Goal: Task Accomplishment & Management: Manage account settings

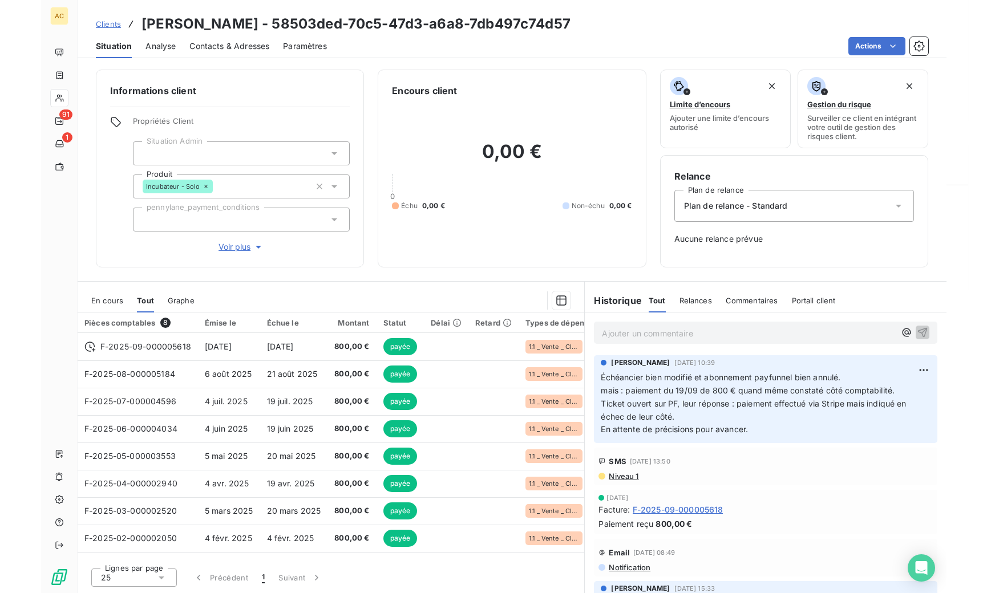
scroll to position [188, 0]
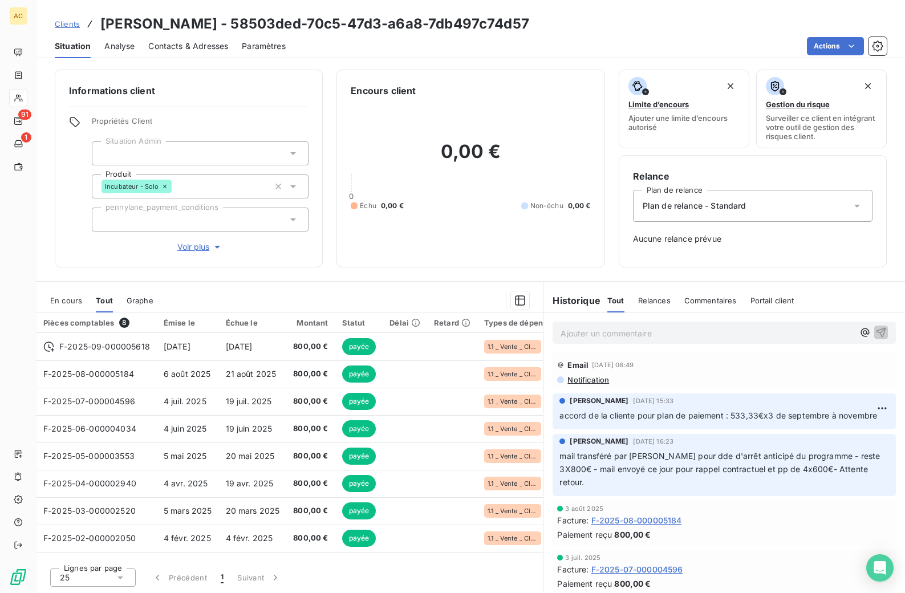
click at [69, 23] on span "Clients" at bounding box center [67, 23] width 25 height 9
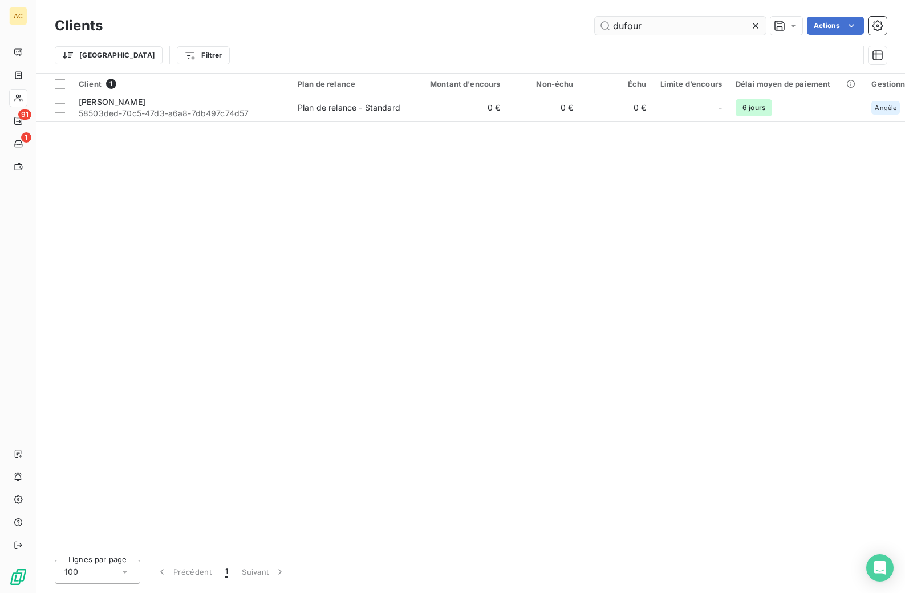
drag, startPoint x: 647, startPoint y: 26, endPoint x: 599, endPoint y: 32, distance: 48.9
click at [600, 26] on input "dufour" at bounding box center [680, 26] width 171 height 18
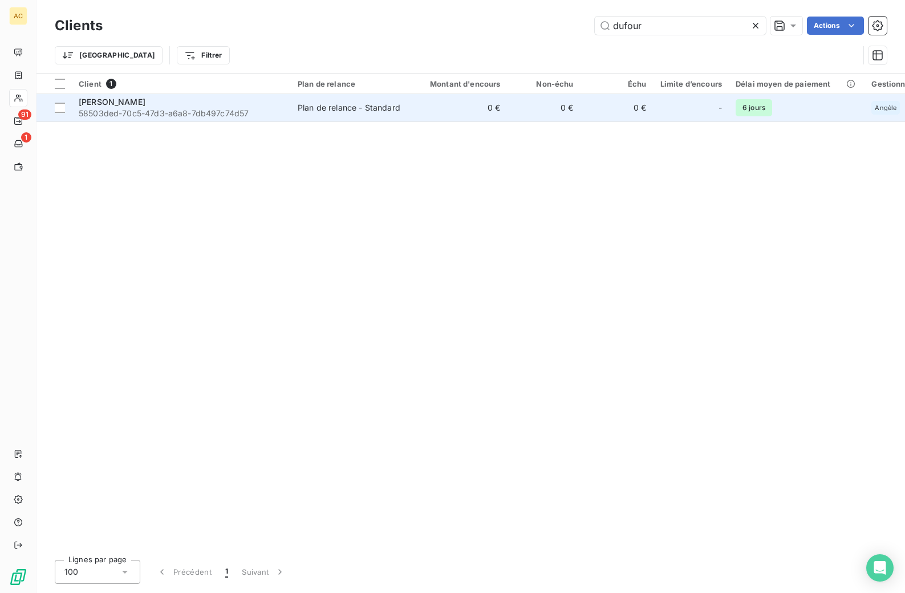
click at [161, 103] on div "Marie-Hélène Dufour" at bounding box center [181, 101] width 205 height 11
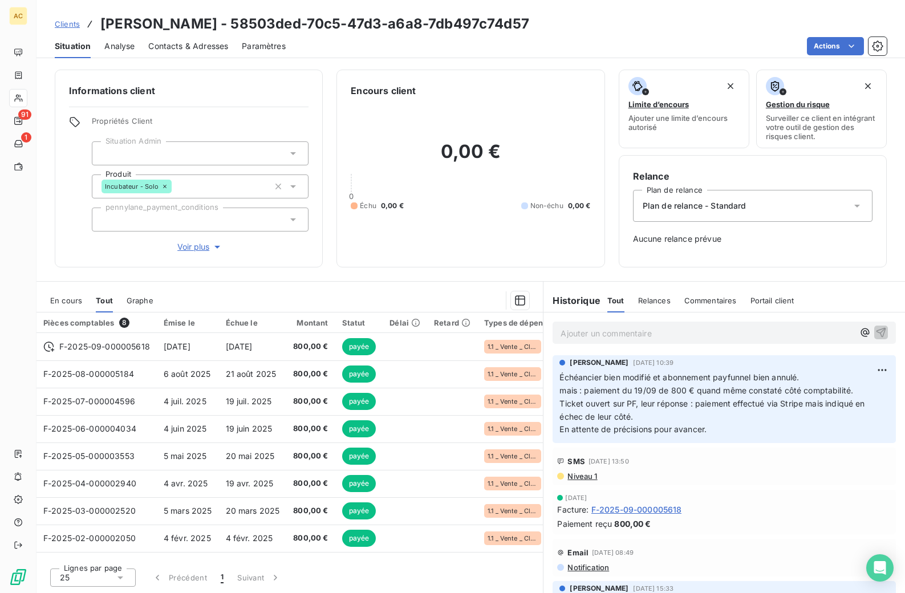
click at [673, 337] on p "Ajouter un commentaire ﻿" at bounding box center [707, 333] width 293 height 14
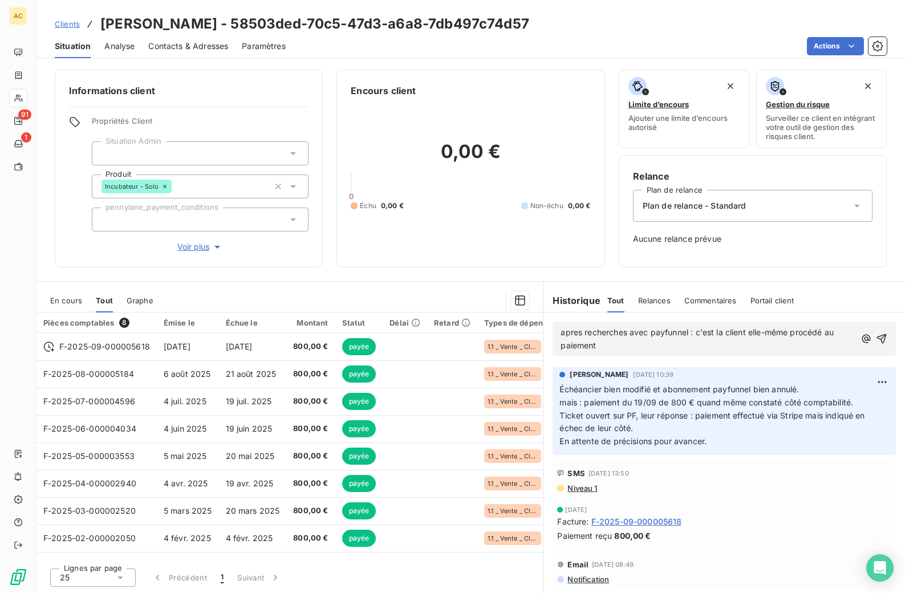
click at [691, 332] on span "apres recherches avec payfunnel : c'est la client elle-même procédé au paiement" at bounding box center [699, 338] width 276 height 23
drag, startPoint x: 578, startPoint y: 333, endPoint x: 580, endPoint y: 339, distance: 7.2
click at [578, 334] on span "apres recherches avec payfunnels : c'est la client elle-même procédé au paiement" at bounding box center [701, 338] width 280 height 23
click at [750, 330] on span "après recherches avec payfunnels : c'est la client elle-même procédé au paiement" at bounding box center [701, 338] width 280 height 23
click at [798, 333] on span "après recherches avec payfunnels : c'est la cliente elle-même procédé au paieme…" at bounding box center [703, 338] width 284 height 23
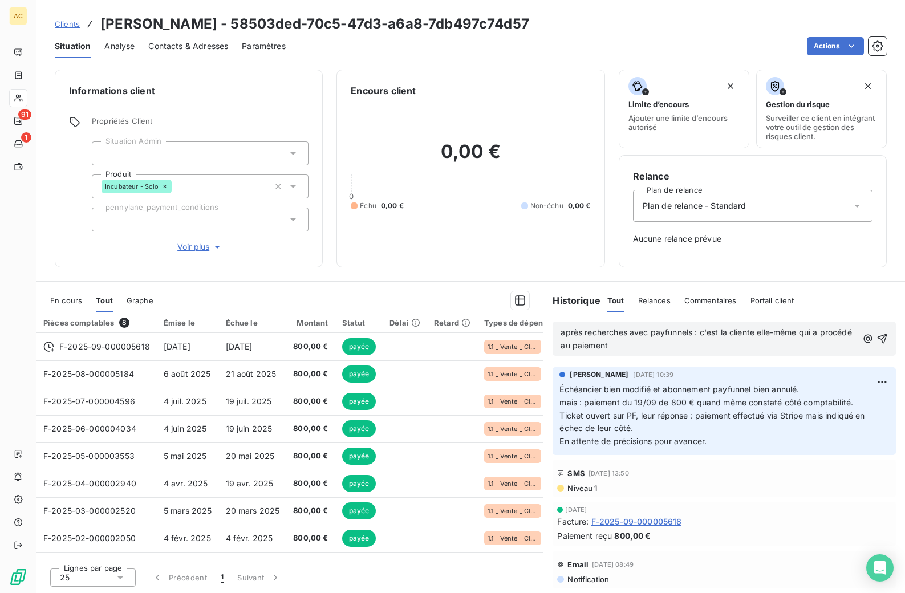
click at [670, 347] on p "après recherches avec payfunnels : c'est la cliente elle-même qui a procédé au …" at bounding box center [709, 339] width 297 height 26
click at [708, 346] on span "après recherches avec payfunnels : c'est la cliente elle-même qui a procédé au …" at bounding box center [707, 338] width 293 height 23
drag, startPoint x: 709, startPoint y: 346, endPoint x: 700, endPoint y: 346, distance: 8.6
click at [700, 346] on span "après recherches avec payfunnels : c'est la cliente elle-même qui a procédé au …" at bounding box center [707, 338] width 293 height 23
click at [878, 339] on icon "button" at bounding box center [882, 338] width 11 height 11
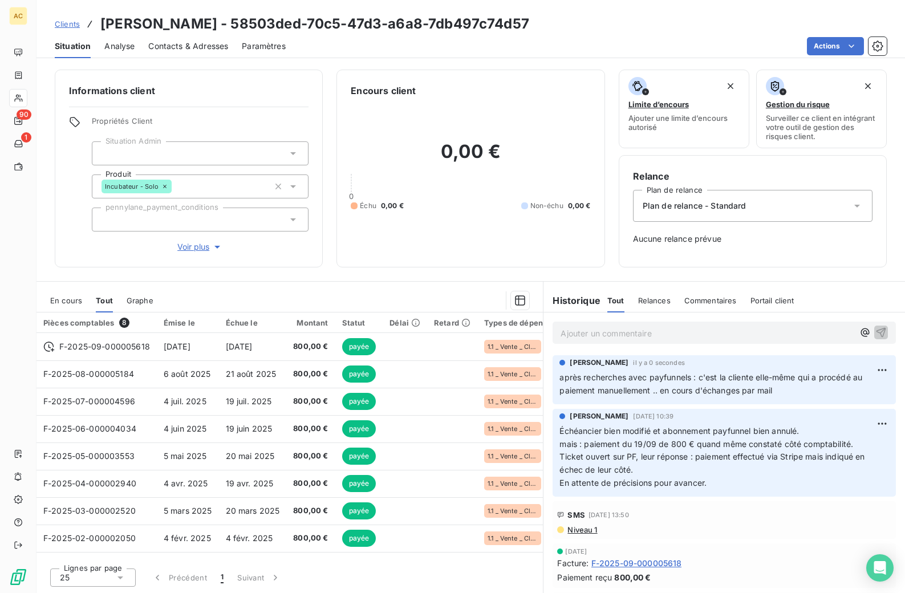
click at [63, 31] on div "Clients Marie-Hélène Dufour - 58503ded-70c5-47d3-a6a8-7db497c74d57" at bounding box center [292, 24] width 475 height 21
click at [68, 23] on span "Clients" at bounding box center [67, 23] width 25 height 9
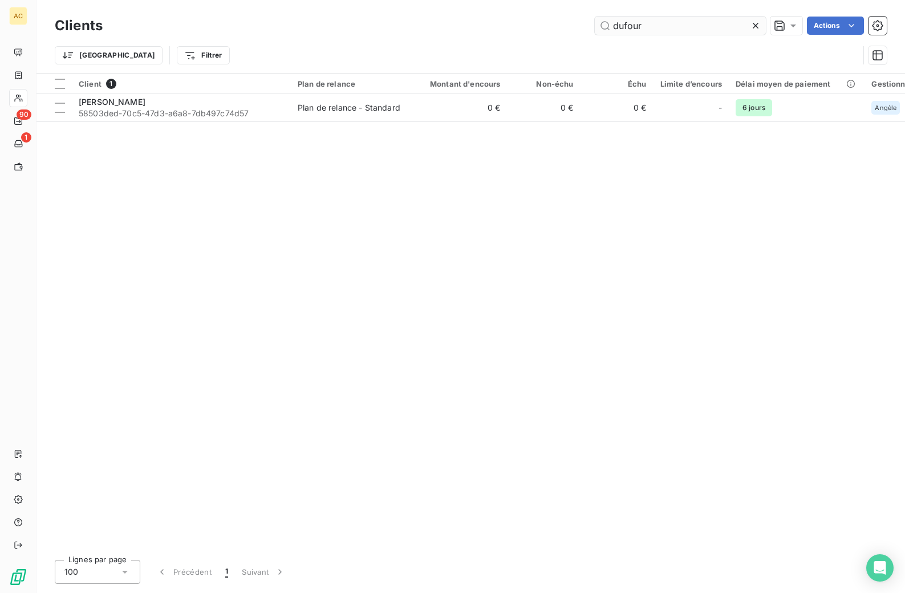
drag, startPoint x: 641, startPoint y: 28, endPoint x: 613, endPoint y: 28, distance: 28.5
click at [613, 28] on input "dufour" at bounding box center [680, 26] width 171 height 18
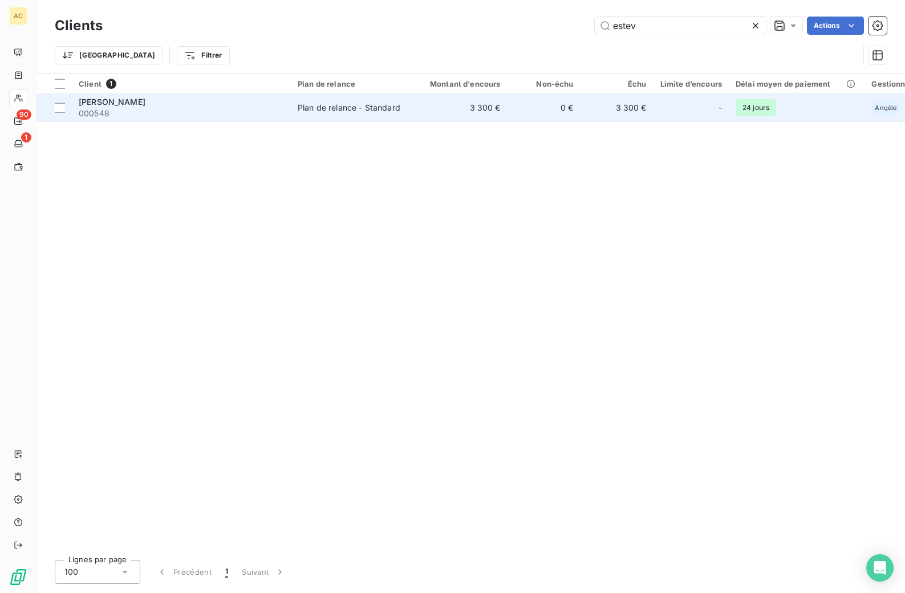
type input "estev"
click at [299, 105] on div "Plan de relance - Standard" at bounding box center [349, 107] width 103 height 11
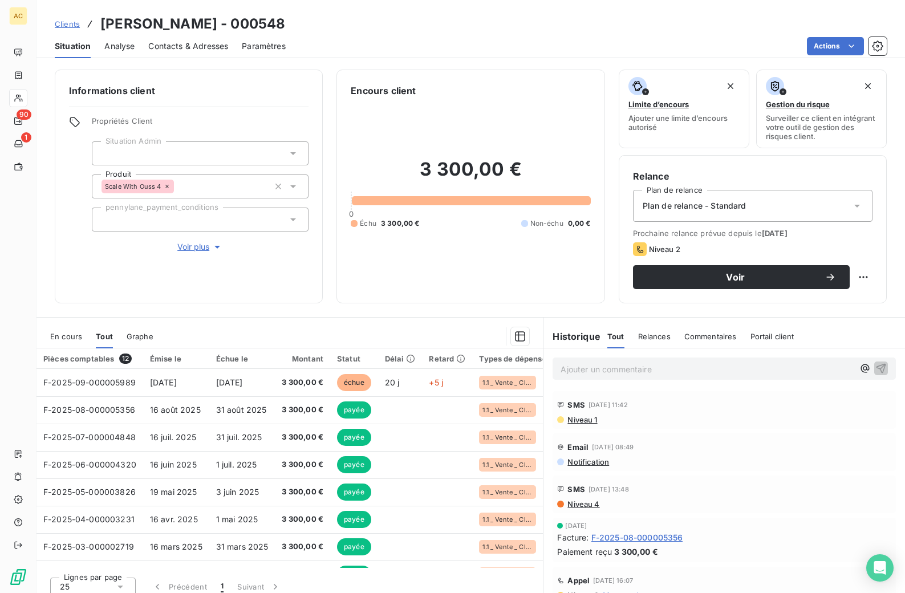
click at [183, 47] on span "Contacts & Adresses" at bounding box center [188, 46] width 80 height 11
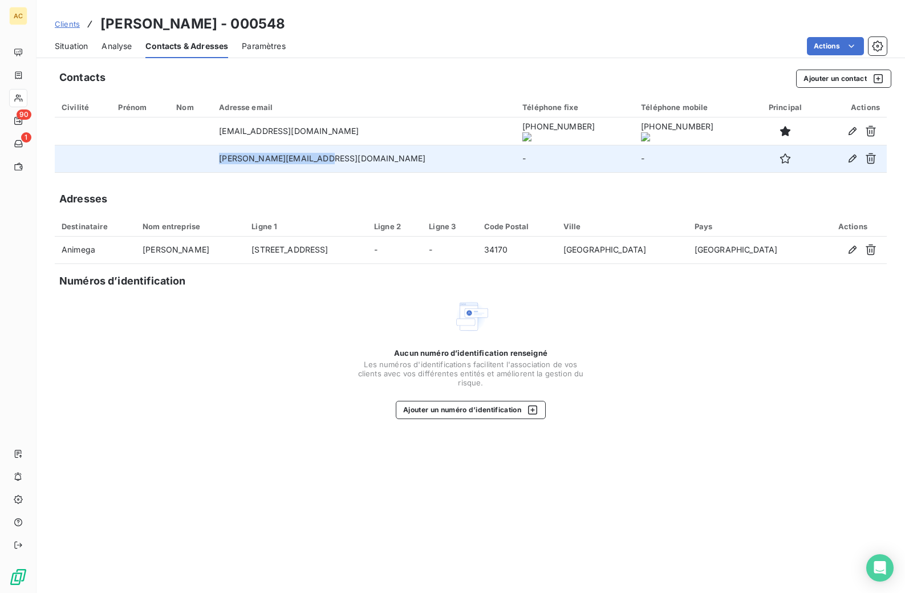
drag, startPoint x: 238, startPoint y: 159, endPoint x: 347, endPoint y: 160, distance: 109.0
click at [347, 160] on td "[PERSON_NAME][EMAIL_ADDRESS][DOMAIN_NAME]" at bounding box center [363, 158] width 303 height 27
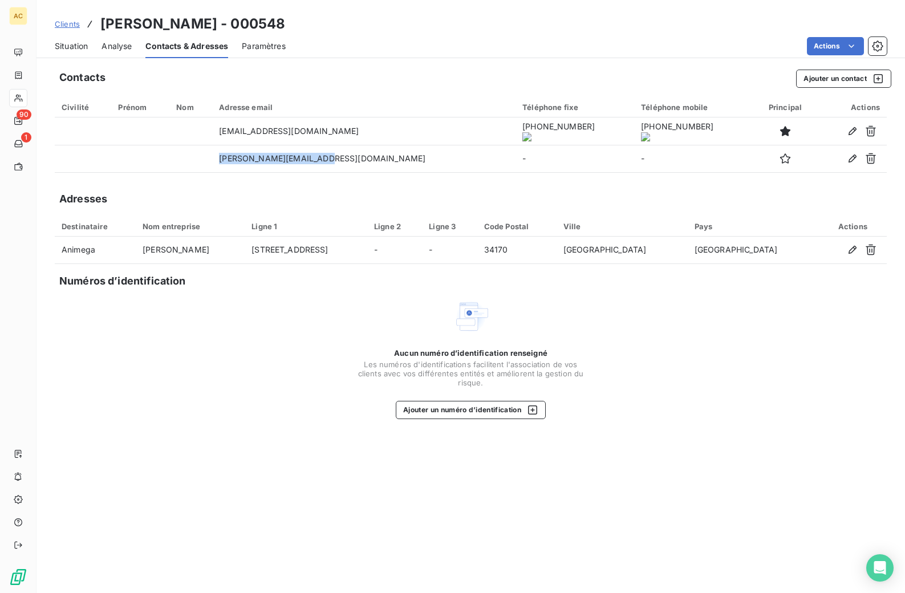
copy td "[PERSON_NAME][EMAIL_ADDRESS][DOMAIN_NAME]"
click at [75, 47] on span "Situation" at bounding box center [71, 46] width 33 height 11
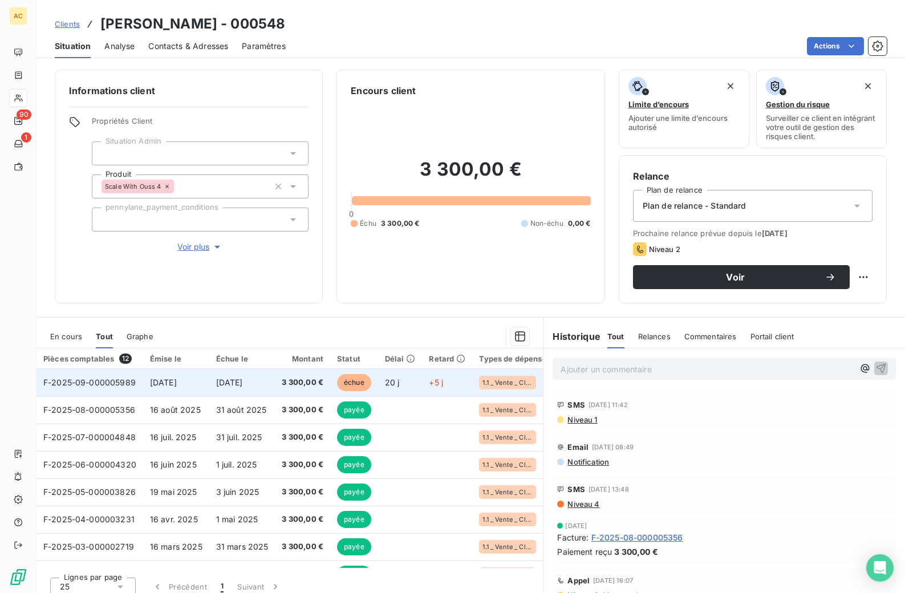
click at [158, 379] on span "16 sept. 2025" at bounding box center [163, 383] width 27 height 10
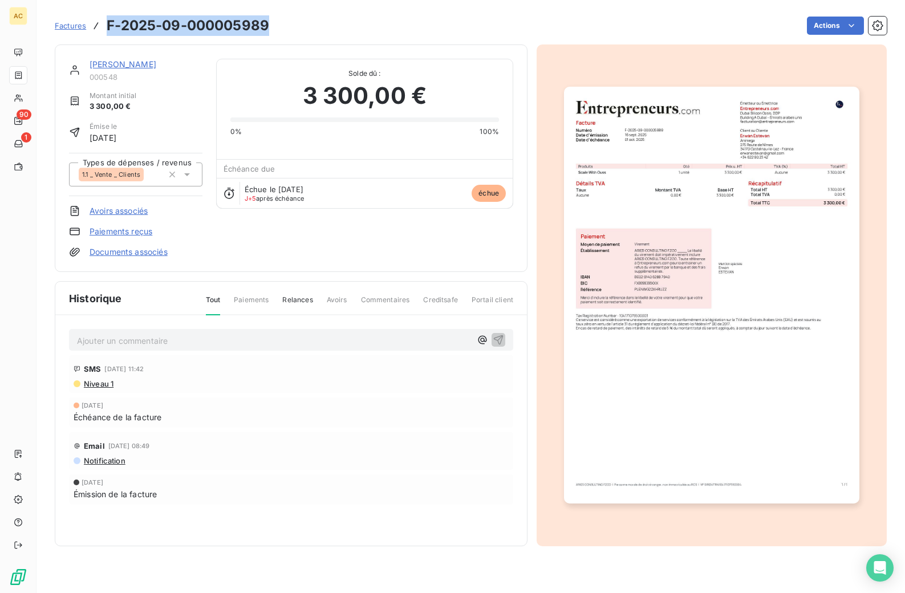
drag, startPoint x: 264, startPoint y: 27, endPoint x: 110, endPoint y: 25, distance: 154.0
click at [108, 25] on h3 "F-2025-09-000005989" at bounding box center [188, 25] width 163 height 21
copy h3 "F-2025-09-000005989"
click at [143, 66] on link "[PERSON_NAME]" at bounding box center [123, 64] width 67 height 10
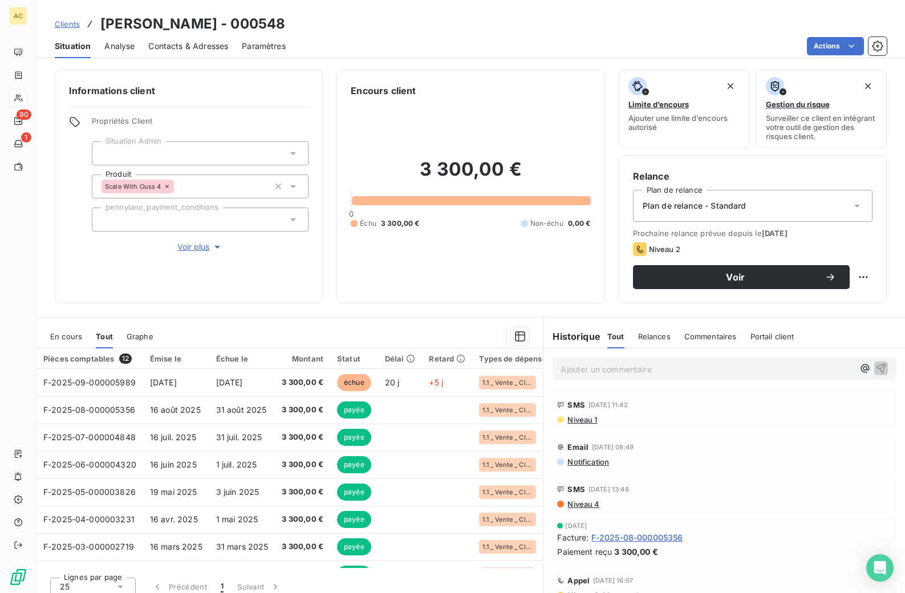
click at [160, 47] on span "Contacts & Adresses" at bounding box center [188, 46] width 80 height 11
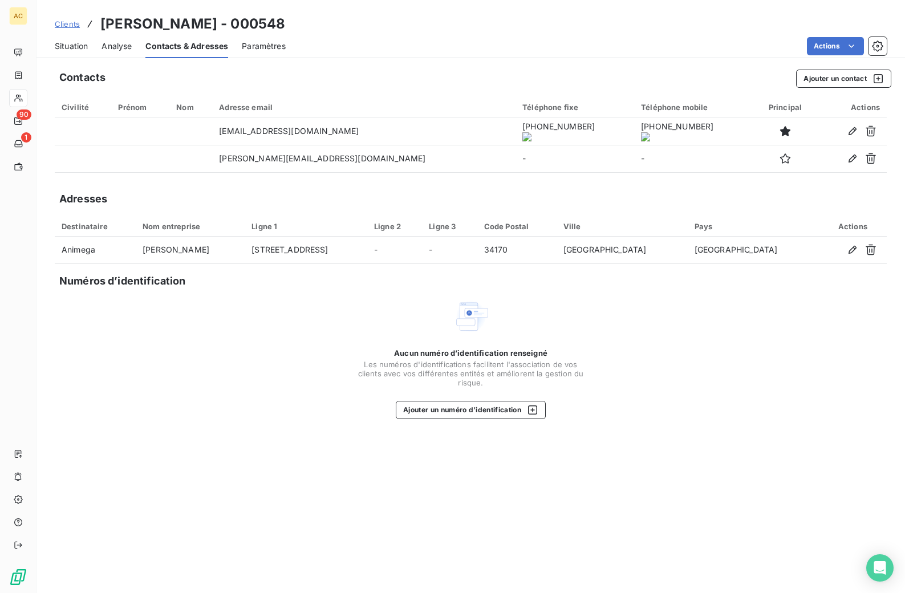
click at [66, 48] on span "Situation" at bounding box center [71, 46] width 33 height 11
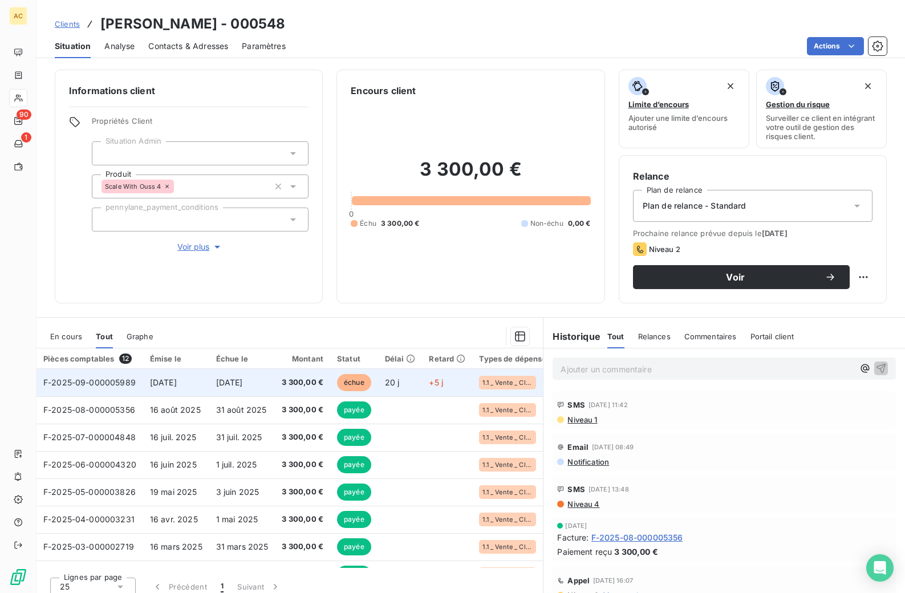
click at [239, 384] on span "1 oct. 2025" at bounding box center [229, 383] width 27 height 10
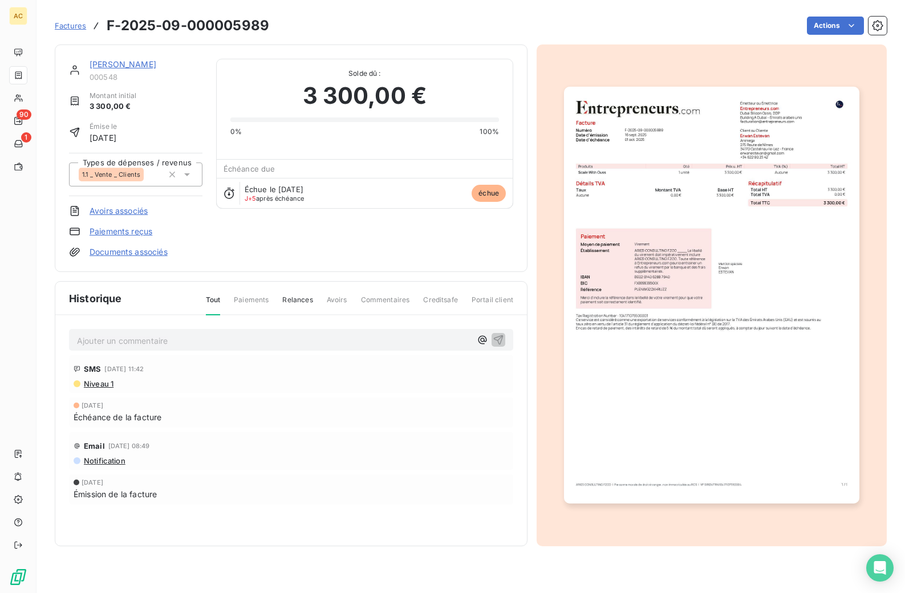
click at [128, 64] on link "[PERSON_NAME]" at bounding box center [123, 64] width 67 height 10
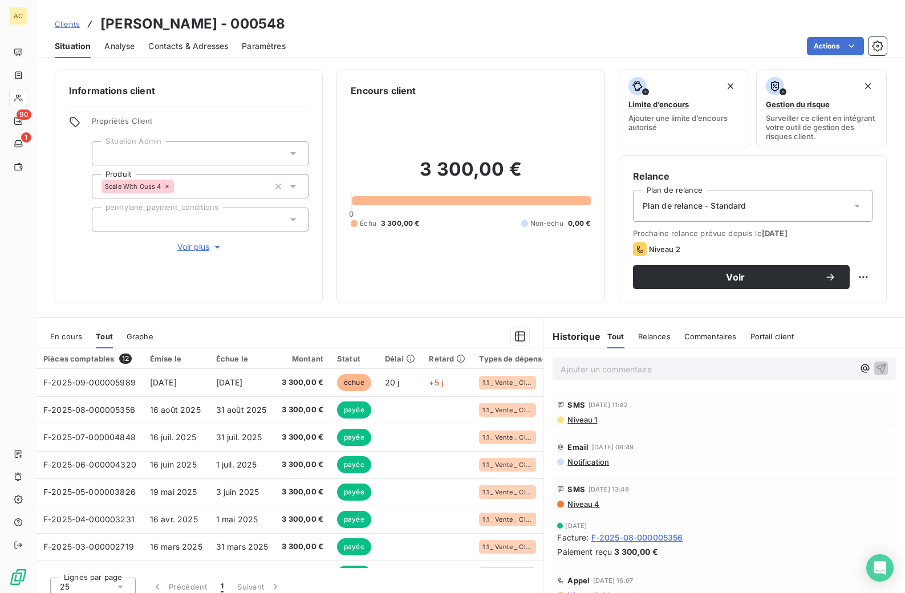
click at [200, 44] on span "Contacts & Adresses" at bounding box center [188, 46] width 80 height 11
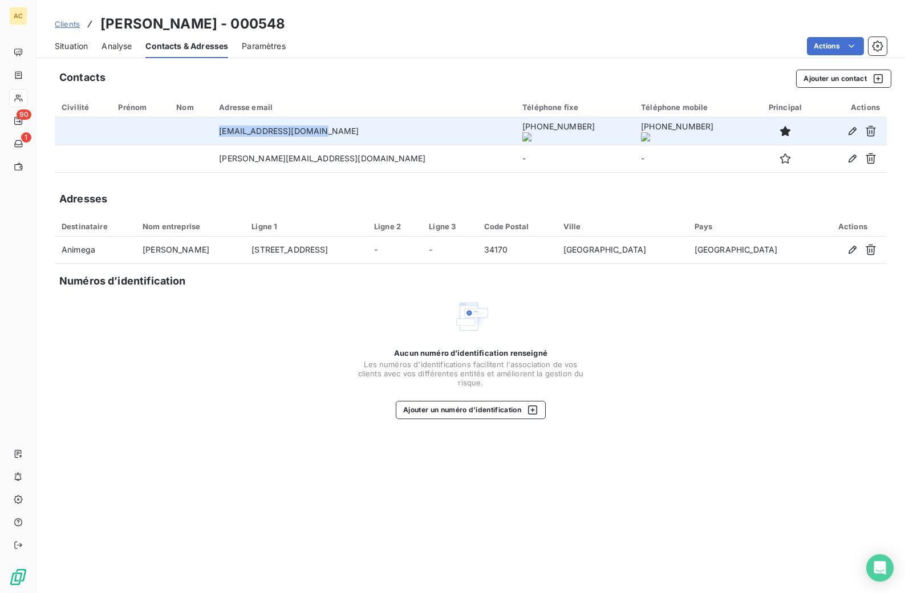
drag, startPoint x: 292, startPoint y: 133, endPoint x: 342, endPoint y: 134, distance: 49.6
click at [346, 132] on td "erwanestevan@gmail.com" at bounding box center [363, 131] width 303 height 27
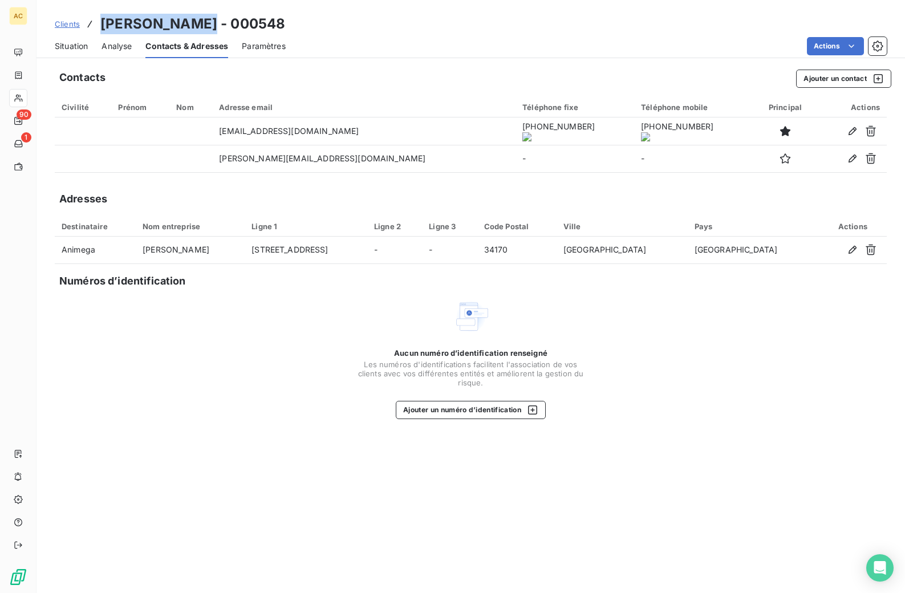
drag, startPoint x: 193, startPoint y: 22, endPoint x: 102, endPoint y: 19, distance: 90.7
click at [102, 19] on h3 "[PERSON_NAME] - 000548" at bounding box center [192, 24] width 185 height 21
click at [79, 46] on span "Situation" at bounding box center [71, 46] width 33 height 11
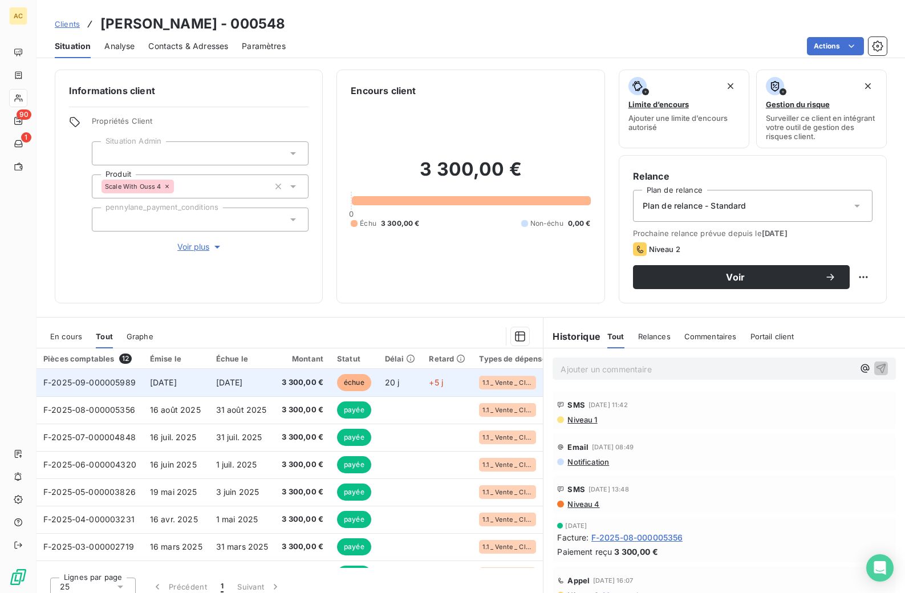
click at [388, 380] on span "20 j" at bounding box center [392, 383] width 15 height 10
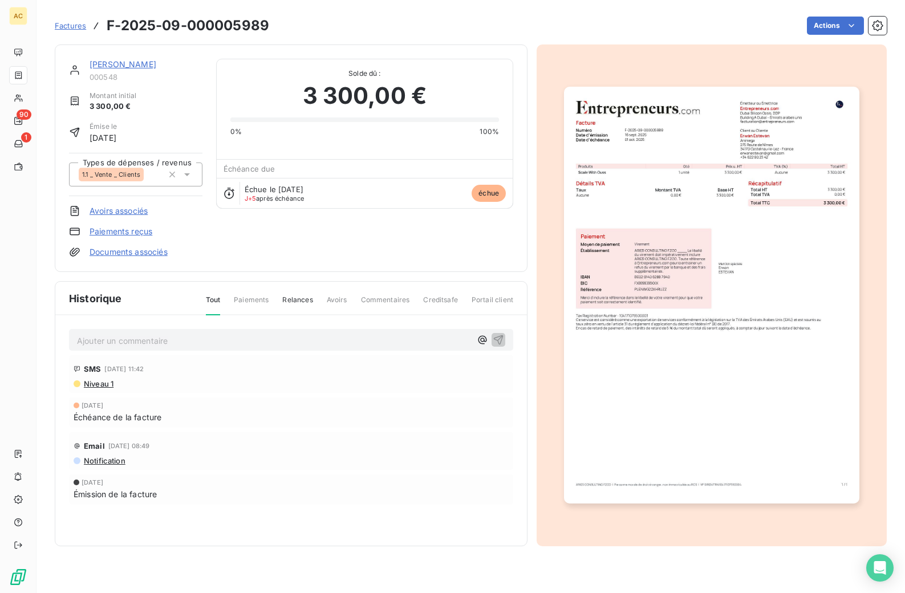
click at [777, 170] on img "button" at bounding box center [711, 295] width 295 height 417
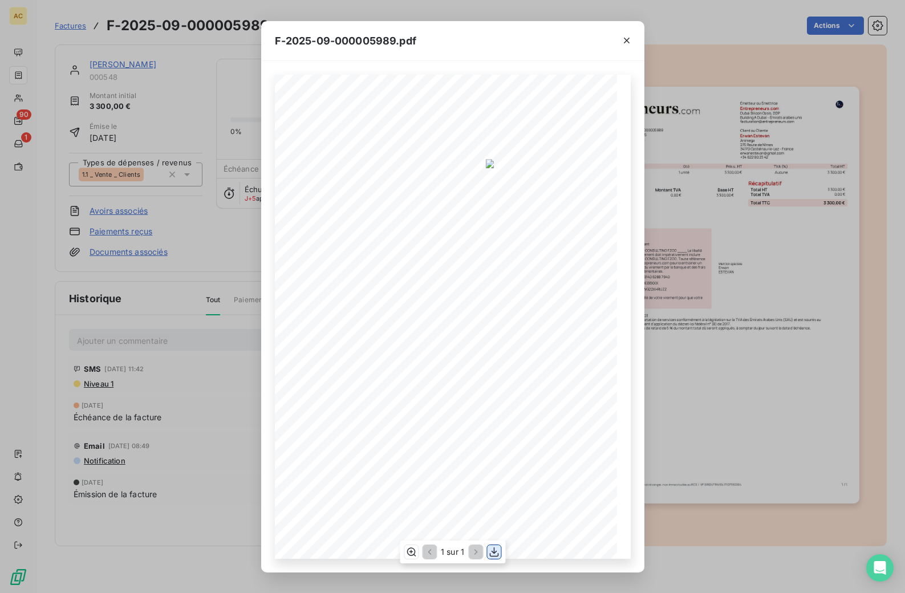
click at [494, 550] on icon "button" at bounding box center [493, 551] width 11 height 11
click at [203, 115] on div "F-2025-09-000005989.pdf 3 300,00 € 0,00 € 3 300,00 € 0199518c- 5e92- 7e4e- 9247…" at bounding box center [452, 296] width 905 height 593
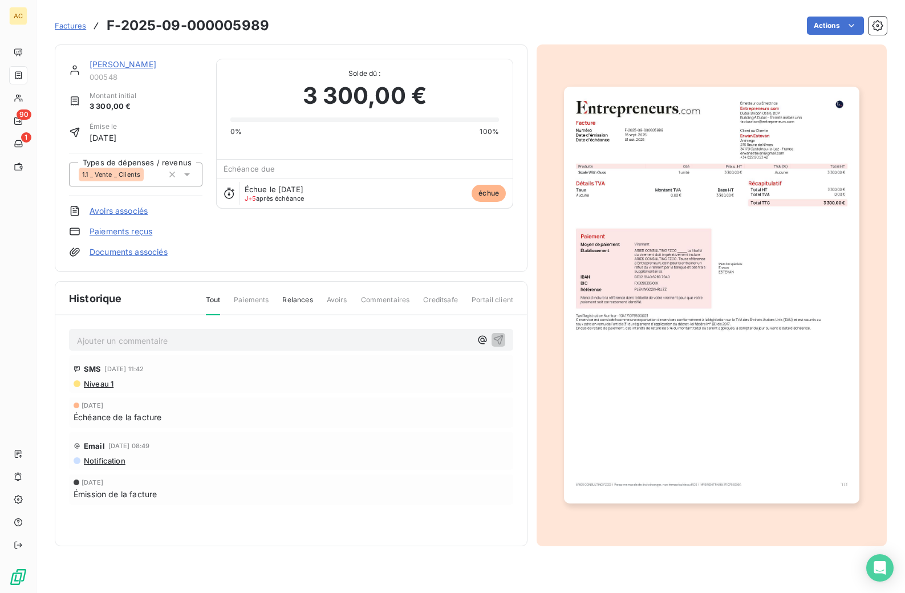
click at [112, 61] on link "[PERSON_NAME]" at bounding box center [123, 64] width 67 height 10
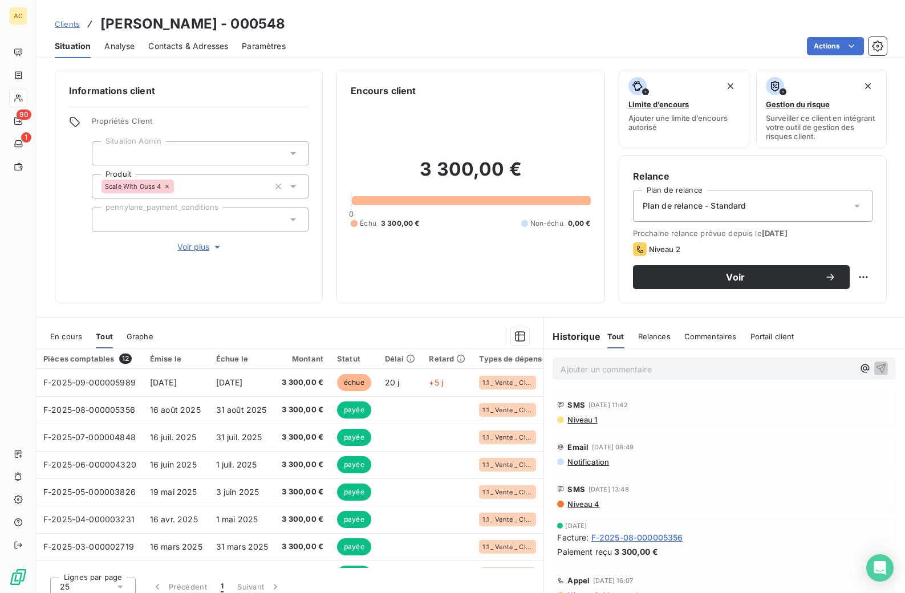
click at [161, 43] on span "Contacts & Adresses" at bounding box center [188, 46] width 80 height 11
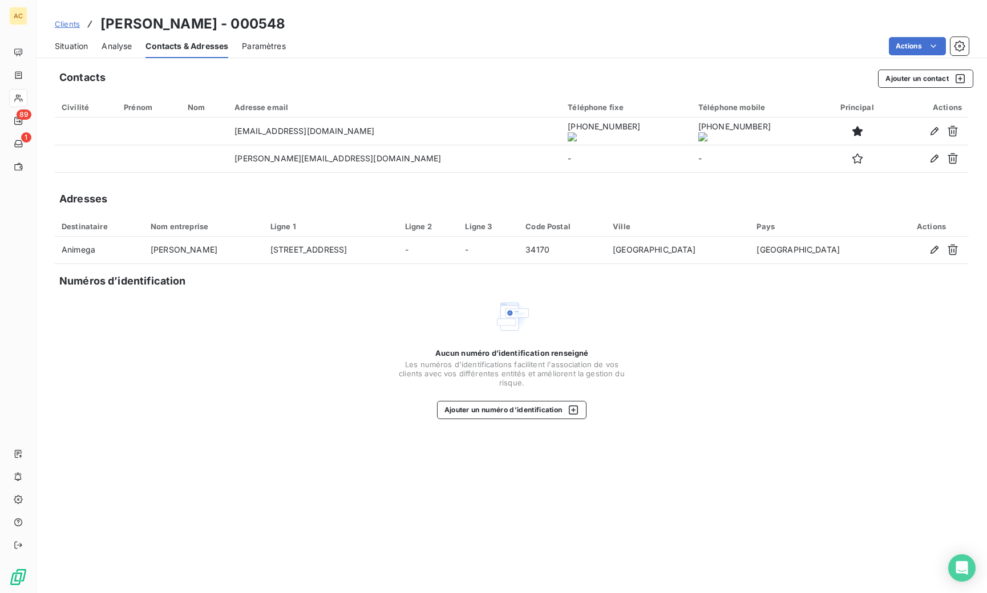
click at [72, 25] on span "Clients" at bounding box center [67, 23] width 25 height 9
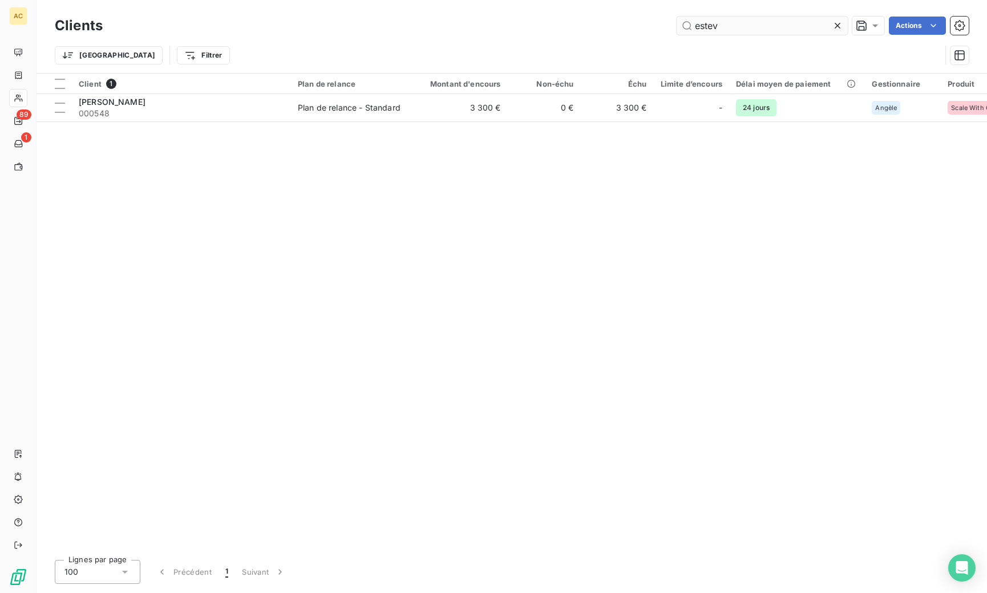
drag, startPoint x: 708, startPoint y: 30, endPoint x: 685, endPoint y: 31, distance: 23.4
click at [685, 30] on input "estev" at bounding box center [762, 26] width 171 height 18
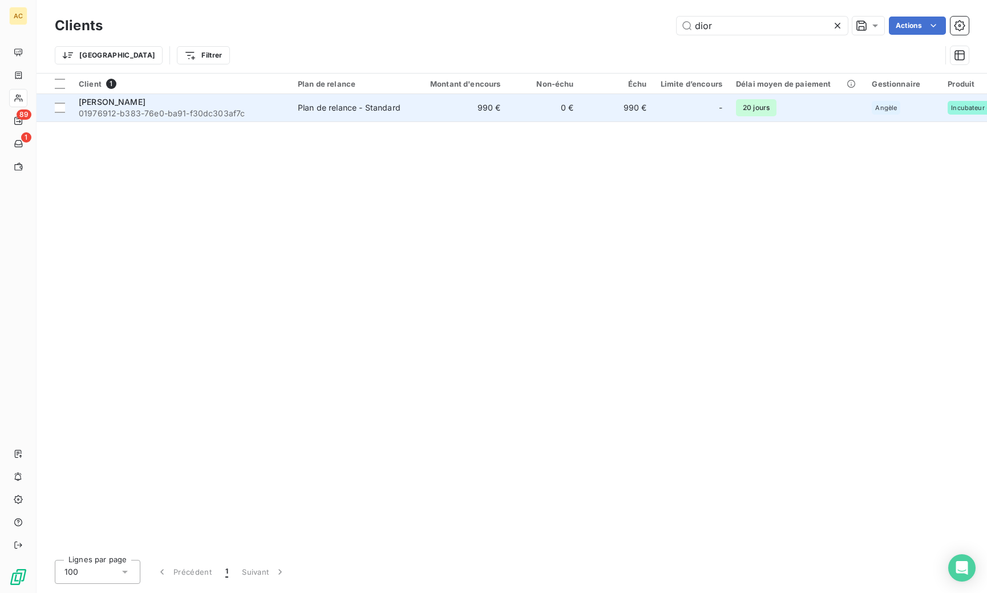
type input "dior"
click at [229, 103] on div "[PERSON_NAME]" at bounding box center [181, 101] width 205 height 11
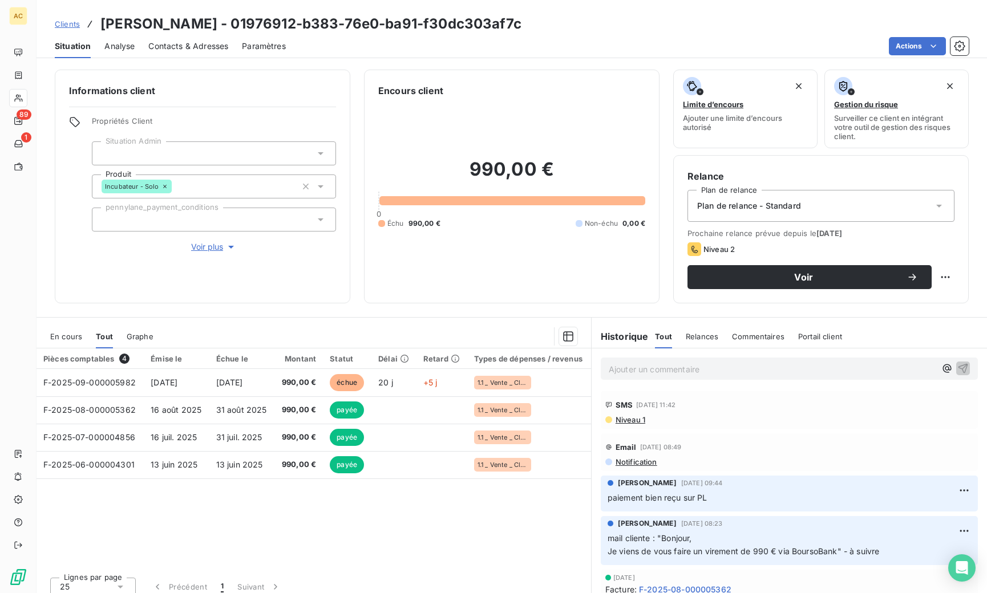
click at [206, 249] on span "Voir plus" at bounding box center [214, 246] width 46 height 11
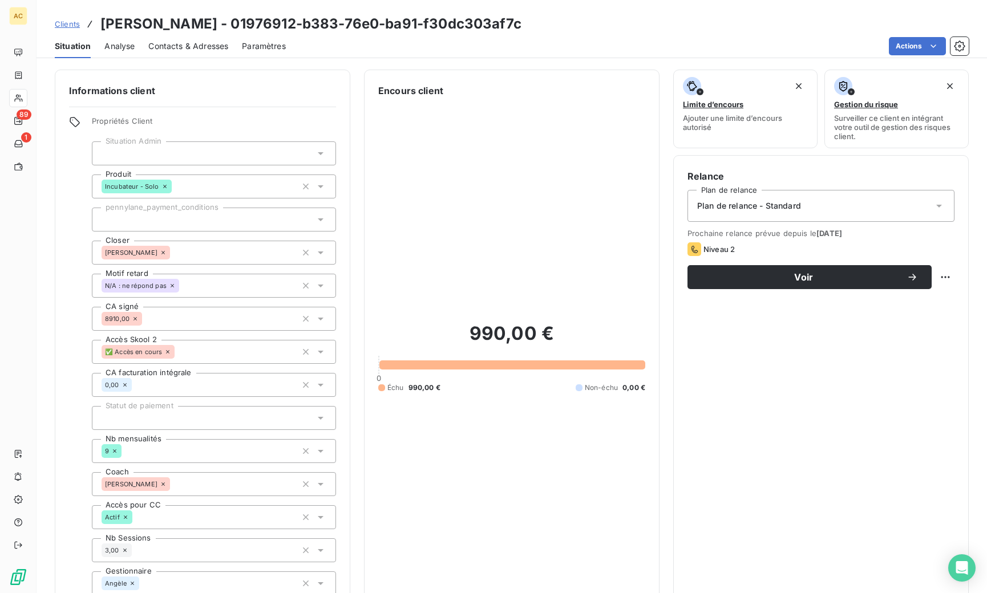
click at [69, 23] on span "Clients" at bounding box center [67, 23] width 25 height 9
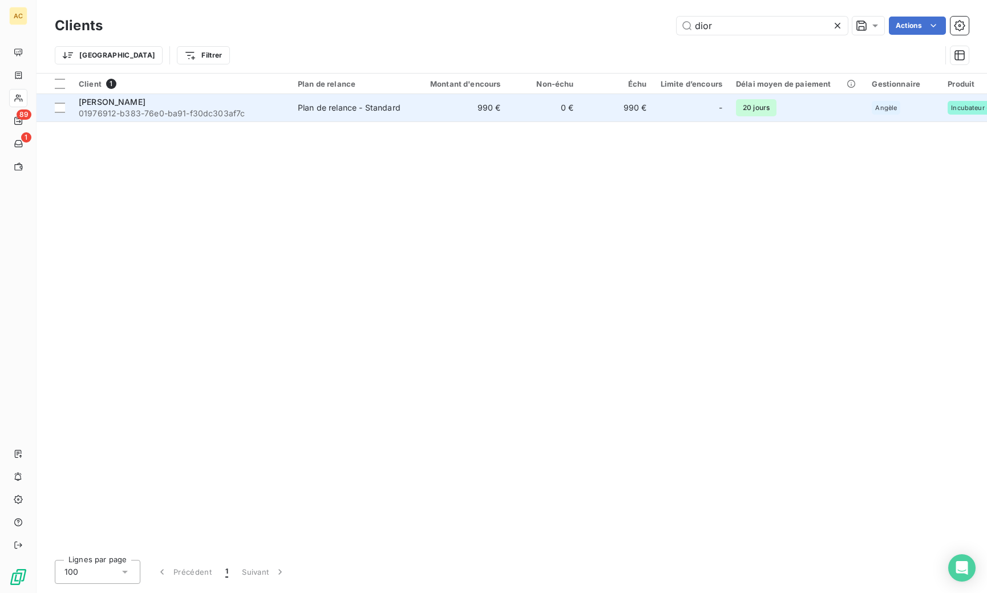
click at [188, 112] on span "01976912-b383-76e0-ba91-f30dc303af7c" at bounding box center [181, 113] width 205 height 11
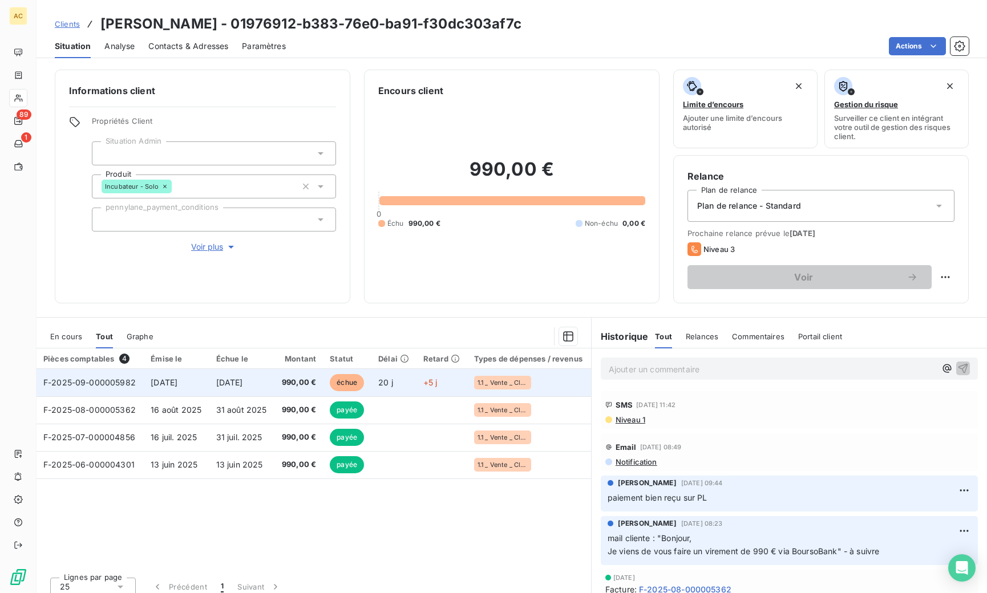
click at [262, 382] on td "1 oct. 2025" at bounding box center [241, 382] width 65 height 27
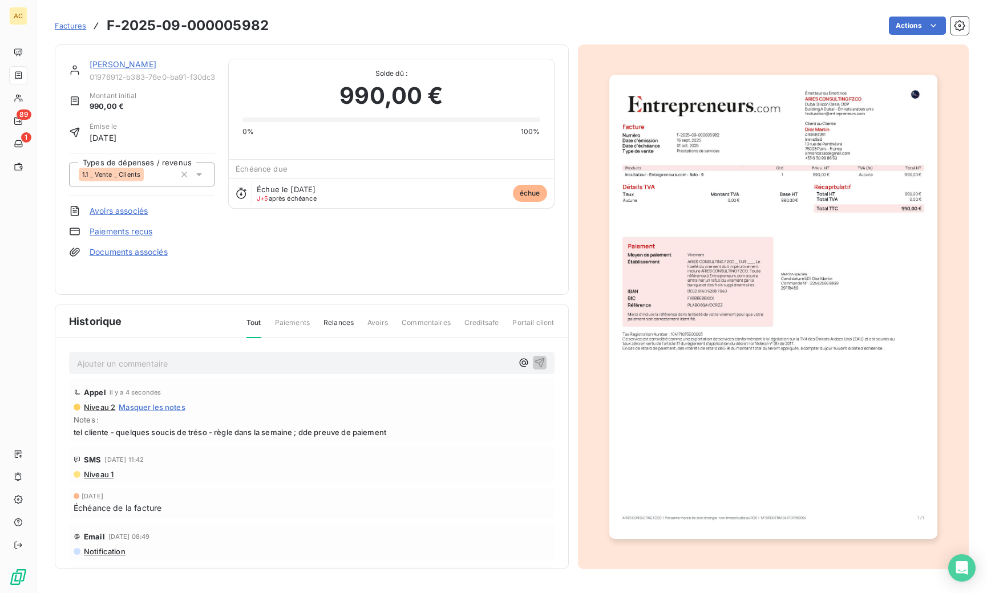
click at [102, 63] on link "[PERSON_NAME]" at bounding box center [123, 64] width 67 height 10
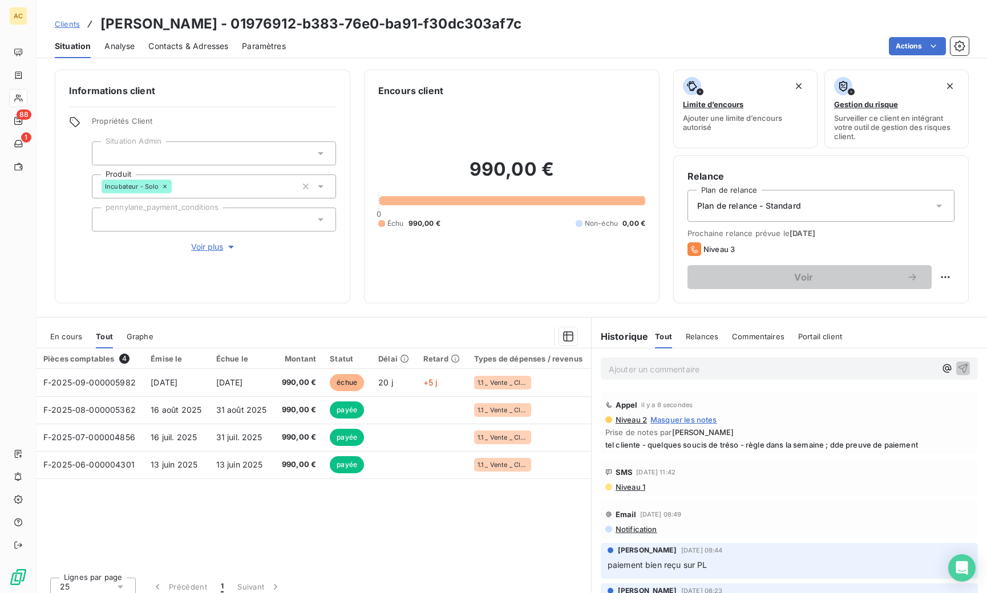
click at [76, 22] on span "Clients" at bounding box center [67, 23] width 25 height 9
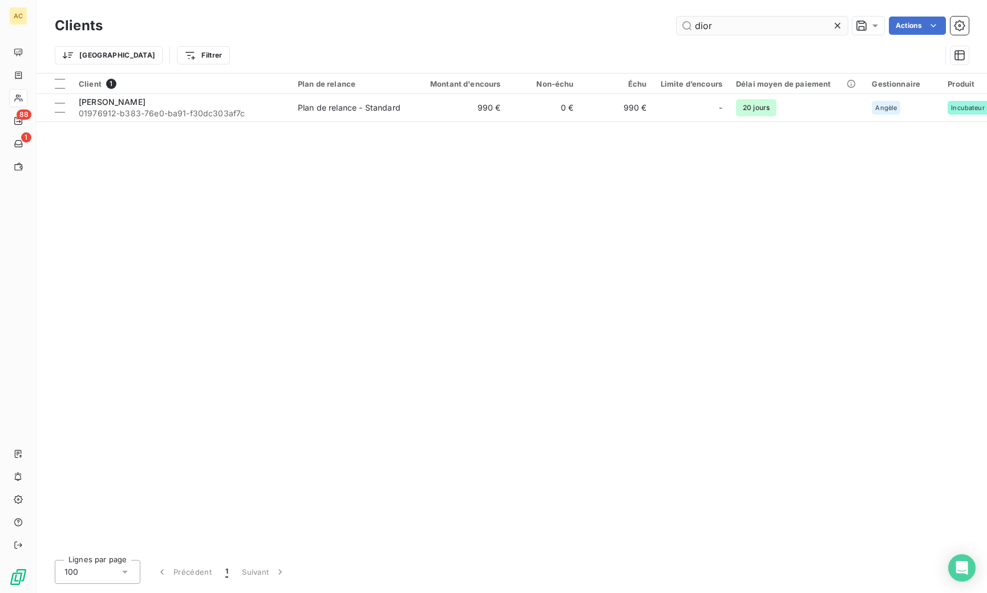
drag, startPoint x: 714, startPoint y: 25, endPoint x: 682, endPoint y: 24, distance: 31.9
click at [682, 23] on input "dior" at bounding box center [762, 26] width 171 height 18
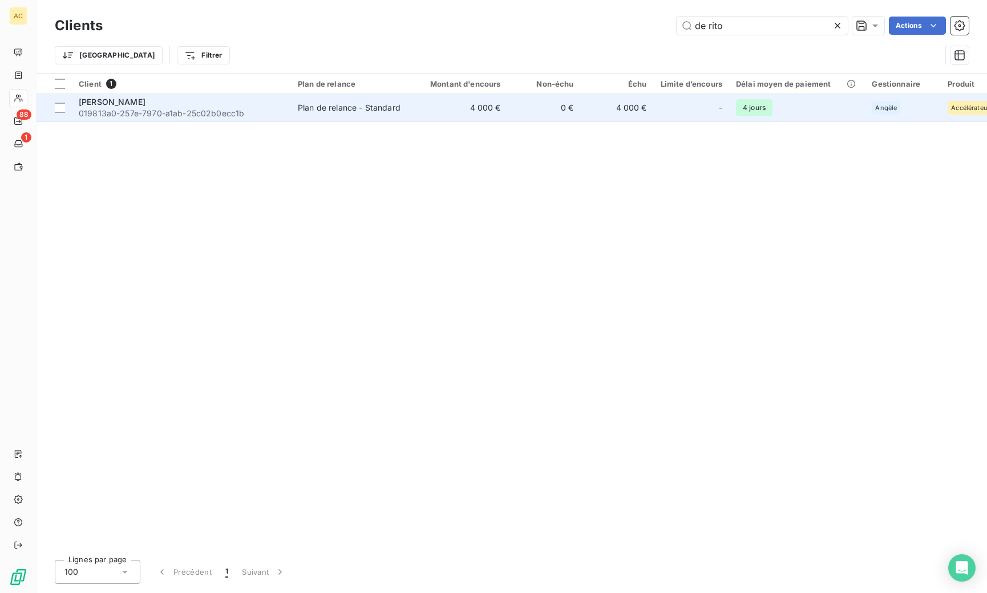
type input "de rito"
click at [438, 115] on td "4 000 €" at bounding box center [459, 107] width 98 height 27
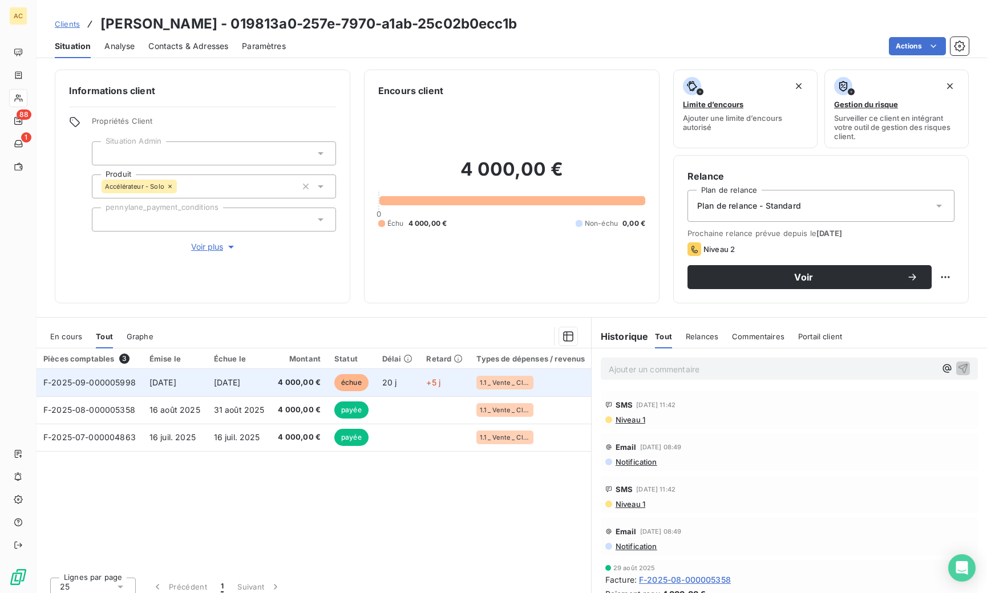
click at [176, 383] on span "16 sept. 2025" at bounding box center [162, 383] width 27 height 10
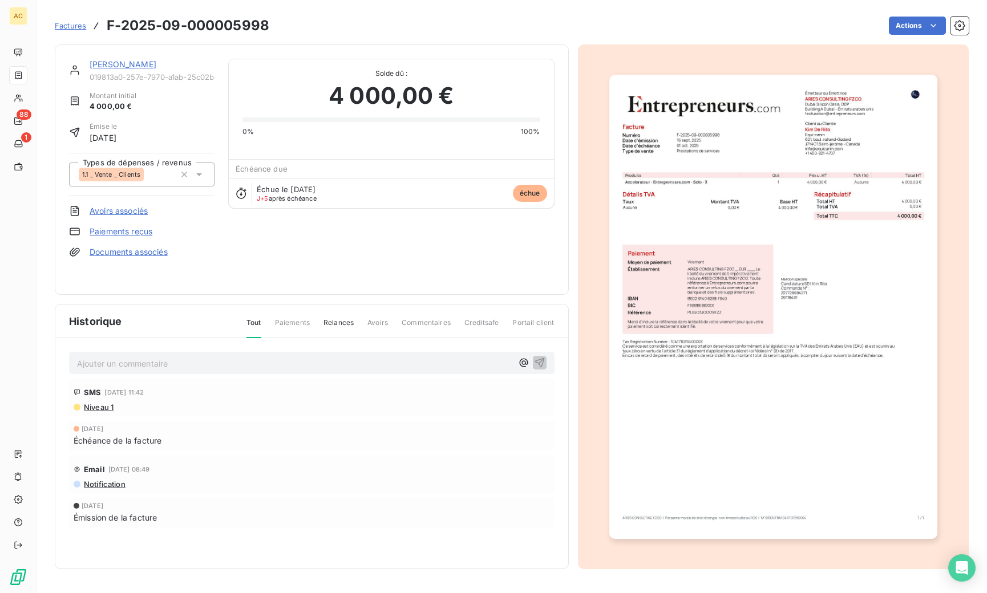
click at [122, 253] on link "Documents associés" at bounding box center [129, 251] width 78 height 11
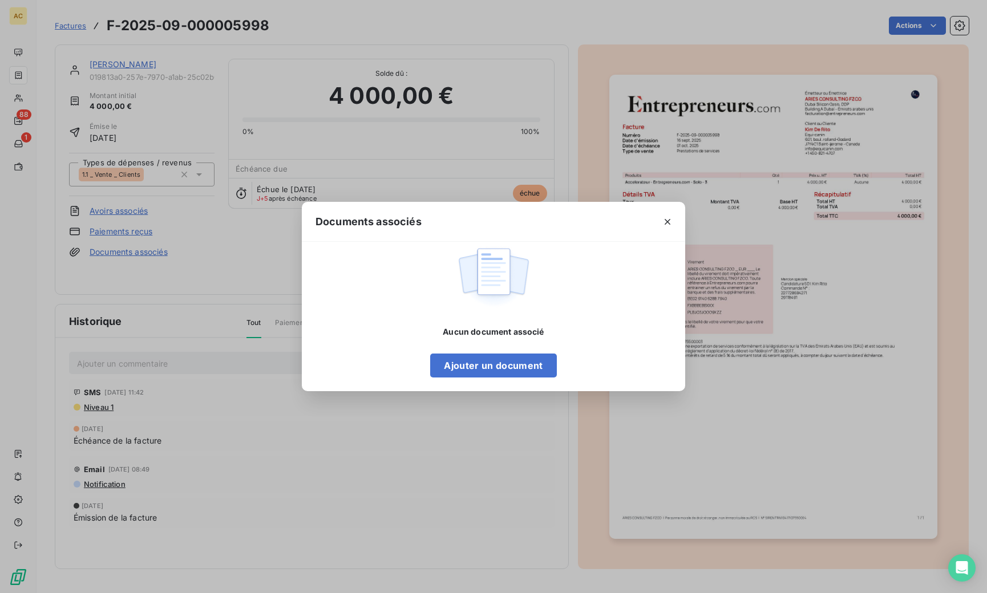
click at [669, 221] on icon "button" at bounding box center [667, 221] width 11 height 11
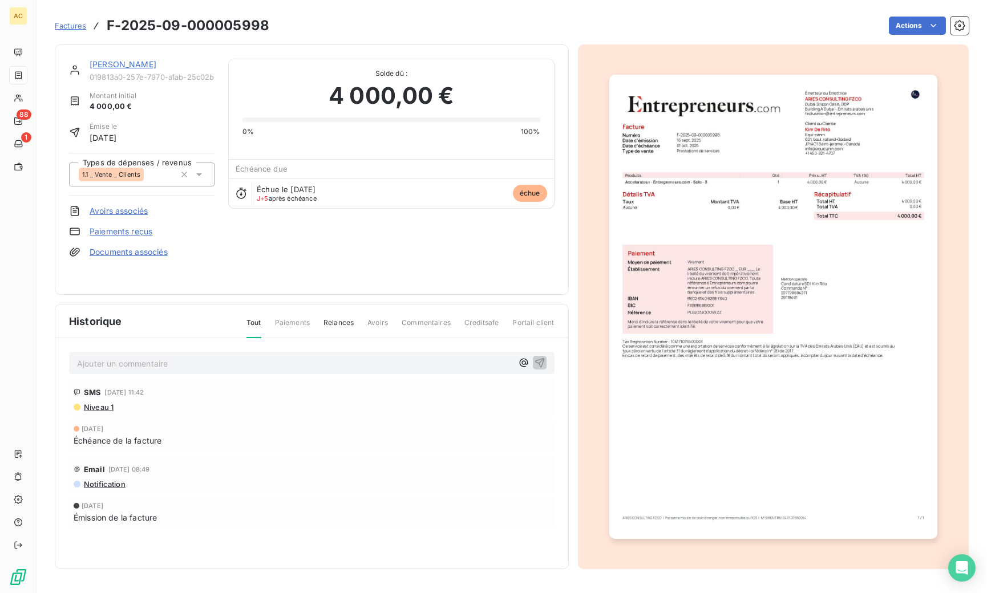
click at [137, 227] on link "Paiements reçus" at bounding box center [121, 231] width 63 height 11
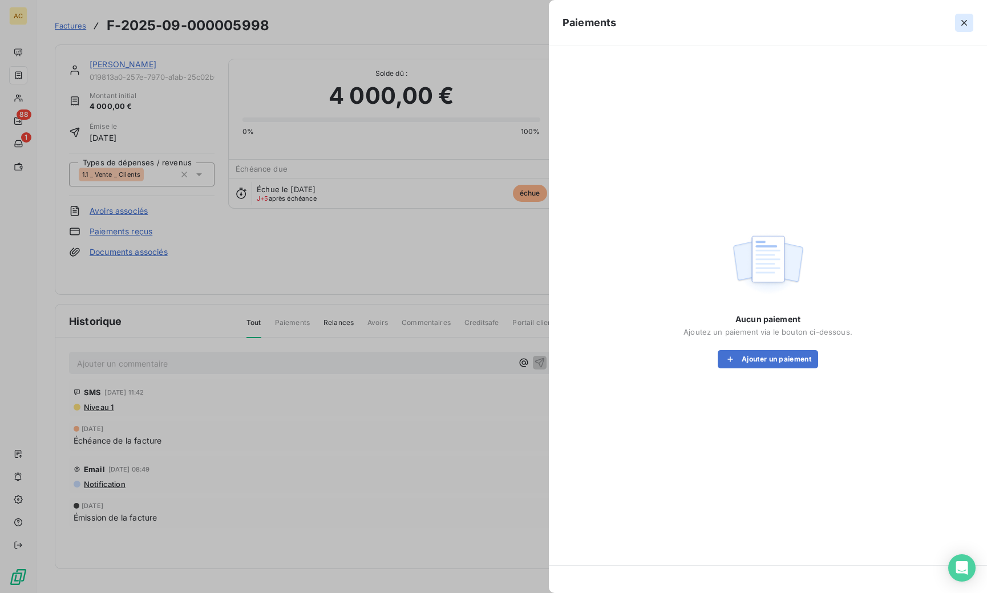
click at [905, 25] on icon "button" at bounding box center [963, 22] width 11 height 11
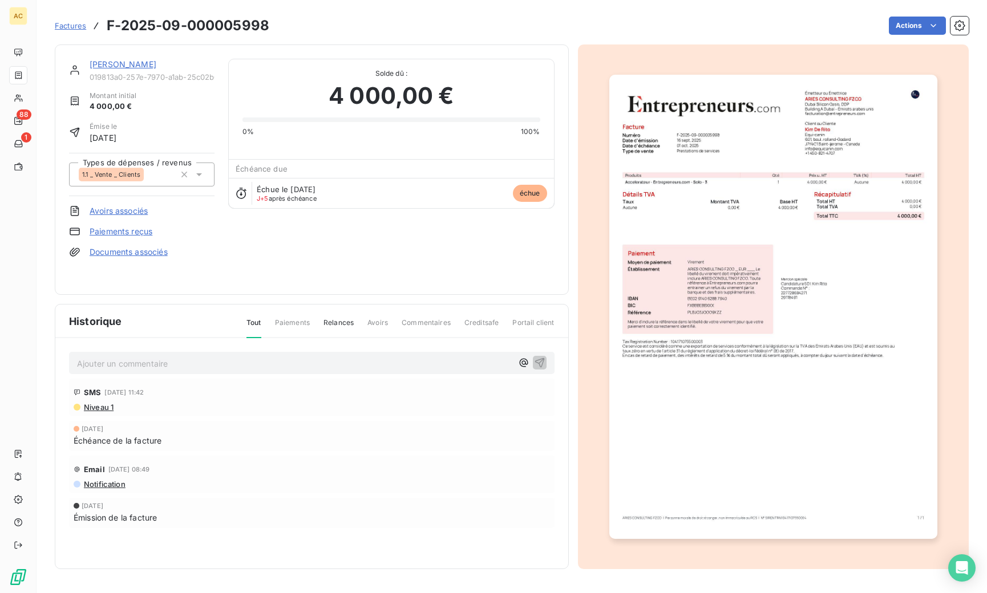
click at [145, 254] on link "Documents associés" at bounding box center [129, 251] width 78 height 11
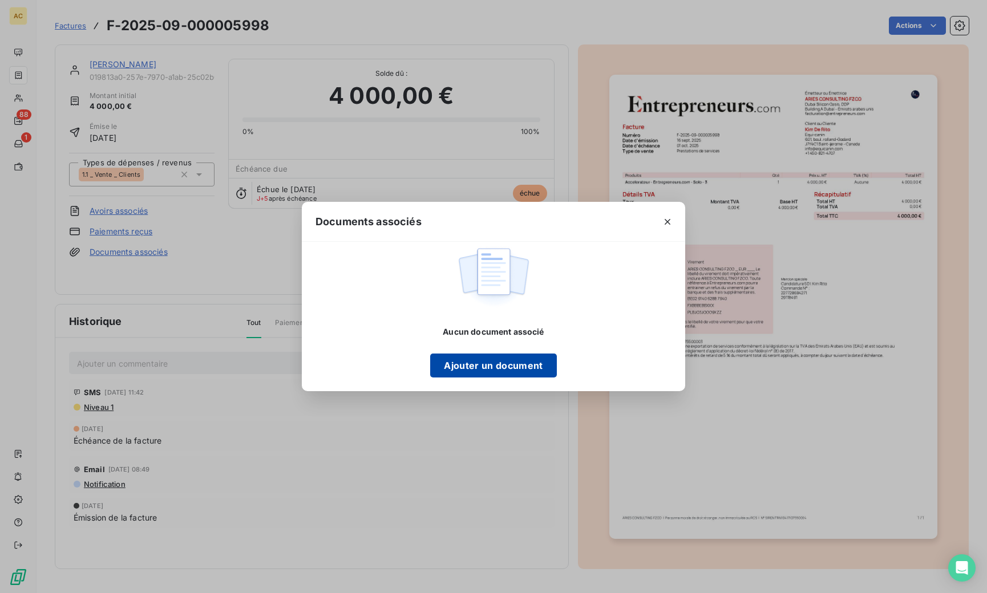
click at [506, 365] on button "Ajouter un document" at bounding box center [493, 366] width 126 height 24
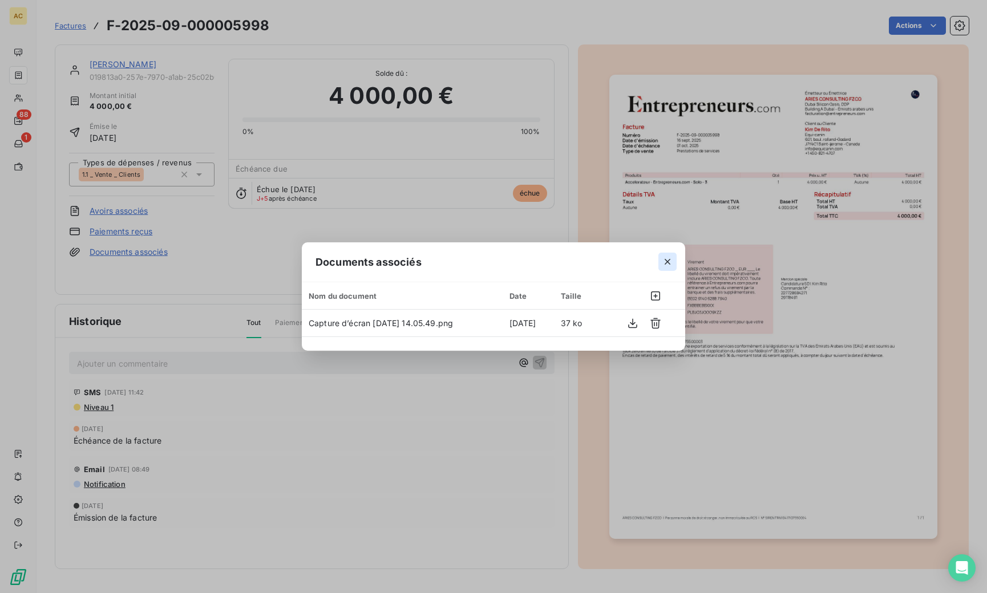
click at [672, 262] on icon "button" at bounding box center [667, 261] width 11 height 11
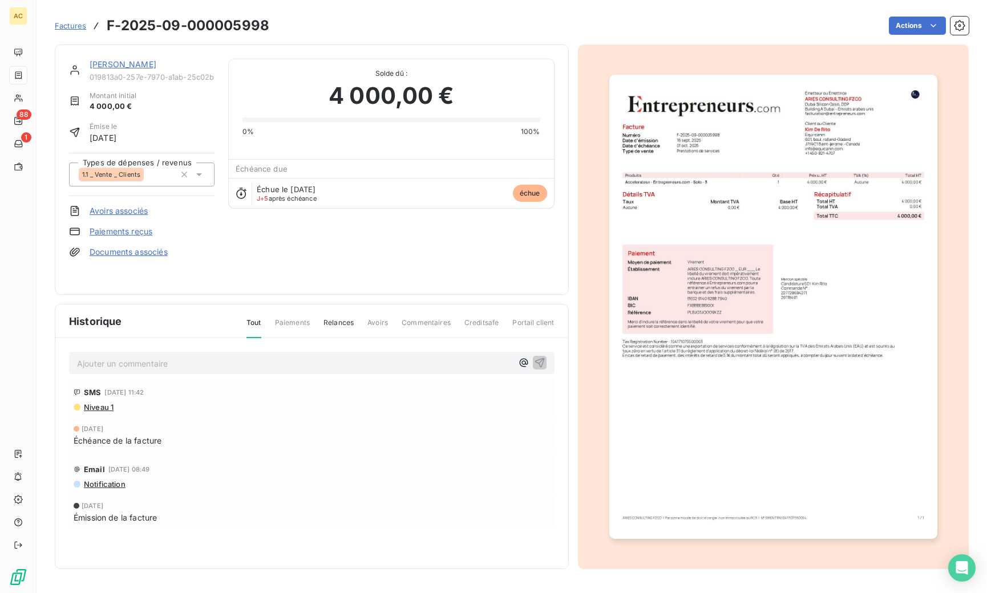
click at [81, 23] on span "Factures" at bounding box center [70, 25] width 31 height 9
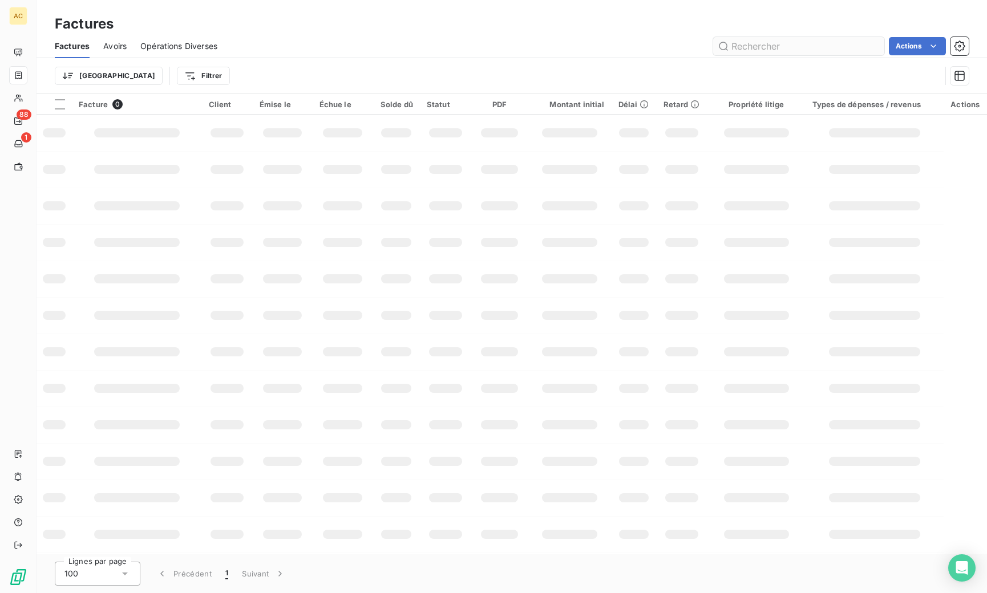
click at [808, 50] on input "text" at bounding box center [798, 46] width 171 height 18
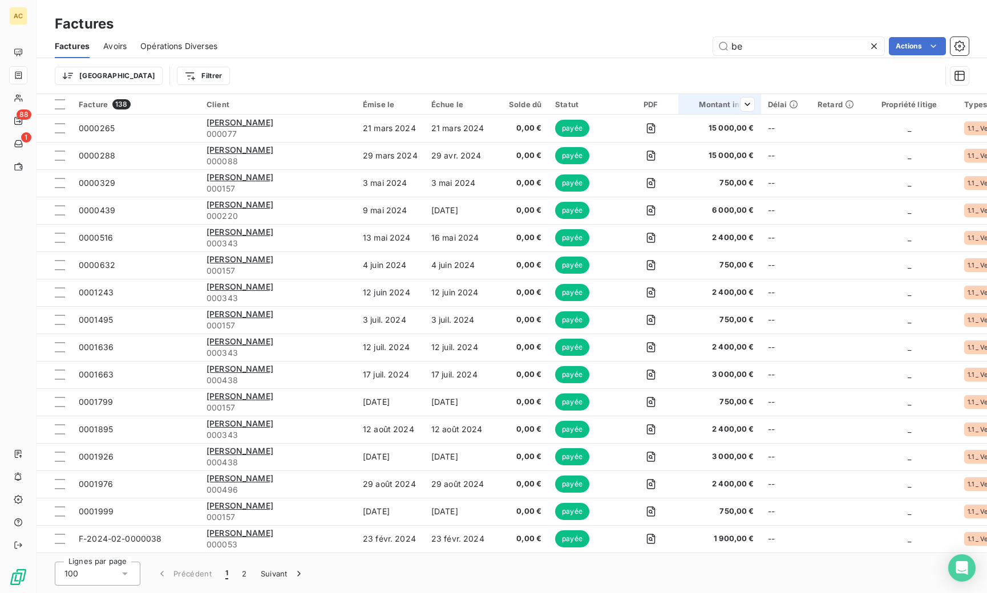
type input "b"
click at [751, 48] on input "sindy" at bounding box center [798, 46] width 171 height 18
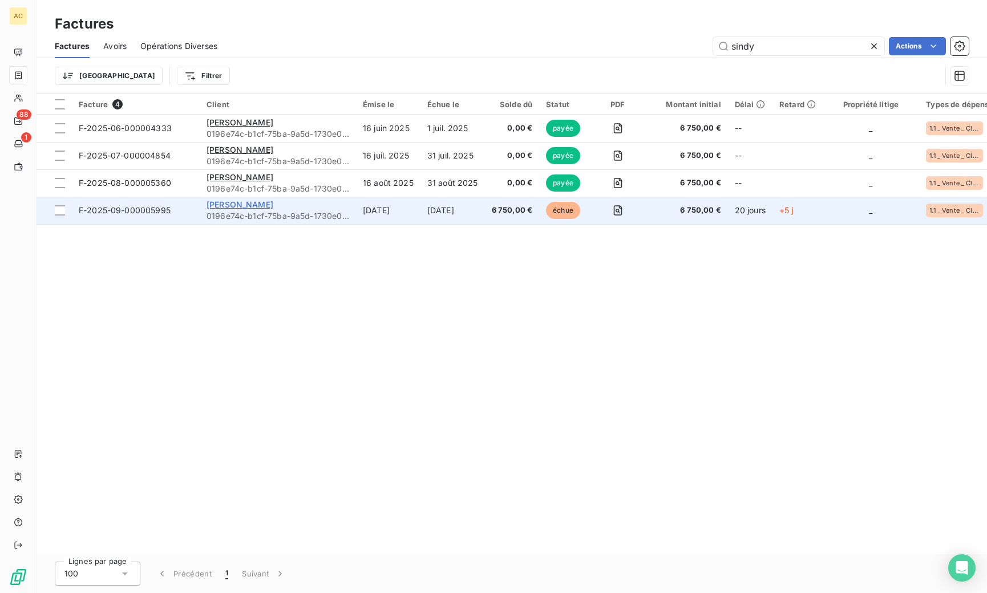
type input "sindy"
click at [262, 204] on span "[PERSON_NAME]" at bounding box center [239, 205] width 67 height 10
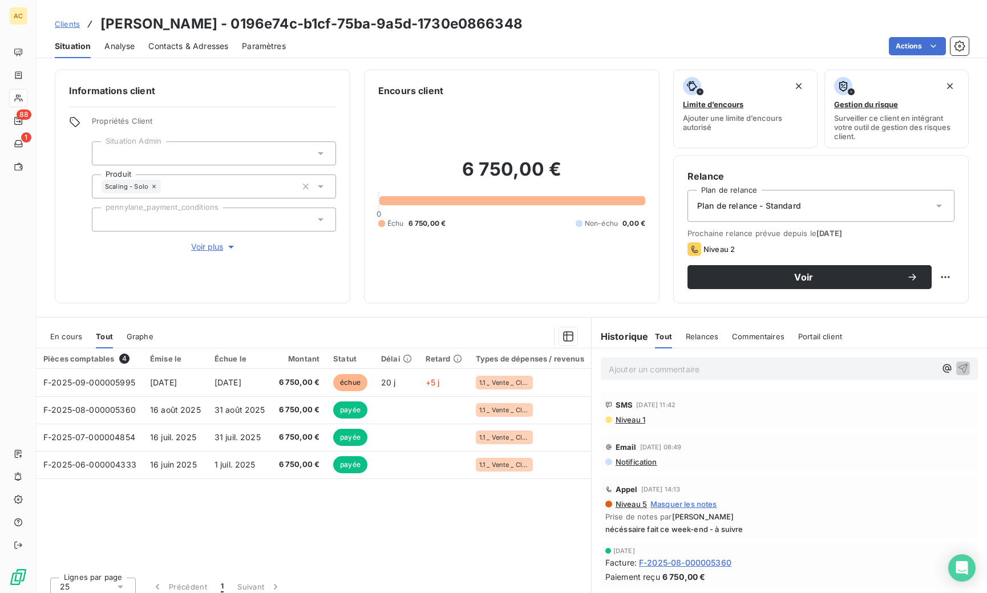
click at [168, 47] on span "Contacts & Adresses" at bounding box center [188, 46] width 80 height 11
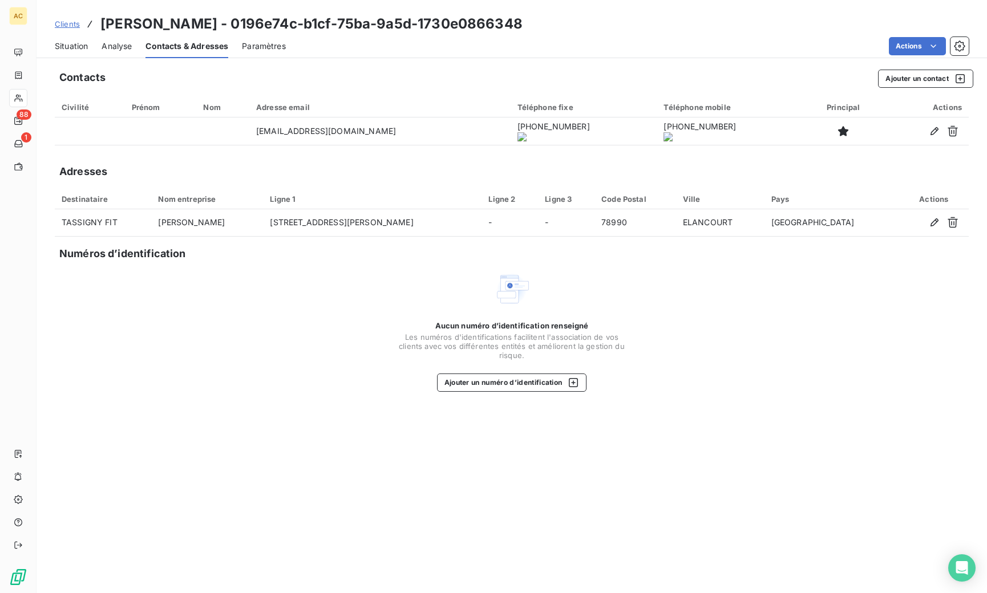
click at [76, 43] on span "Situation" at bounding box center [71, 46] width 33 height 11
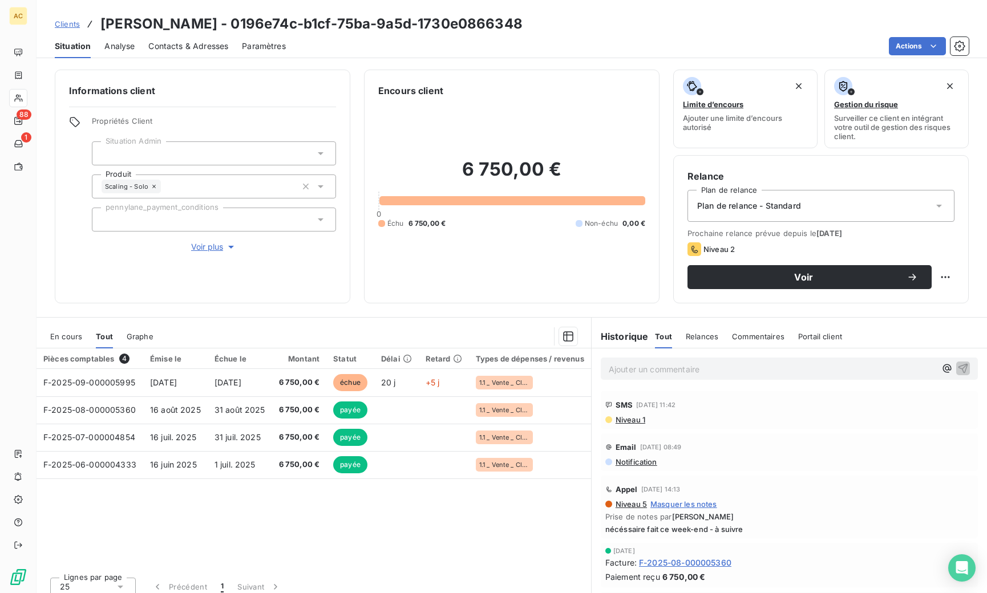
click at [70, 25] on span "Clients" at bounding box center [67, 23] width 25 height 9
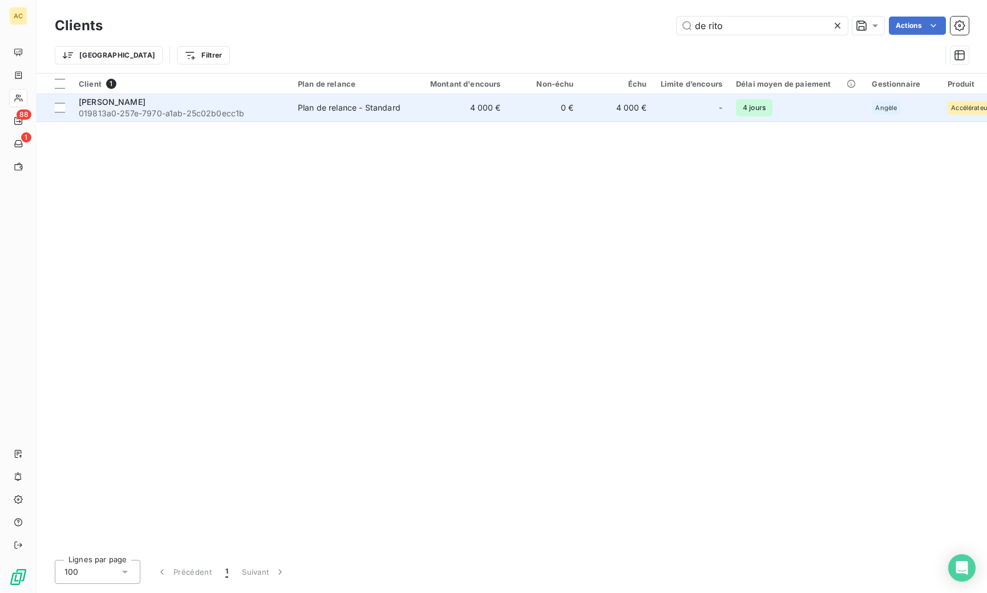
click at [156, 114] on span "019813a0-257e-7970-a1ab-25c02b0ecc1b" at bounding box center [181, 113] width 205 height 11
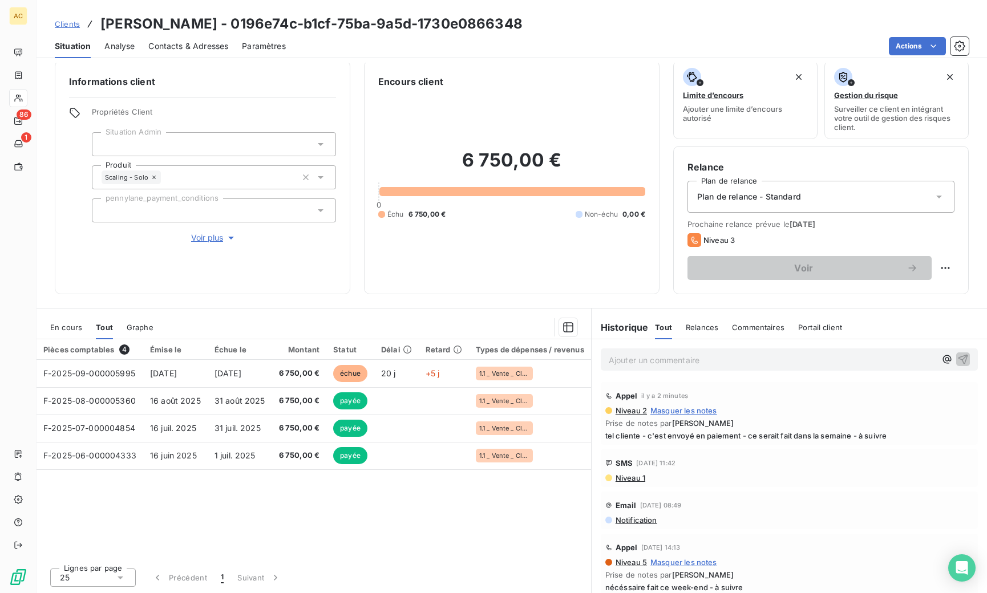
click at [70, 25] on span "Clients" at bounding box center [67, 23] width 25 height 9
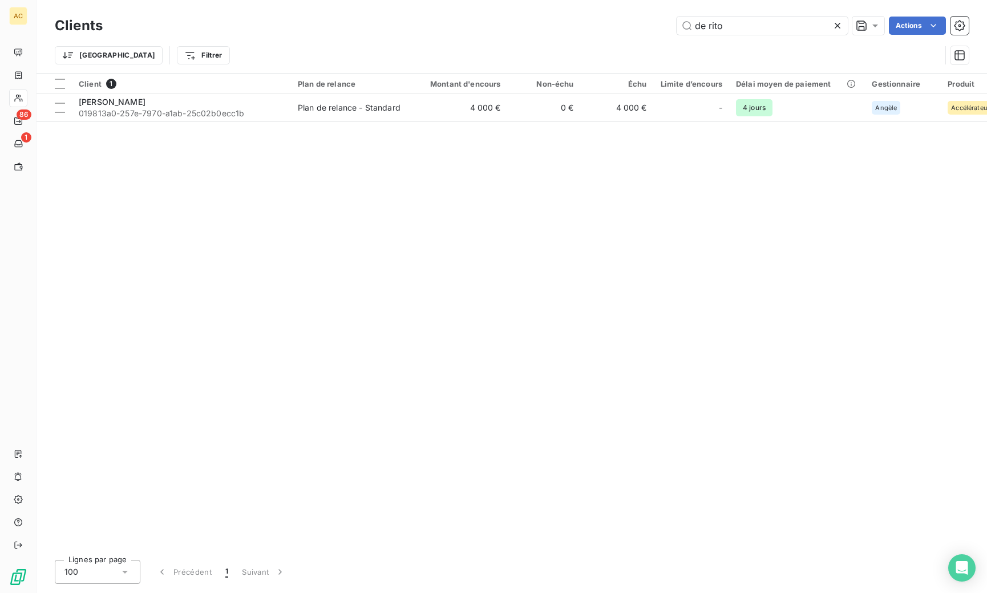
drag, startPoint x: 700, startPoint y: 26, endPoint x: 665, endPoint y: 24, distance: 35.4
click at [665, 24] on div "de rito Actions" at bounding box center [542, 26] width 852 height 18
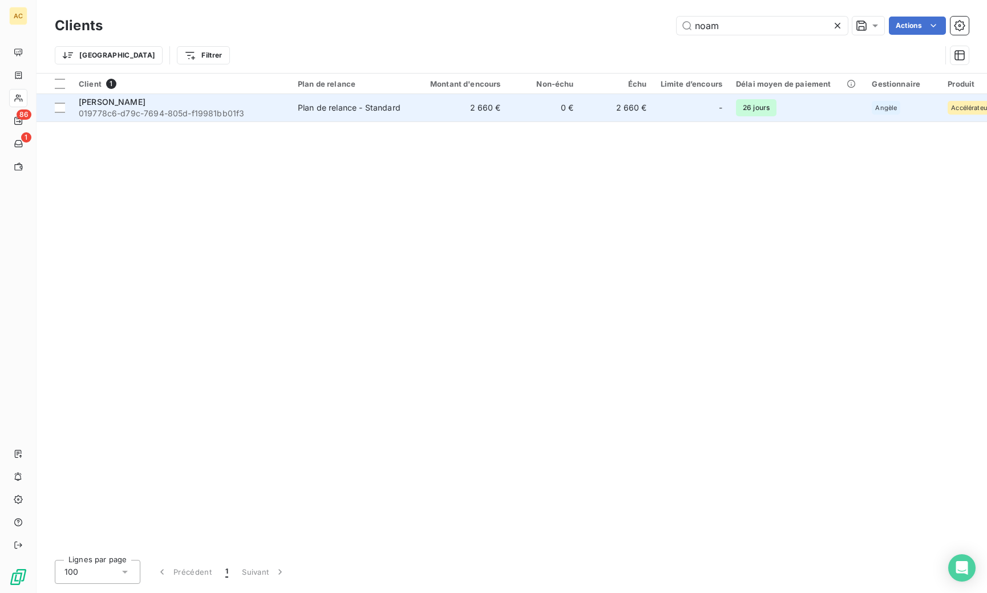
type input "noam"
click at [321, 108] on div "Plan de relance - Standard" at bounding box center [349, 107] width 103 height 11
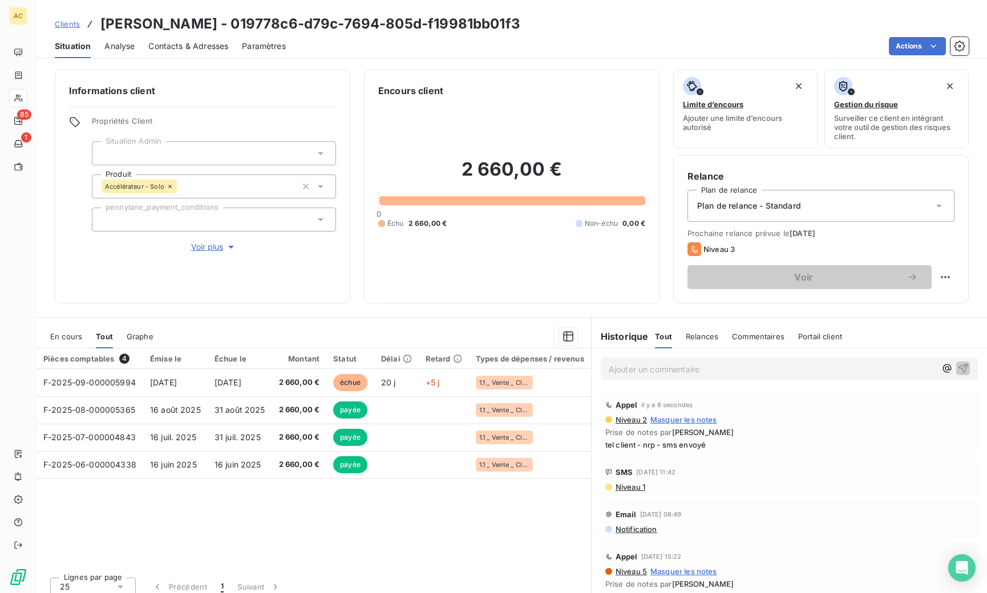
click at [74, 23] on span "Clients" at bounding box center [67, 23] width 25 height 9
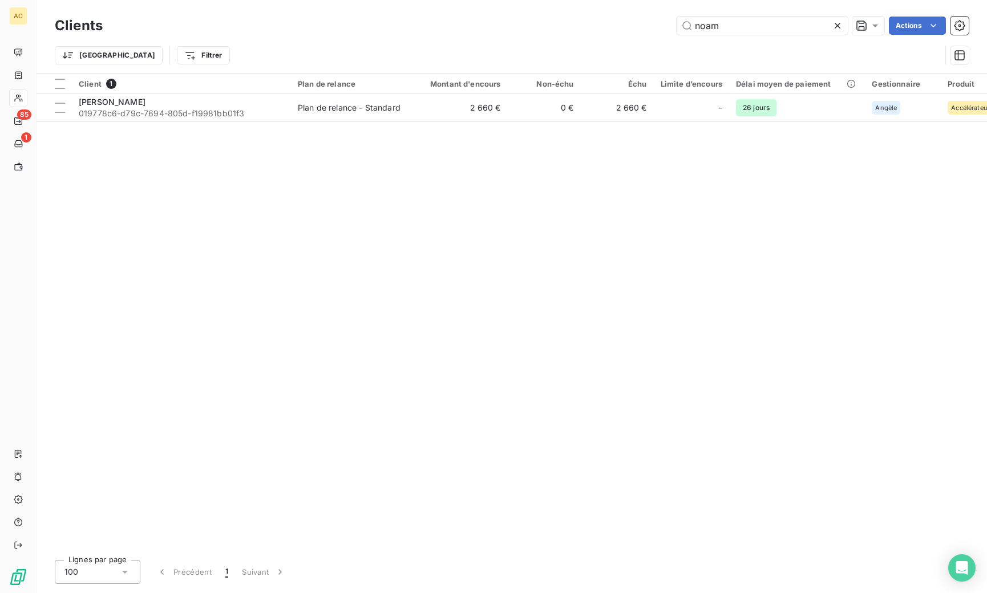
drag, startPoint x: 722, startPoint y: 29, endPoint x: 726, endPoint y: 55, distance: 26.5
click at [688, 26] on input "noam" at bounding box center [762, 26] width 171 height 18
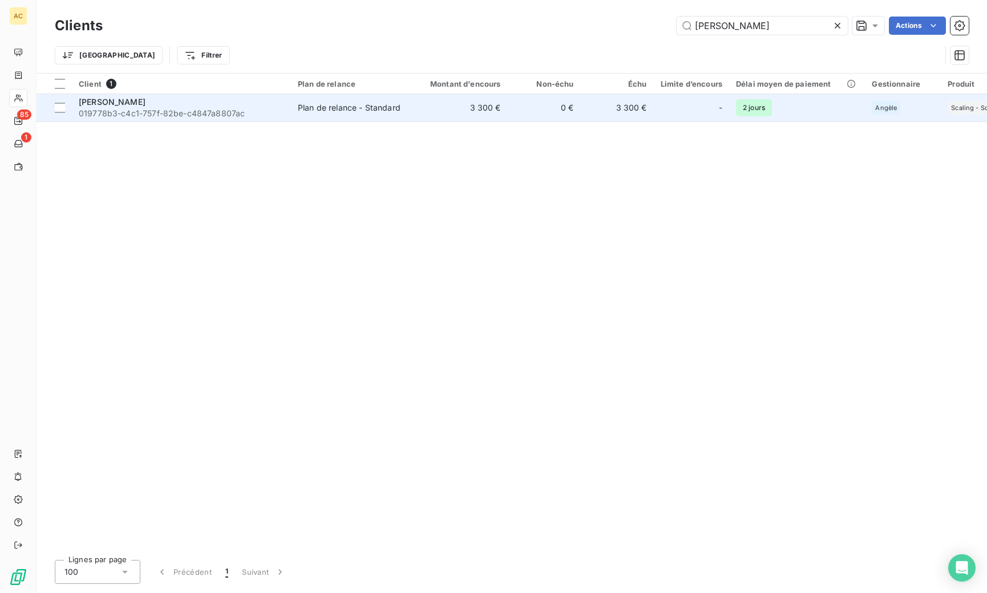
type input "césar"
click at [204, 106] on div "[PERSON_NAME]" at bounding box center [181, 101] width 205 height 11
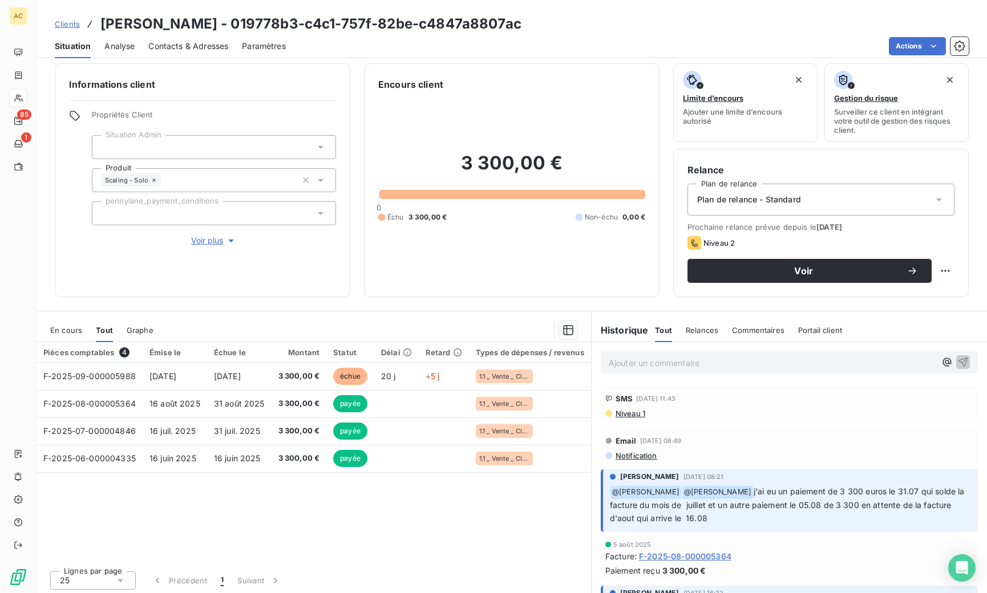
scroll to position [9, 0]
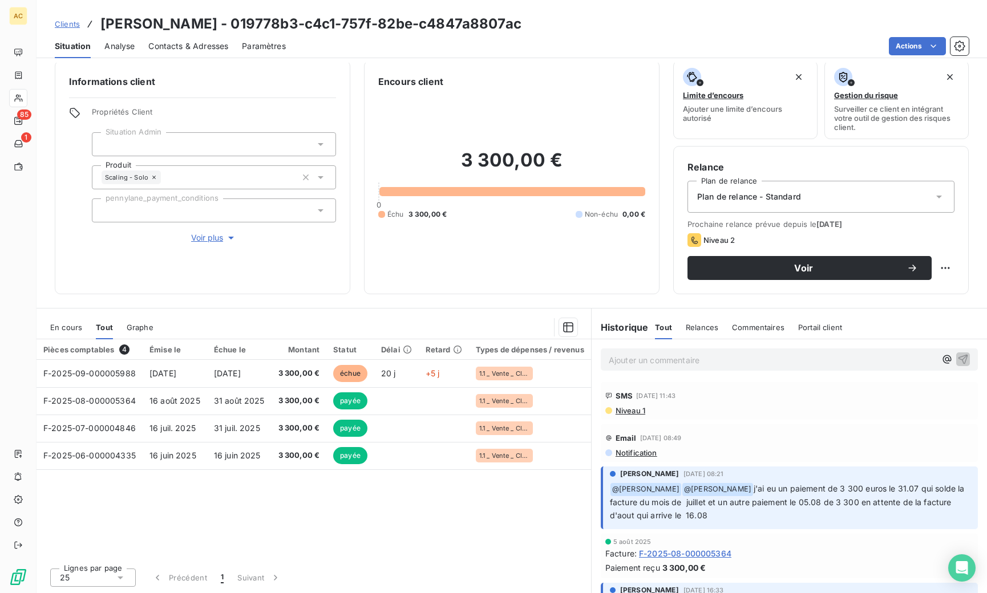
click at [187, 44] on span "Contacts & Adresses" at bounding box center [188, 46] width 80 height 11
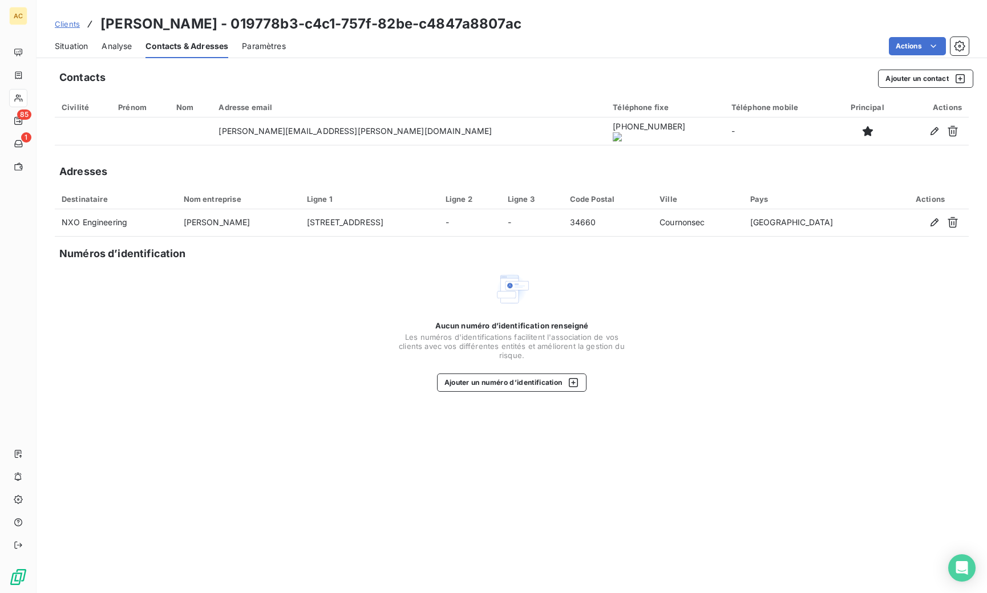
click at [76, 46] on span "Situation" at bounding box center [71, 46] width 33 height 11
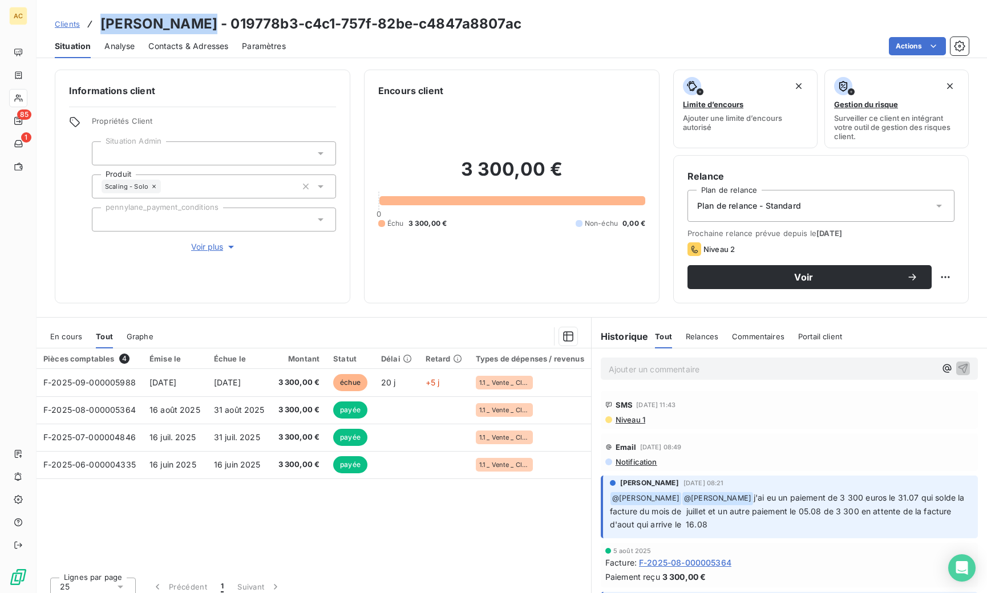
drag, startPoint x: 99, startPoint y: 23, endPoint x: 200, endPoint y: 22, distance: 101.5
click at [200, 22] on div "Clients César Narváez - 019778b3-c4c1-757f-82be-c4847a8807ac" at bounding box center [288, 24] width 467 height 21
copy h3 "[PERSON_NAME]"
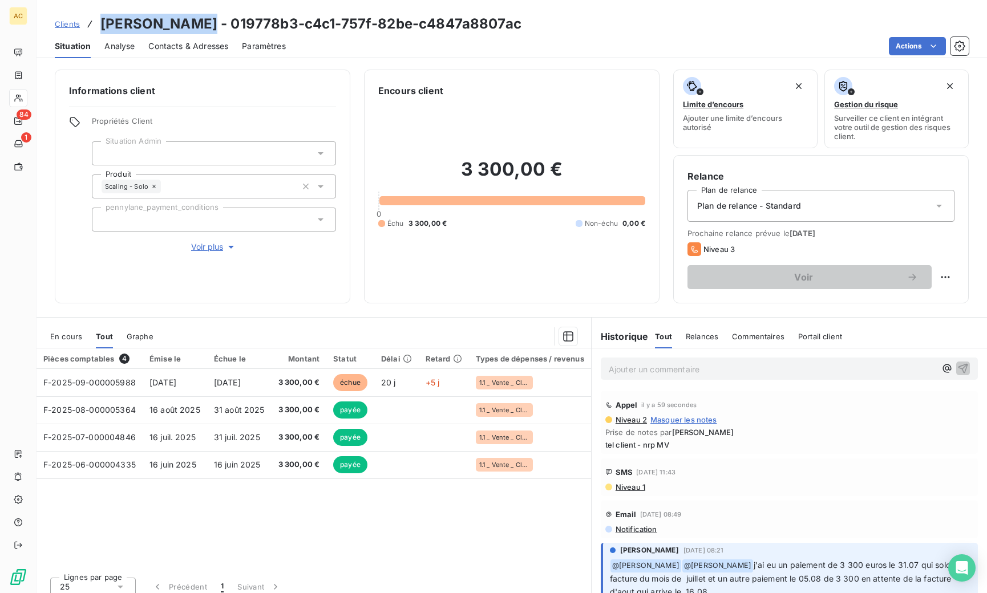
click at [72, 24] on span "Clients" at bounding box center [67, 23] width 25 height 9
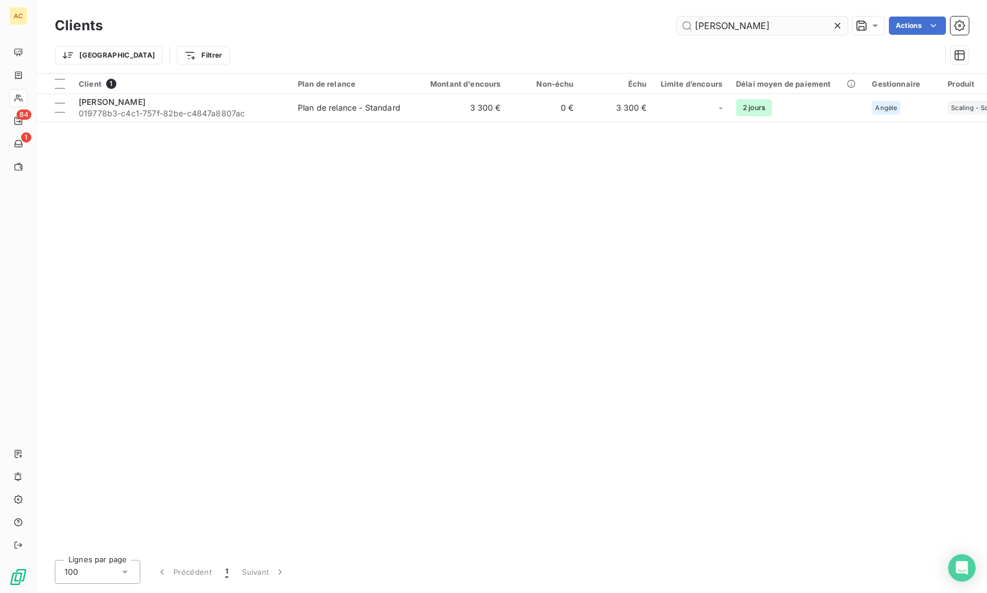
drag, startPoint x: 710, startPoint y: 26, endPoint x: 678, endPoint y: 26, distance: 31.4
click at [678, 26] on input "césar" at bounding box center [762, 26] width 171 height 18
type input "valbon"
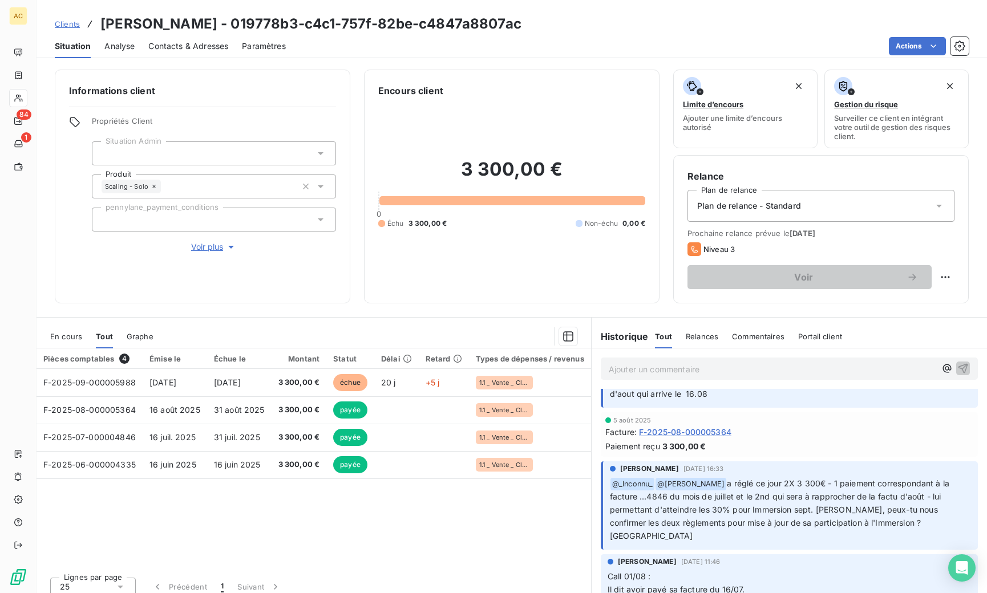
scroll to position [199, 0]
click at [679, 375] on p "Ajouter un commentaire ﻿" at bounding box center [772, 369] width 327 height 14
click at [654, 365] on span "m'a rappelé : fait le paiement de suite"" at bounding box center [683, 368] width 148 height 10
click at [905, 370] on icon "button" at bounding box center [963, 368] width 10 height 10
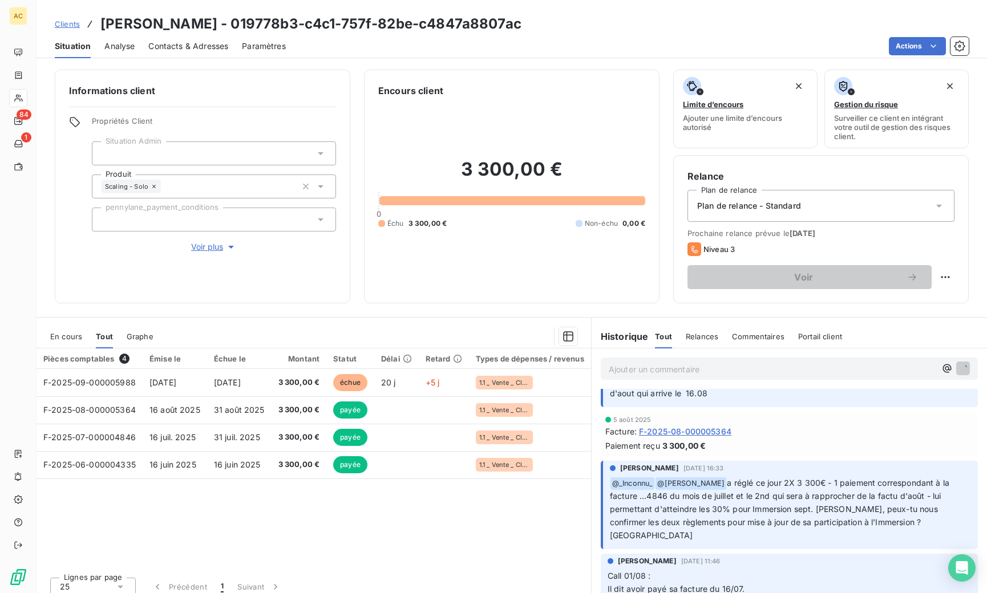
scroll to position [239, 0]
click at [202, 249] on span "Voir plus" at bounding box center [214, 246] width 46 height 11
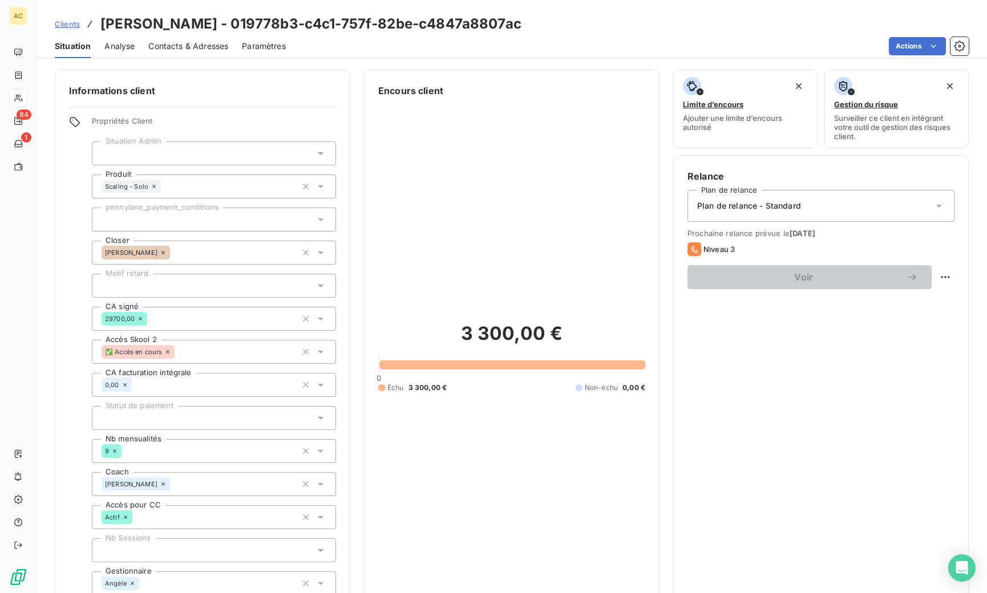
click at [157, 288] on div at bounding box center [214, 286] width 244 height 24
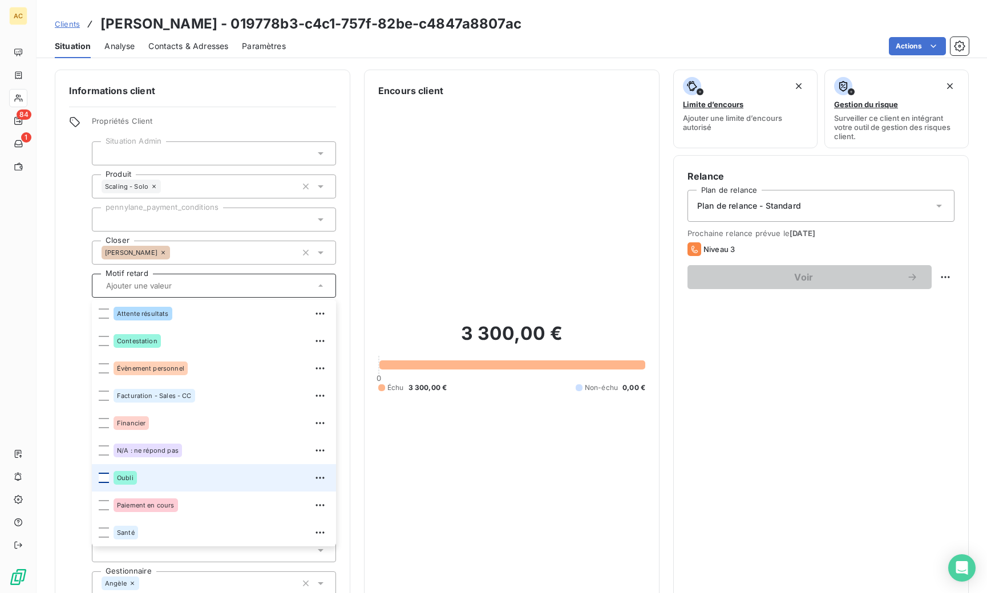
click at [106, 477] on div at bounding box center [104, 478] width 10 height 10
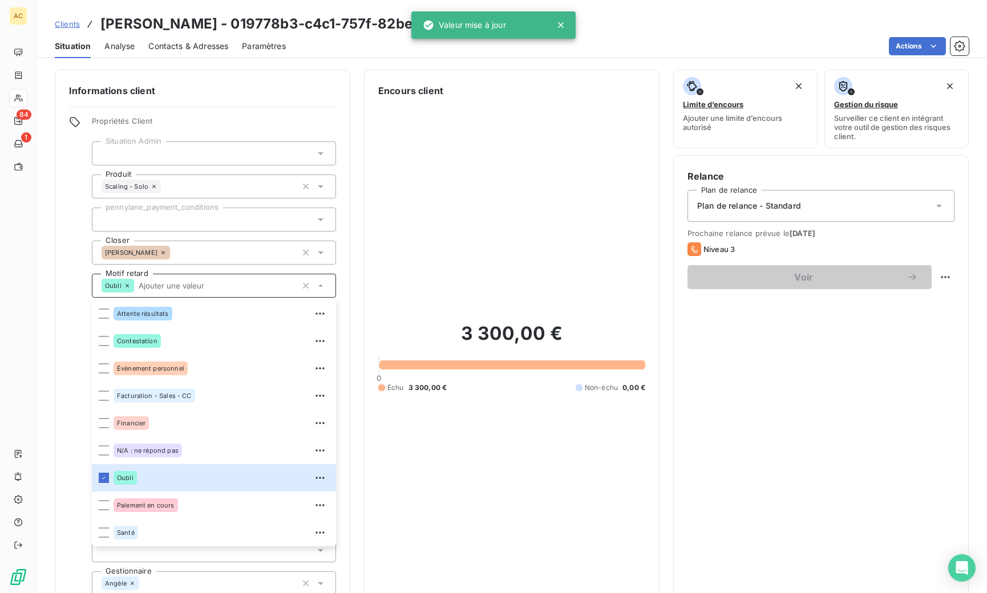
click at [429, 223] on div "3 300,00 € 0 Échu 3 300,00 € Non-échu 0,00 €" at bounding box center [511, 358] width 267 height 520
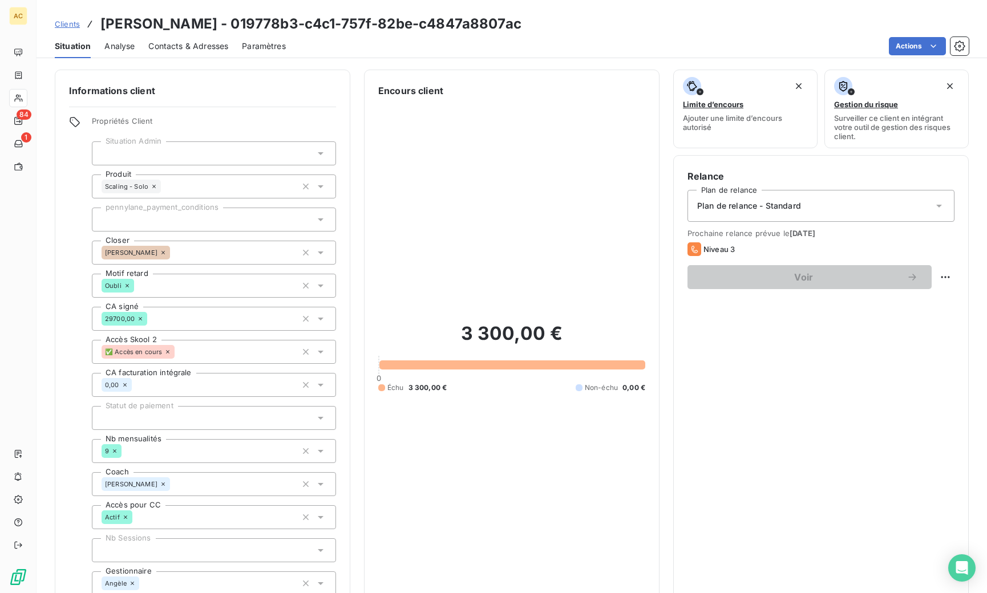
click at [60, 22] on span "Clients" at bounding box center [67, 23] width 25 height 9
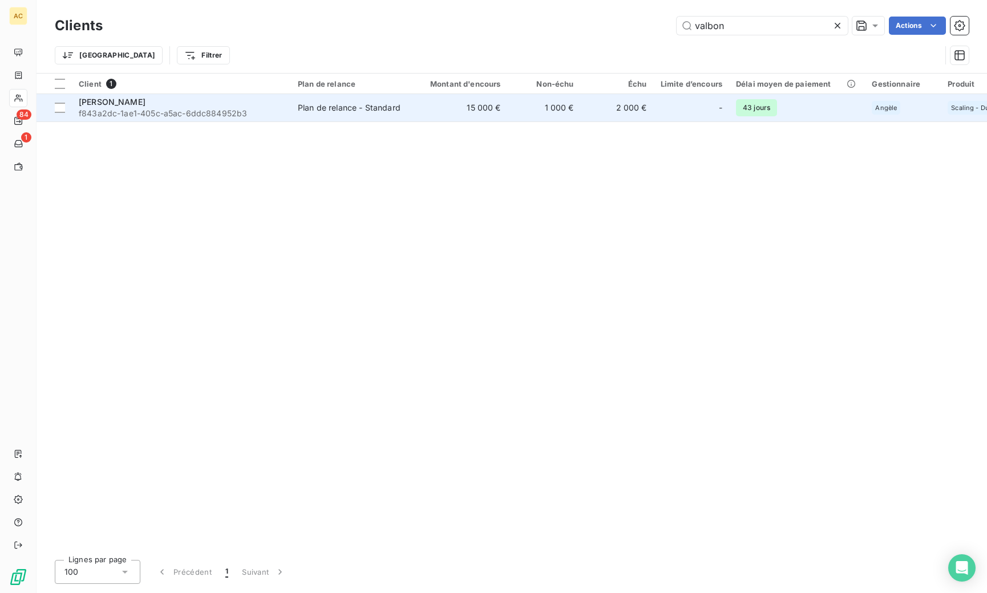
click at [205, 103] on div "[PERSON_NAME]" at bounding box center [181, 101] width 205 height 11
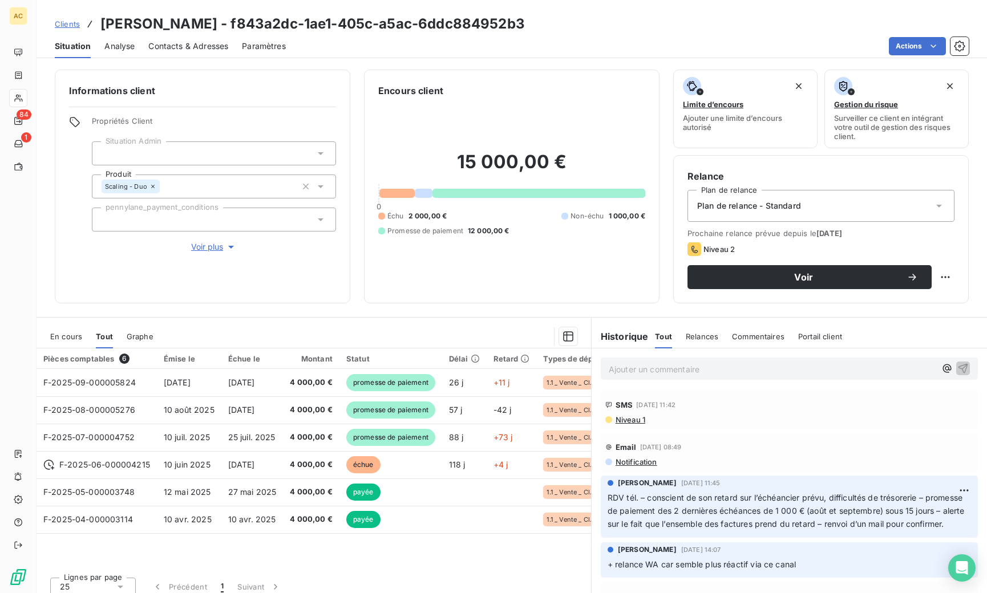
click at [207, 246] on span "Voir plus" at bounding box center [214, 246] width 46 height 11
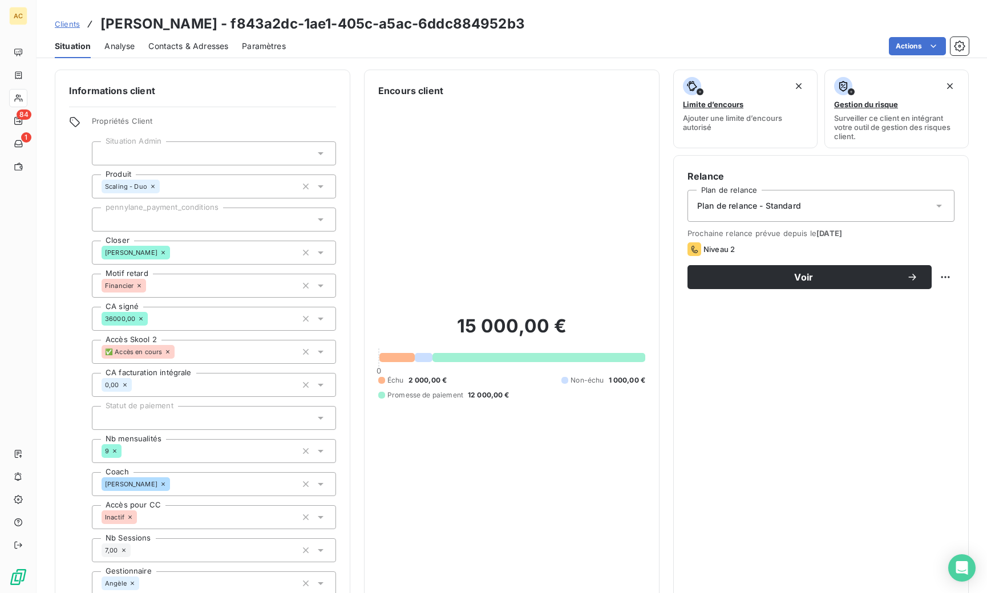
click at [68, 23] on span "Clients" at bounding box center [67, 23] width 25 height 9
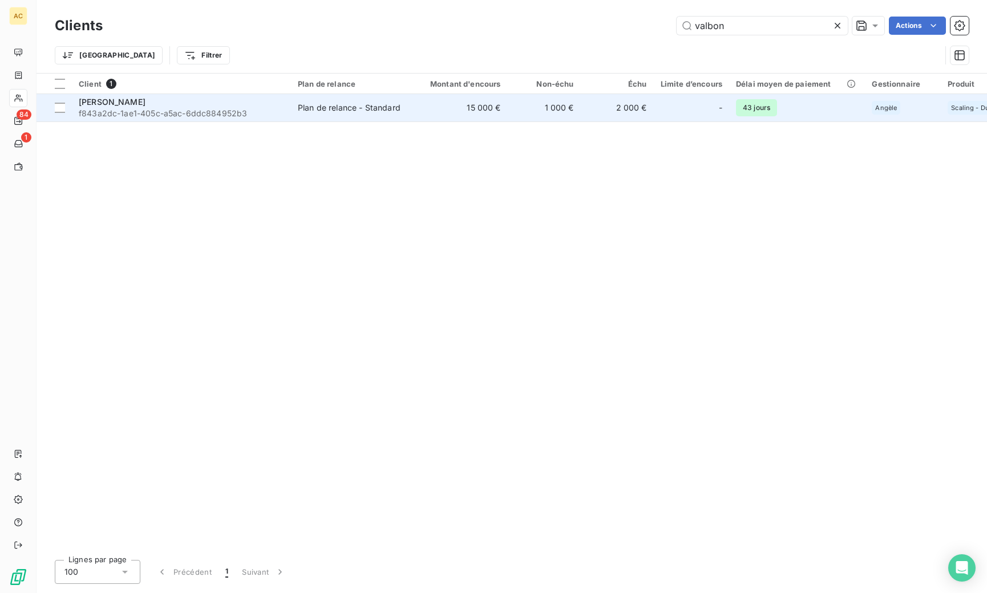
click at [232, 115] on span "f843a2dc-1ae1-405c-a5ac-6ddc884952b3" at bounding box center [181, 113] width 205 height 11
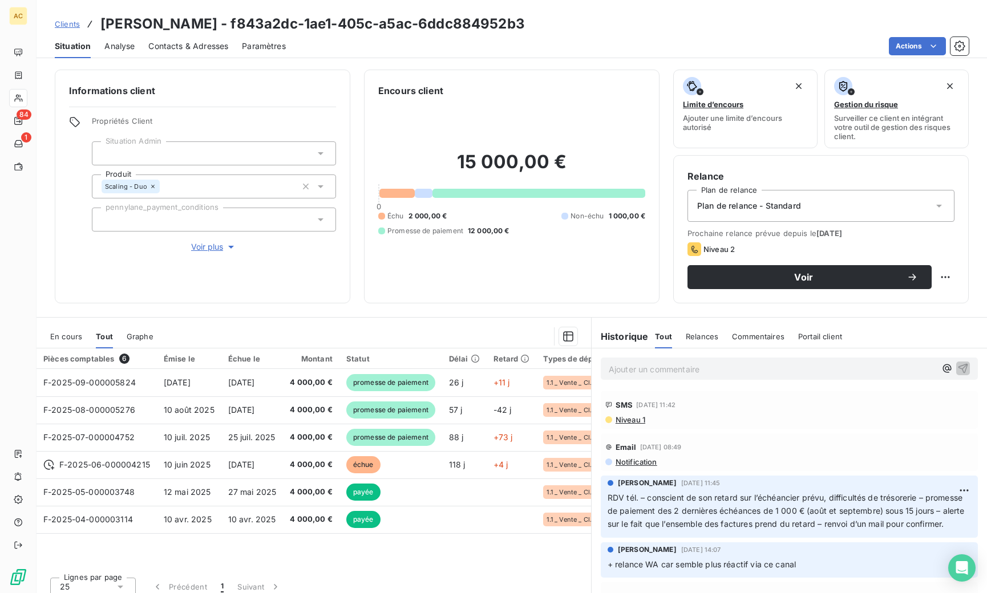
click at [211, 48] on span "Contacts & Adresses" at bounding box center [188, 46] width 80 height 11
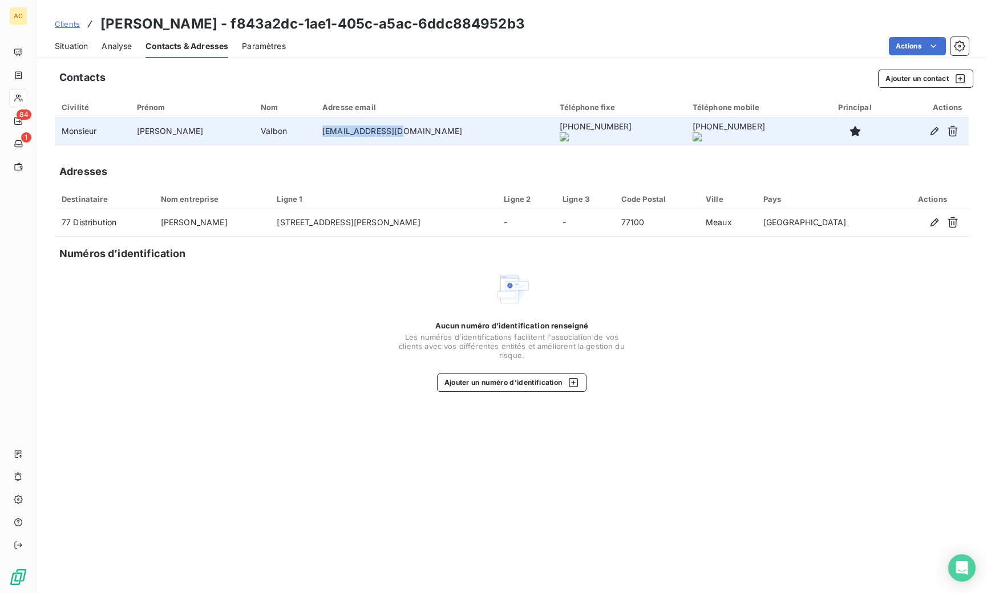
drag, startPoint x: 342, startPoint y: 131, endPoint x: 395, endPoint y: 135, distance: 52.6
click at [402, 135] on td "crizy94@gmail.com" at bounding box center [433, 131] width 237 height 27
copy td "crizy94@gmail.com"
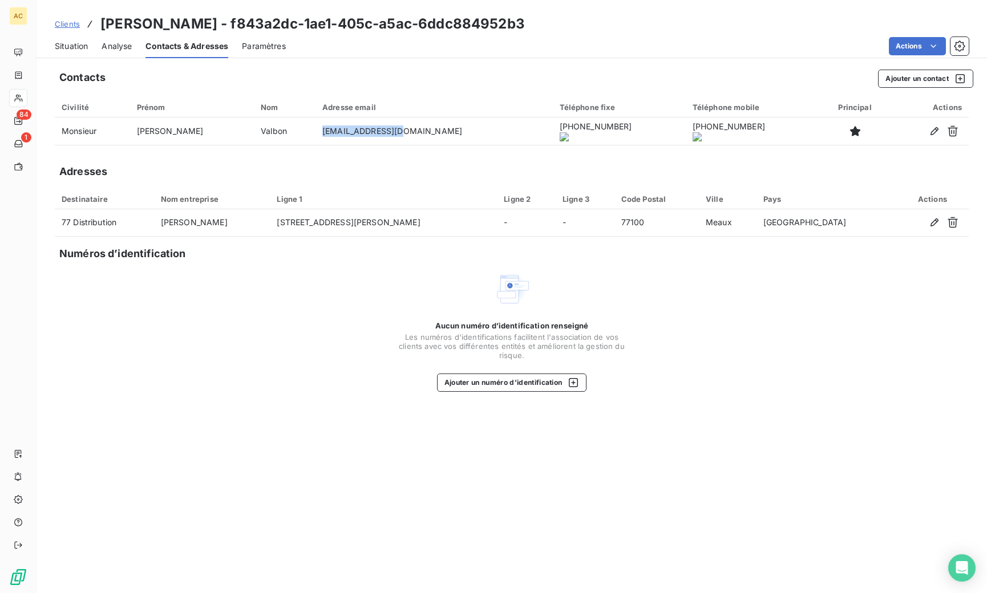
click at [68, 31] on div "Clients Christophe Valbon - f843a2dc-1ae1-405c-a5ac-6ddc884952b3" at bounding box center [290, 24] width 470 height 21
click at [67, 46] on span "Situation" at bounding box center [71, 46] width 33 height 11
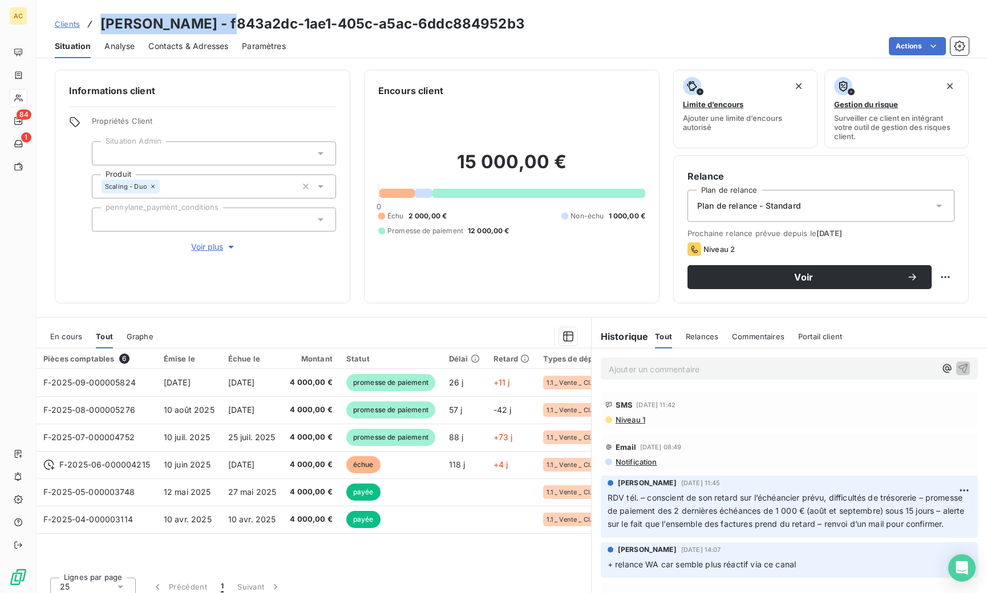
drag, startPoint x: 102, startPoint y: 23, endPoint x: 222, endPoint y: 28, distance: 120.5
click at [222, 28] on div "Clients Christophe Valbon - f843a2dc-1ae1-405c-a5ac-6ddc884952b3" at bounding box center [290, 24] width 470 height 21
copy h3 "[PERSON_NAME]"
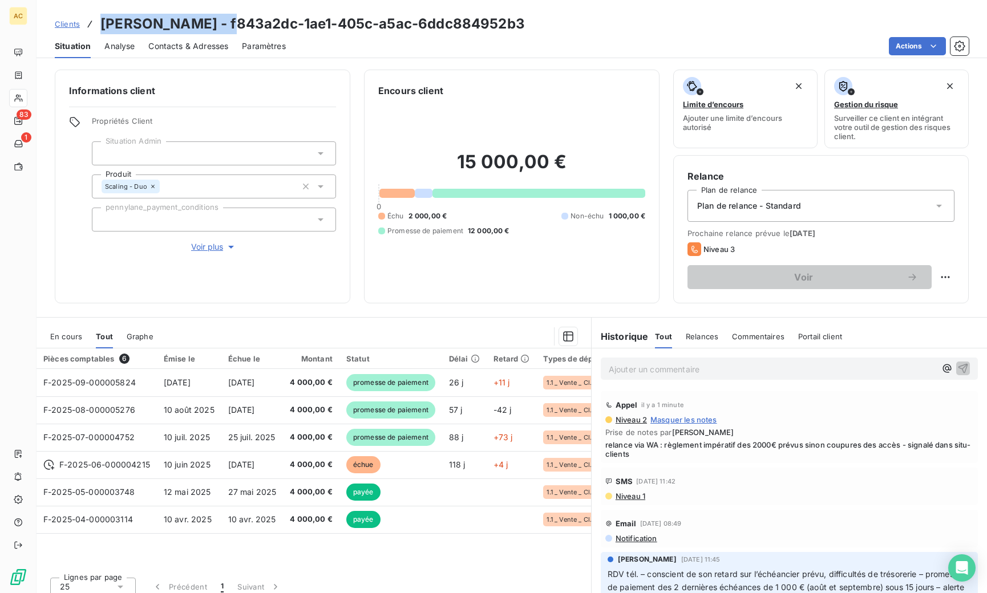
click at [67, 23] on span "Clients" at bounding box center [67, 23] width 25 height 9
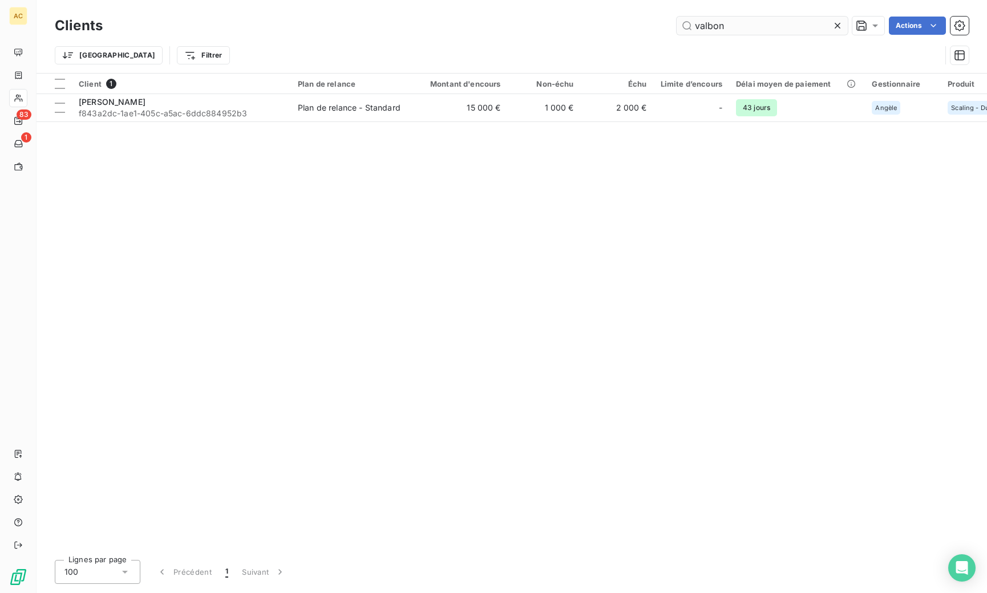
drag, startPoint x: 721, startPoint y: 27, endPoint x: 692, endPoint y: 24, distance: 29.3
click at [692, 24] on input "valbon" at bounding box center [762, 26] width 171 height 18
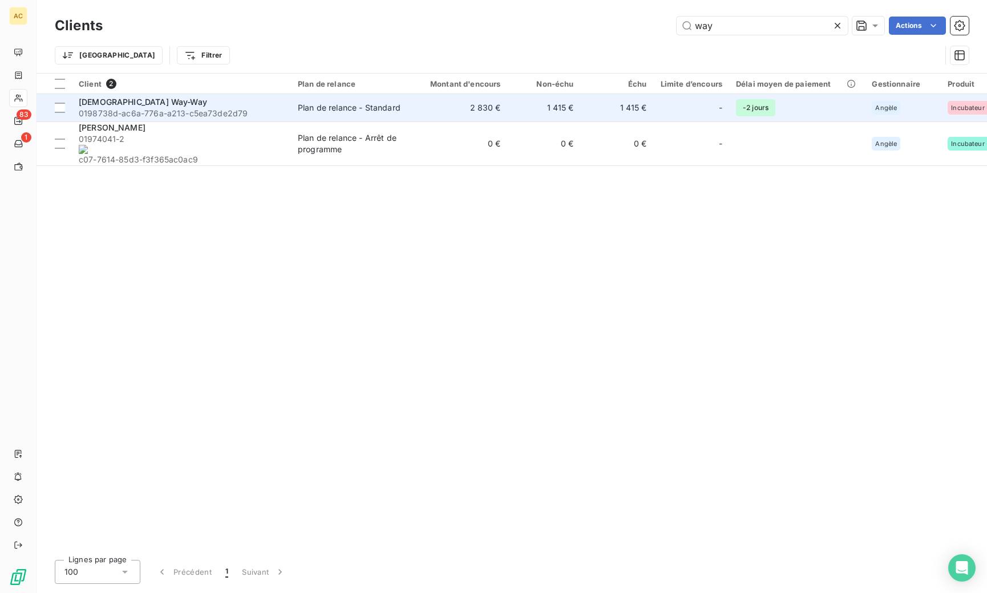
type input "way"
click at [157, 112] on span "0198738d-ac6a-776a-a213-c5ea73de2d79" at bounding box center [181, 113] width 205 height 11
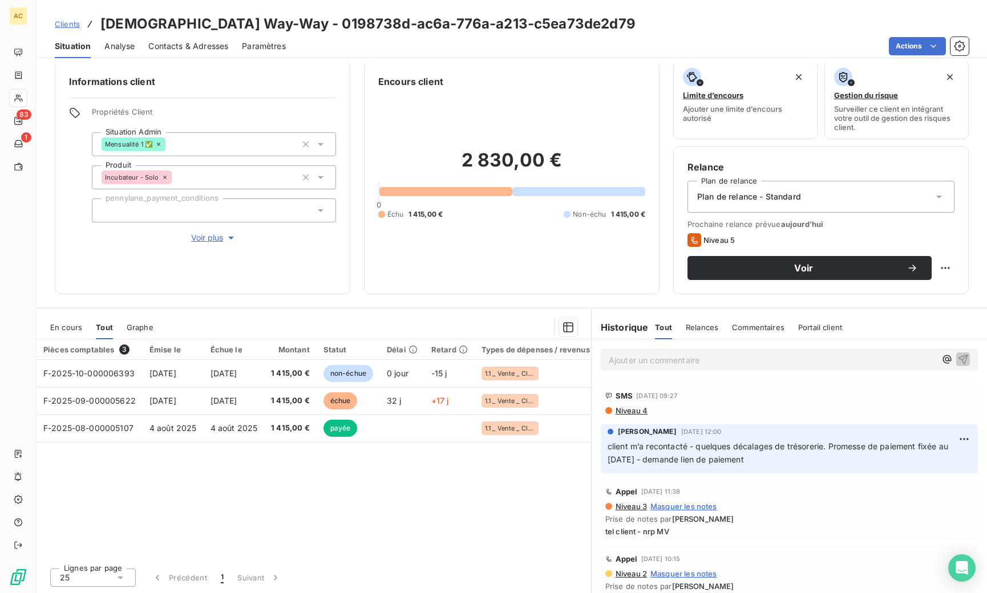
click at [647, 360] on p "Ajouter un commentaire ﻿" at bounding box center [772, 360] width 327 height 14
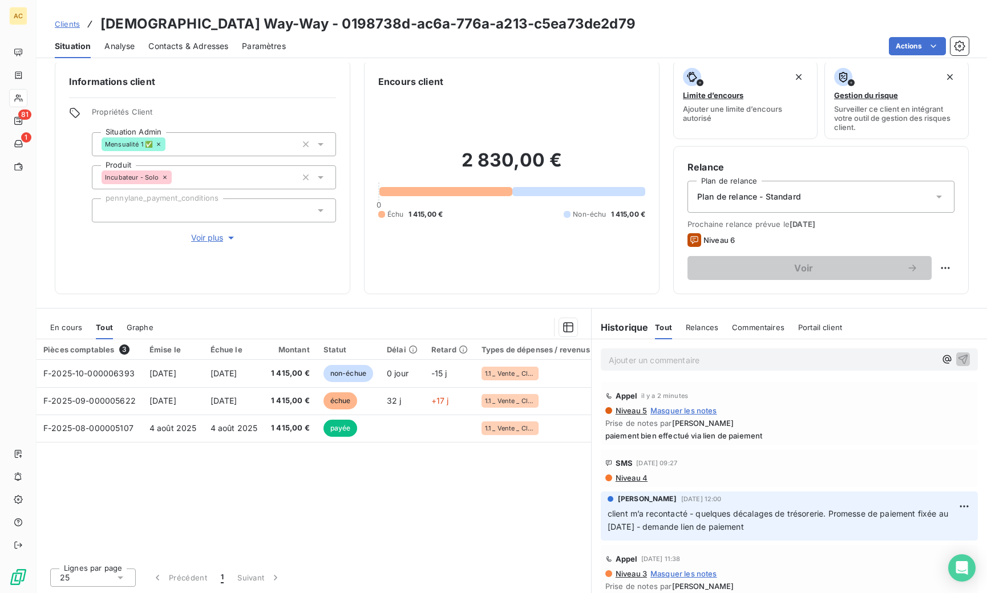
click at [72, 24] on span "Clients" at bounding box center [67, 23] width 25 height 9
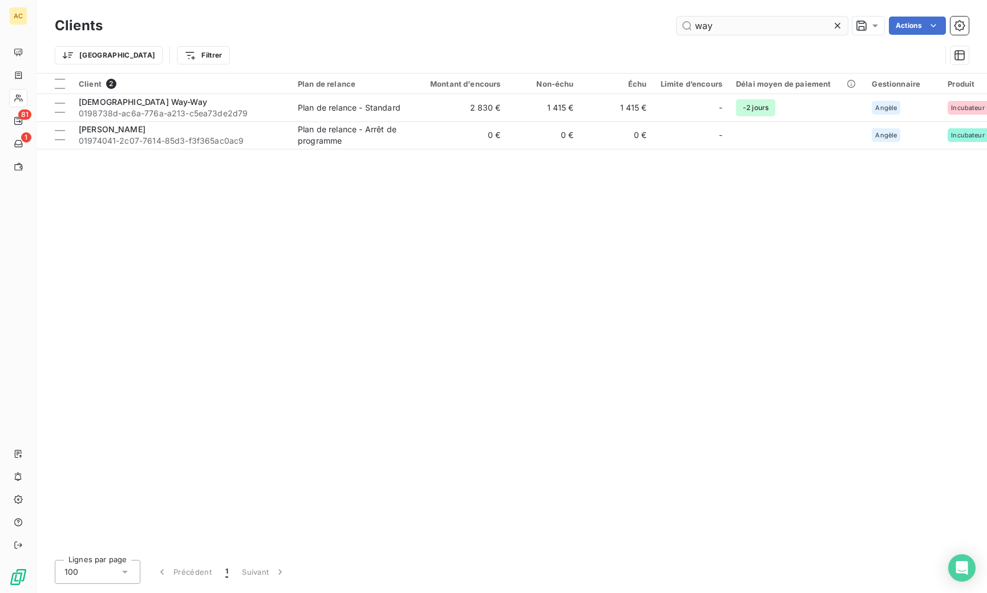
drag, startPoint x: 691, startPoint y: 23, endPoint x: 678, endPoint y: 22, distance: 13.2
click at [678, 22] on input "way" at bounding box center [762, 26] width 171 height 18
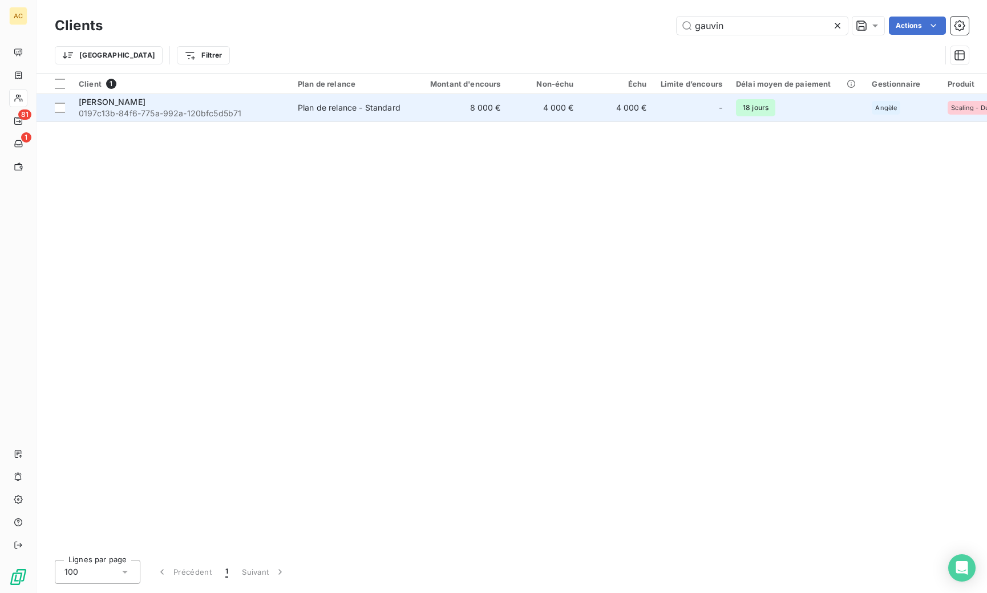
type input "gauvin"
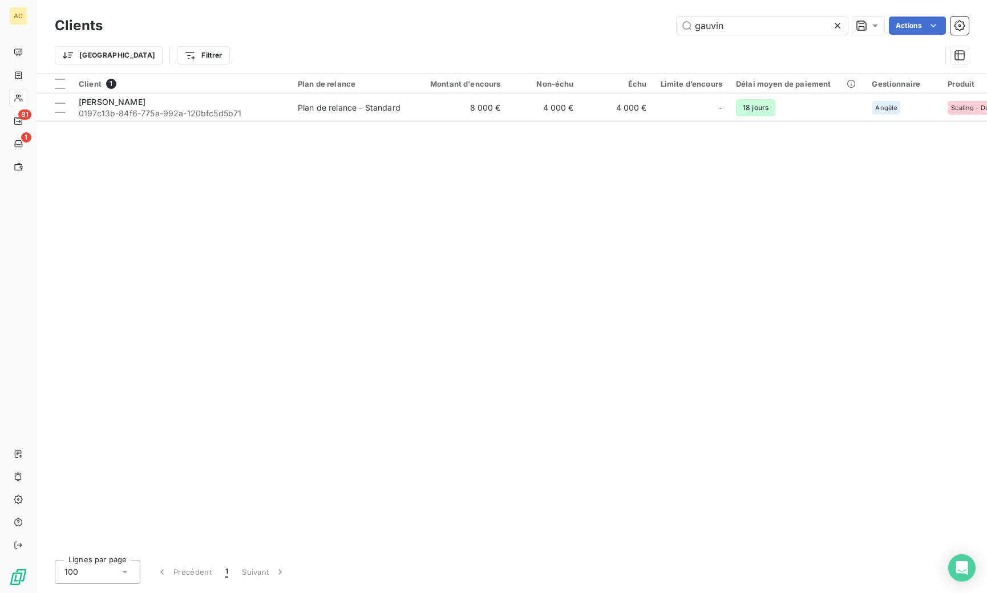
drag, startPoint x: 208, startPoint y: 111, endPoint x: 210, endPoint y: 126, distance: 15.6
click at [209, 111] on span "0197c13b-84f6-775a-992a-120bfc5d5b71" at bounding box center [181, 113] width 205 height 11
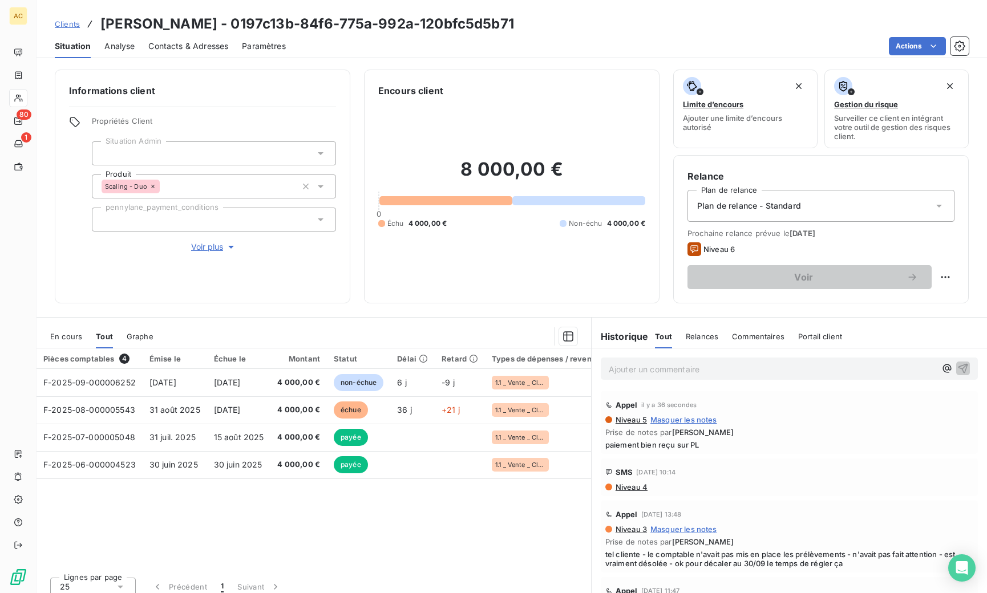
click at [64, 24] on span "Clients" at bounding box center [67, 23] width 25 height 9
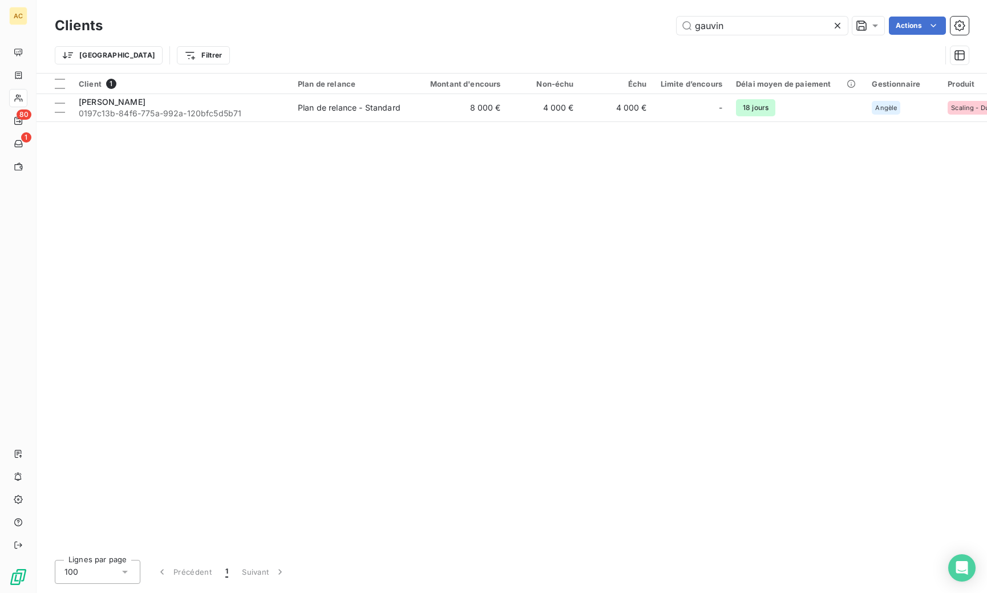
drag, startPoint x: 687, startPoint y: 21, endPoint x: 661, endPoint y: 21, distance: 26.2
click at [661, 21] on div "gauvin Actions" at bounding box center [542, 26] width 852 height 18
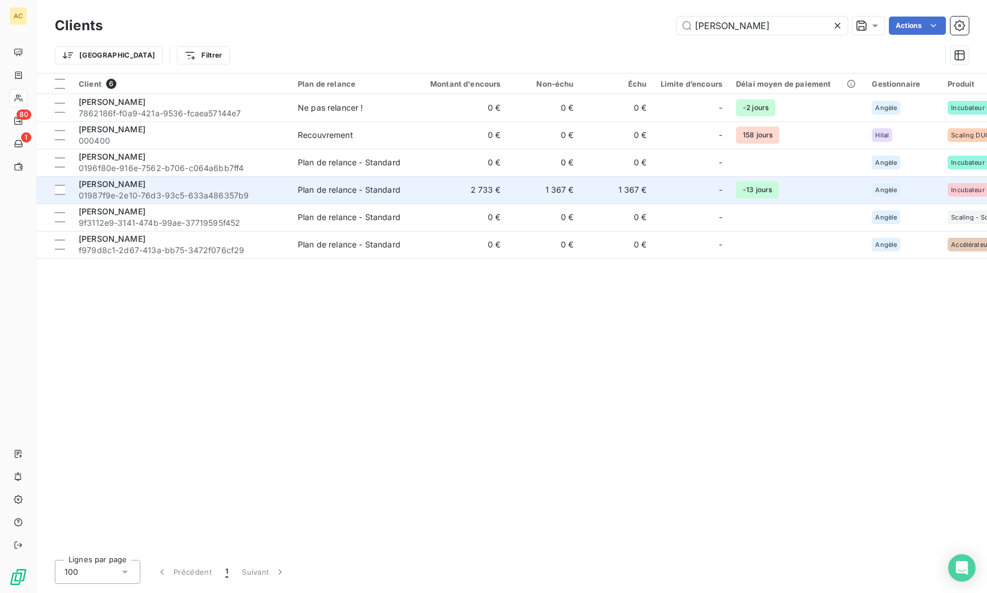
type input "didier"
click at [242, 189] on div "[PERSON_NAME]" at bounding box center [181, 184] width 205 height 11
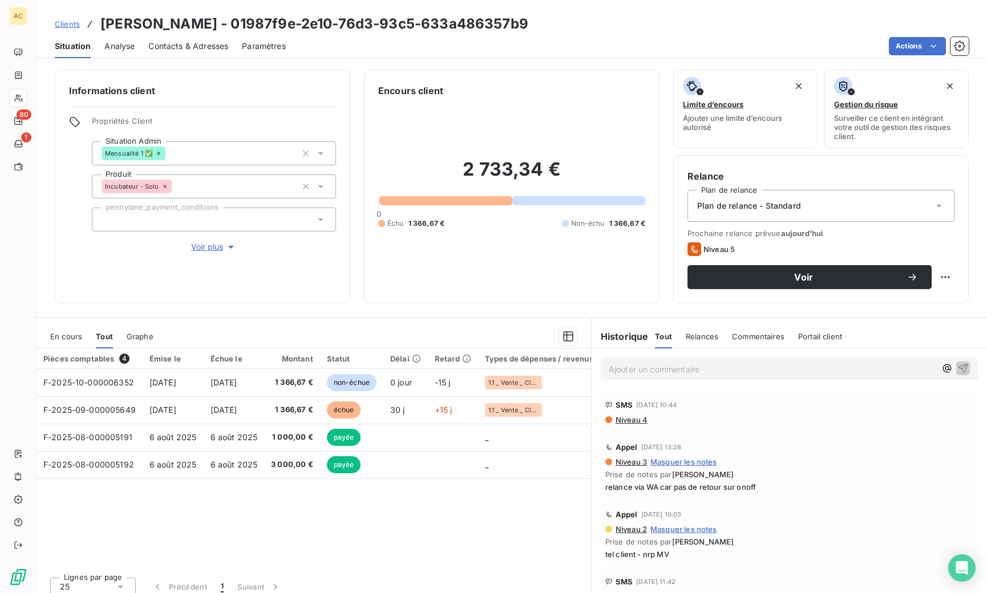
click at [205, 46] on span "Contacts & Adresses" at bounding box center [188, 46] width 80 height 11
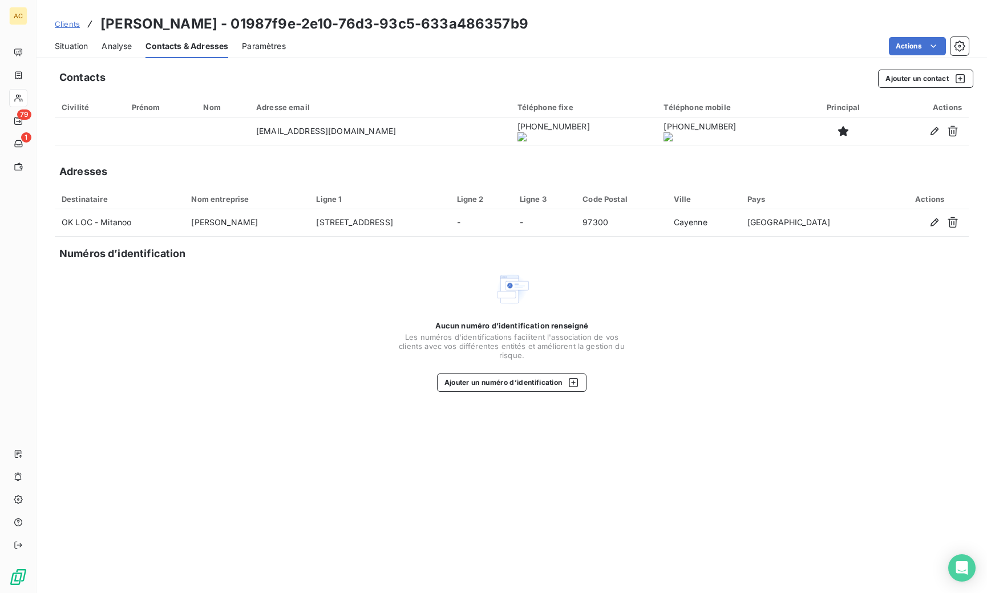
click at [74, 27] on span "Clients" at bounding box center [67, 23] width 25 height 9
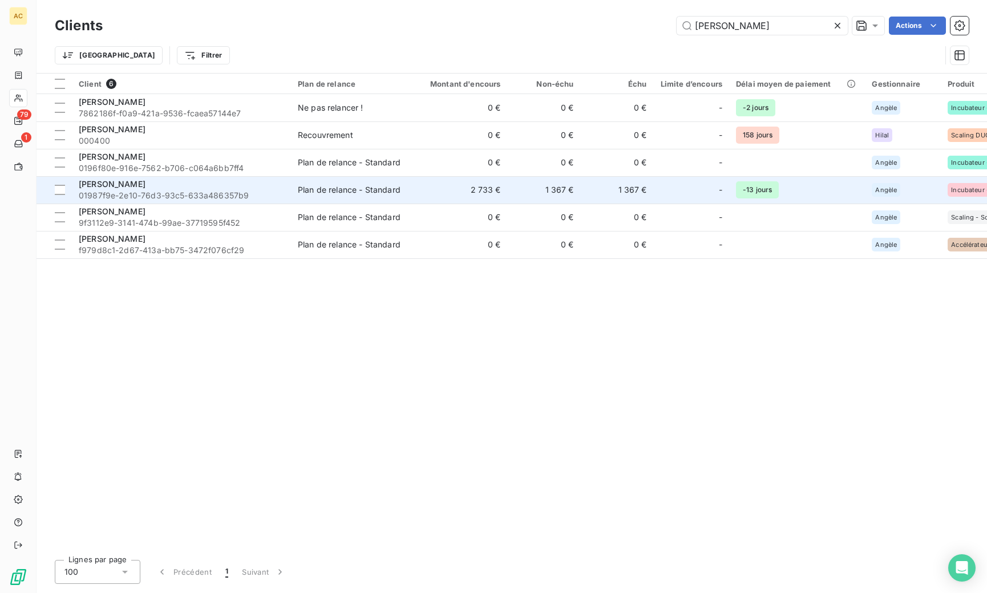
click at [190, 192] on span "01987f9e-2e10-76d3-93c5-633a486357b9" at bounding box center [181, 195] width 205 height 11
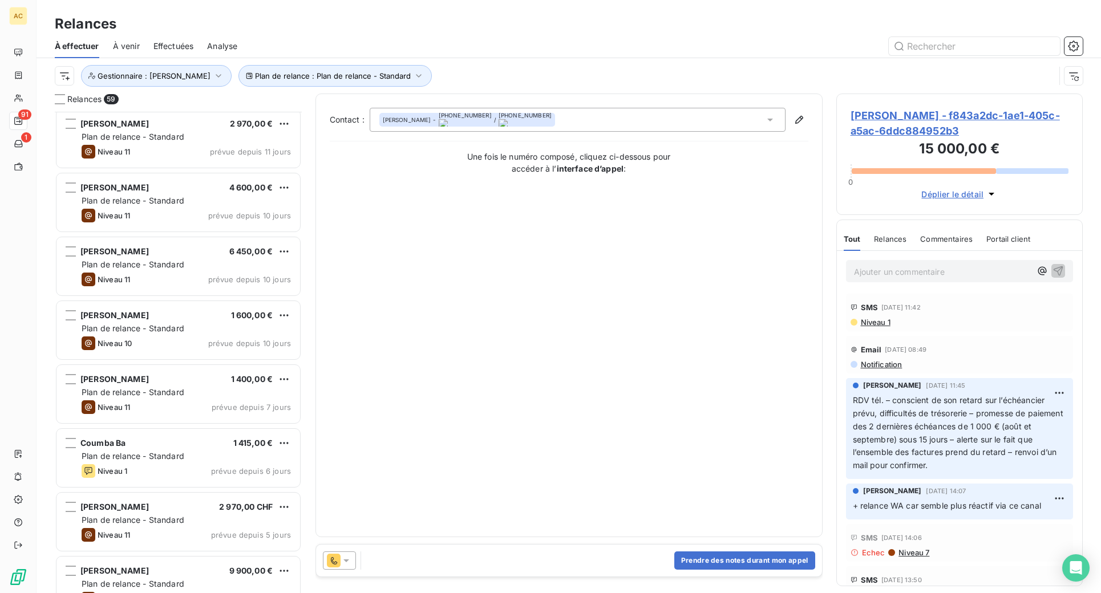
scroll to position [1679, 0]
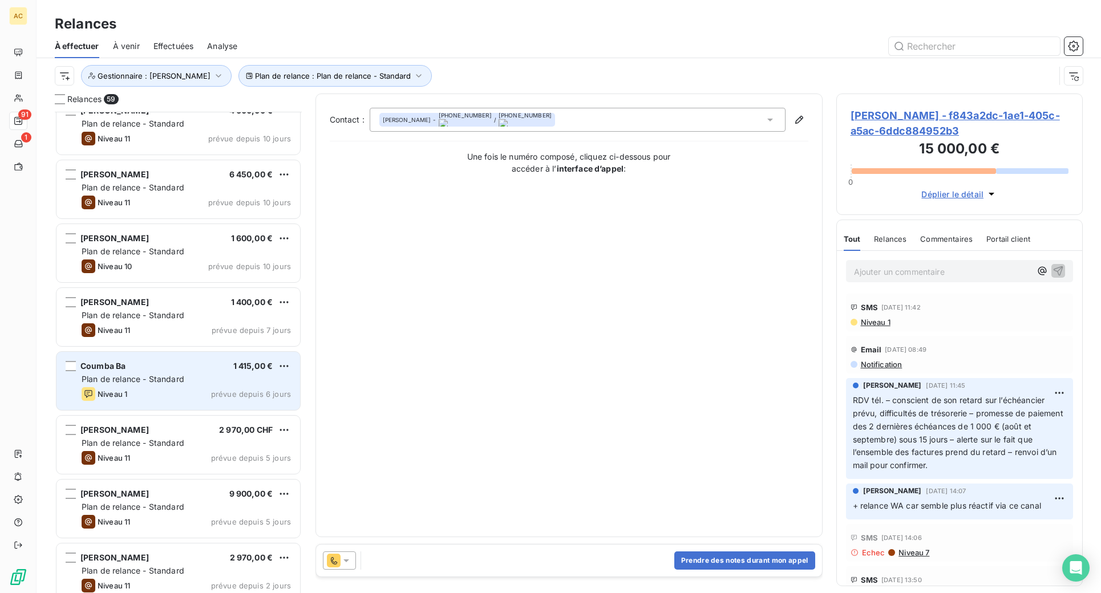
click at [175, 386] on div "Coumba Ba 1 415,00 € Plan de relance - Standard Niveau 1 prévue depuis 6 jours" at bounding box center [178, 381] width 244 height 58
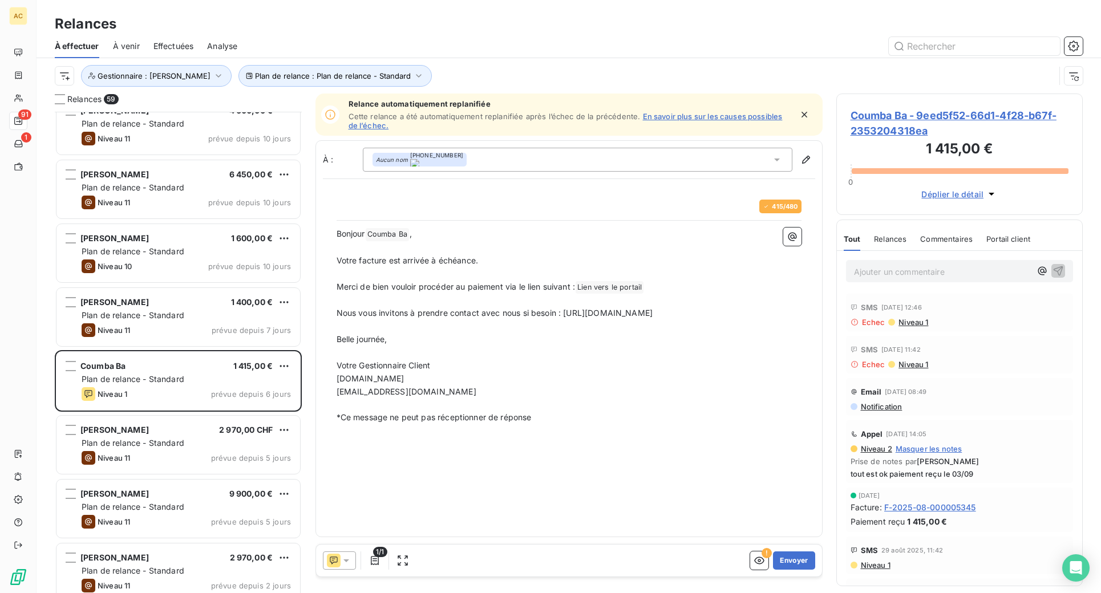
drag, startPoint x: 573, startPoint y: 314, endPoint x: 589, endPoint y: 323, distance: 18.1
click at [589, 320] on p "Nous vous invitons à prendre contact avec nous si besoin : [URL][DOMAIN_NAME]" at bounding box center [569, 313] width 465 height 13
click at [789, 564] on button "Envoyer" at bounding box center [794, 561] width 42 height 18
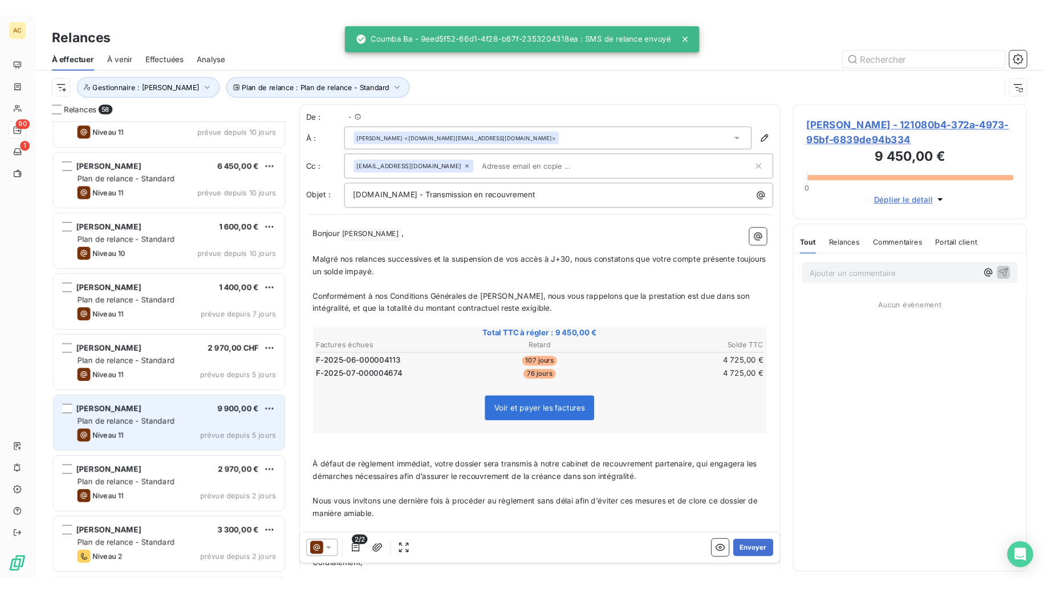
scroll to position [1801, 0]
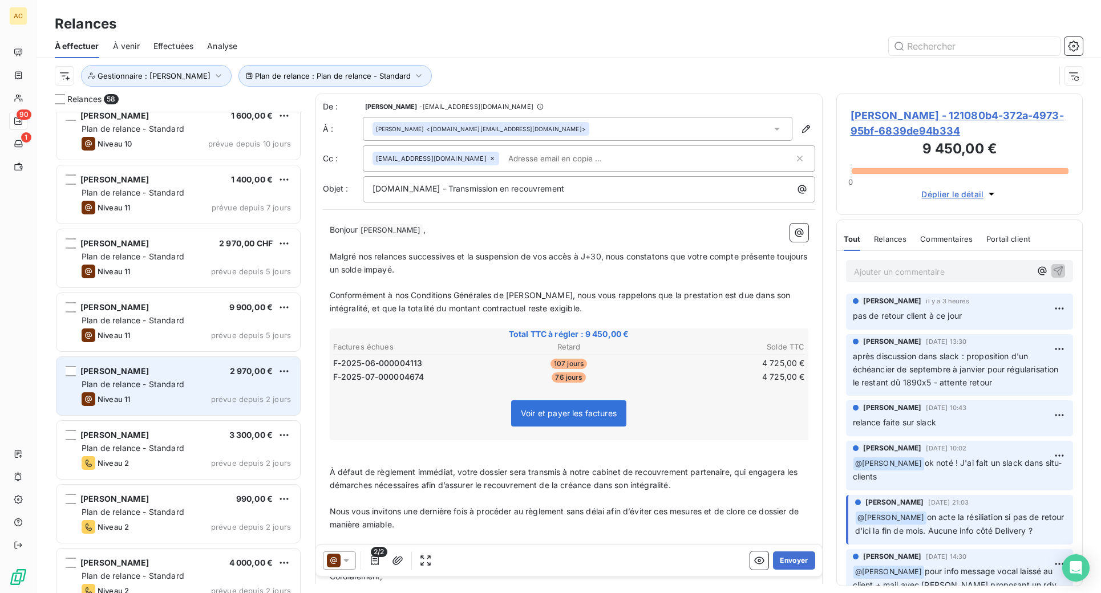
click at [144, 384] on span "Plan de relance - Standard" at bounding box center [133, 384] width 103 height 10
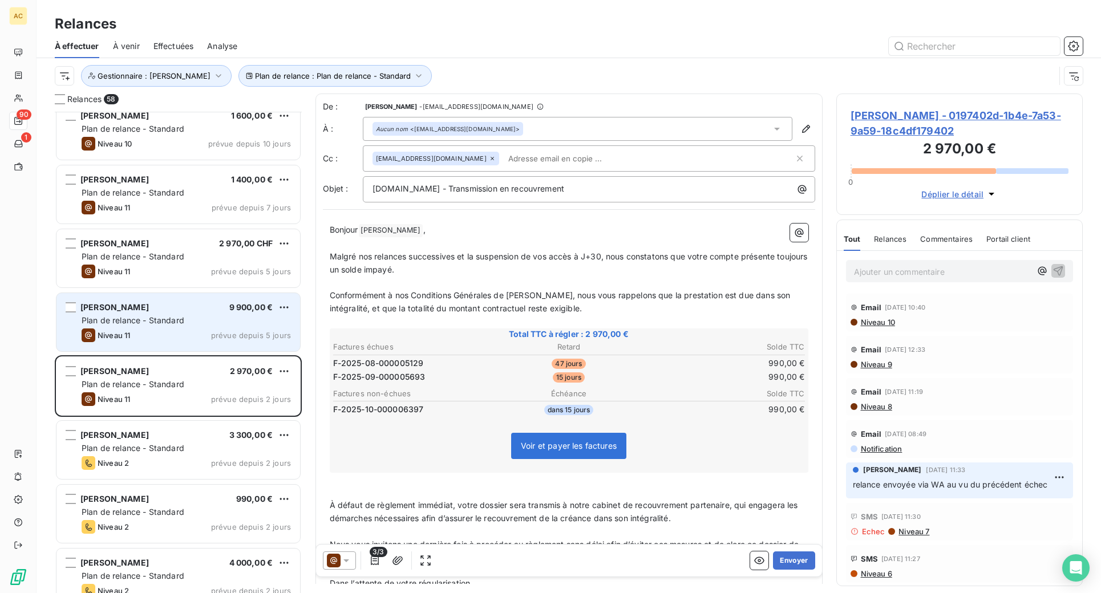
click at [152, 332] on div "Niveau 11 prévue depuis 5 jours" at bounding box center [186, 336] width 209 height 14
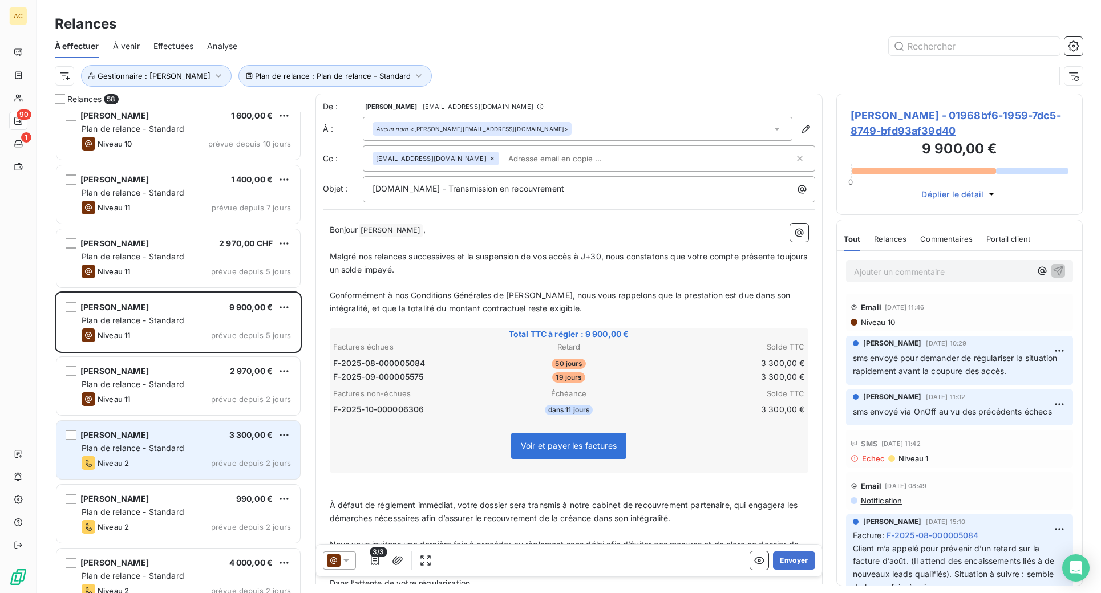
click at [177, 452] on span "Plan de relance - Standard" at bounding box center [133, 448] width 103 height 10
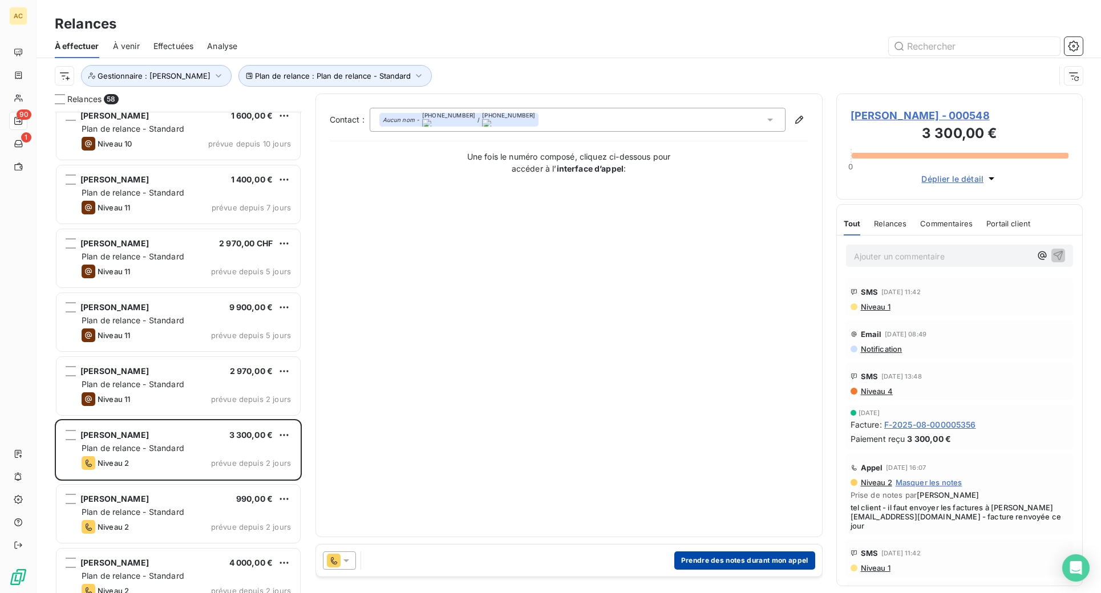
click at [725, 558] on button "Prendre des notes durant mon appel" at bounding box center [744, 561] width 141 height 18
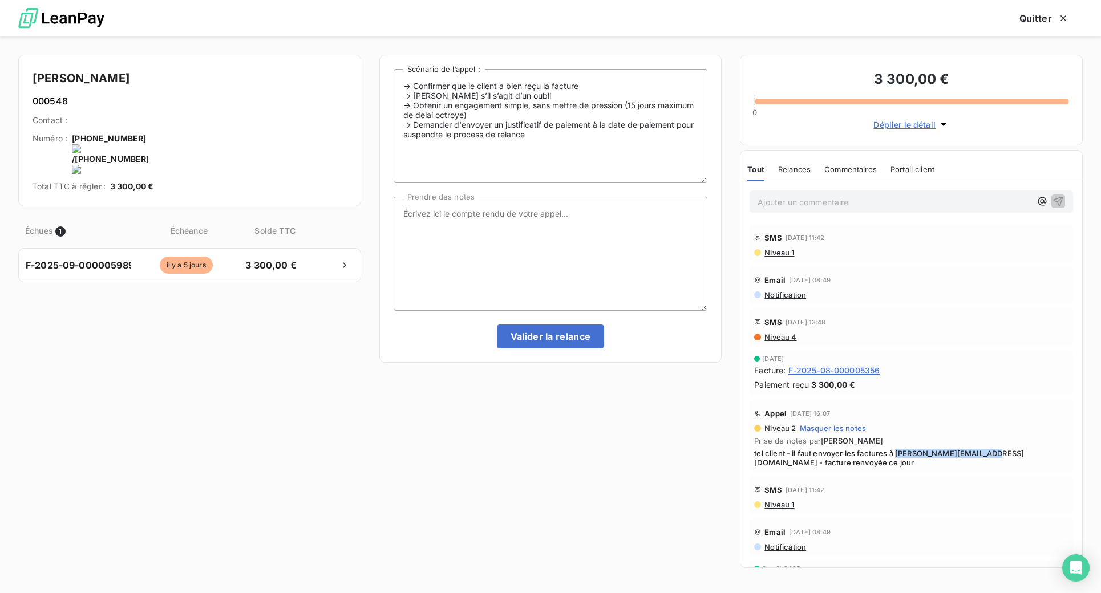
drag, startPoint x: 897, startPoint y: 455, endPoint x: 987, endPoint y: 455, distance: 90.1
click at [987, 455] on span "tel client - il faut envoyer les factures à [PERSON_NAME][EMAIL_ADDRESS][DOMAIN…" at bounding box center [911, 458] width 314 height 18
copy span "[PERSON_NAME][EMAIL_ADDRESS][DOMAIN_NAME]"
click at [528, 222] on textarea "Prendre des notes" at bounding box center [551, 254] width 314 height 114
type textarea "transmis par mail à [PERSON_NAME] comme demandé"
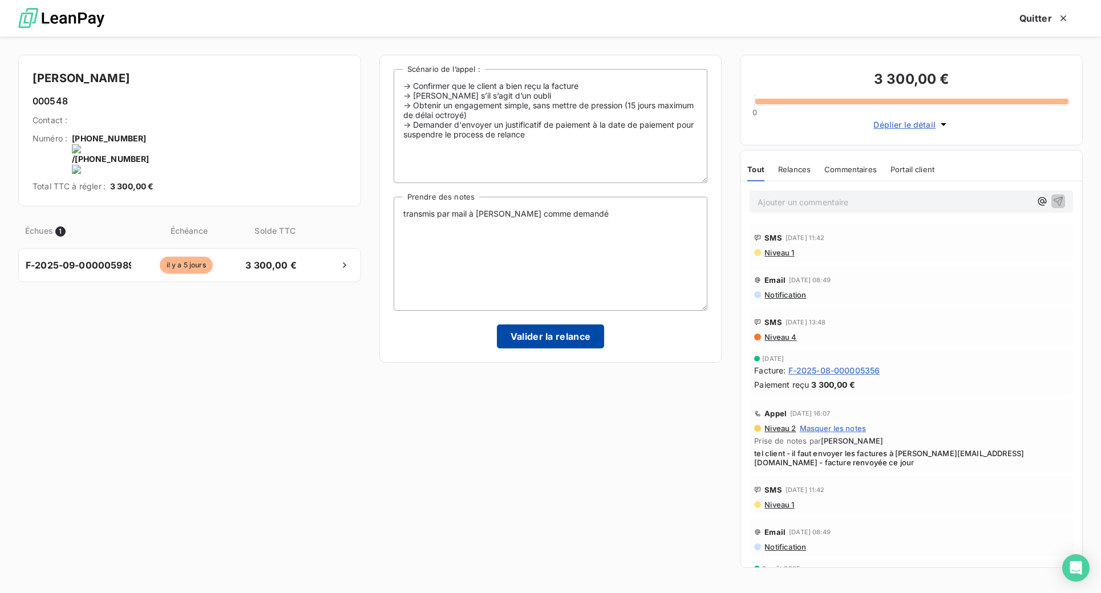
click at [545, 333] on button "Valider la relance" at bounding box center [551, 337] width 108 height 24
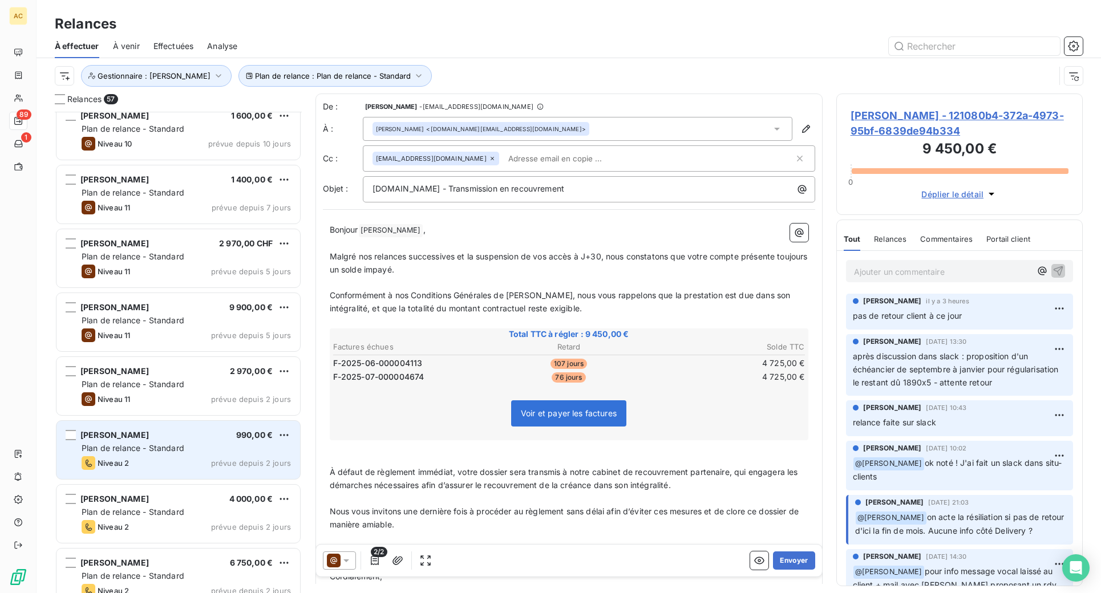
click at [218, 439] on div "[PERSON_NAME] 990,00 €" at bounding box center [186, 435] width 209 height 10
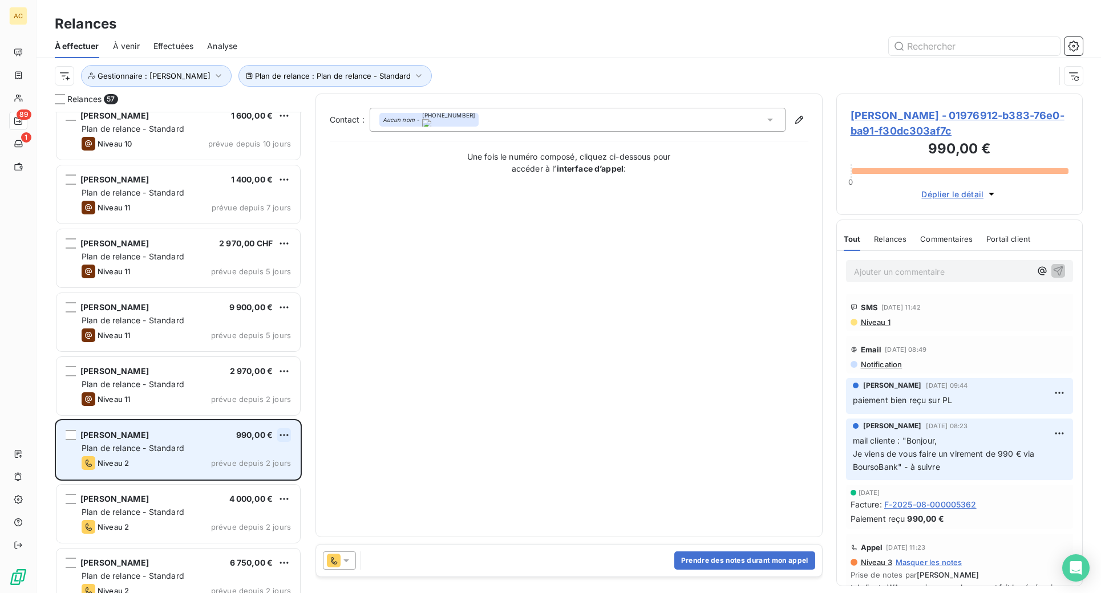
click at [283, 436] on html "AC 89 1 Relances À effectuer À venir Effectuées Analyse Plan de relance : Plan …" at bounding box center [550, 296] width 1101 height 593
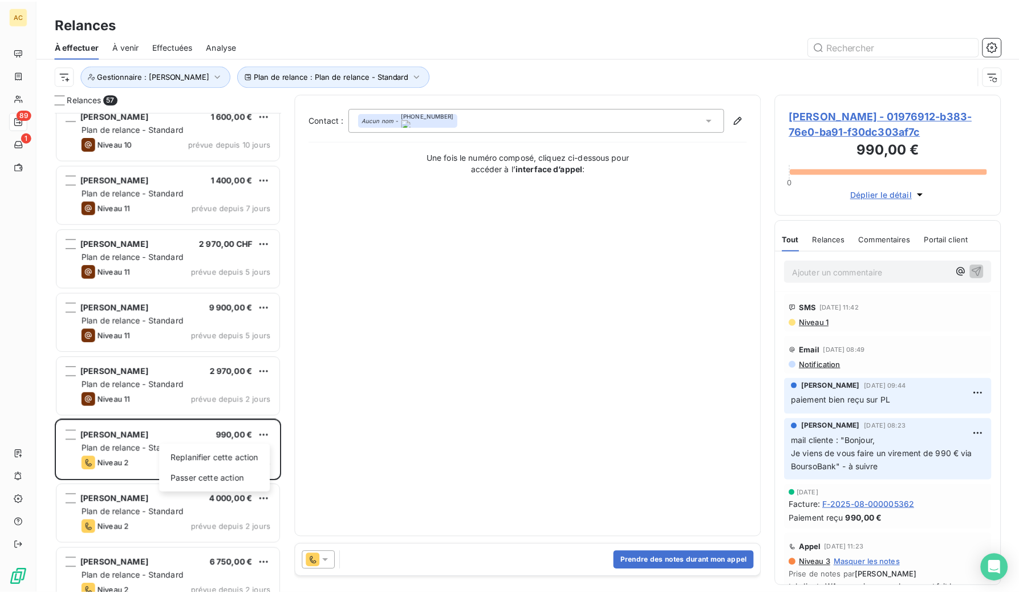
scroll to position [473, 218]
click at [670, 557] on html "AC 89 1 Relances À effectuer À venir Effectuées Analyse Plan de relance : Plan …" at bounding box center [509, 296] width 1019 height 593
click at [670, 561] on button "Prendre des notes durant mon appel" at bounding box center [683, 561] width 141 height 18
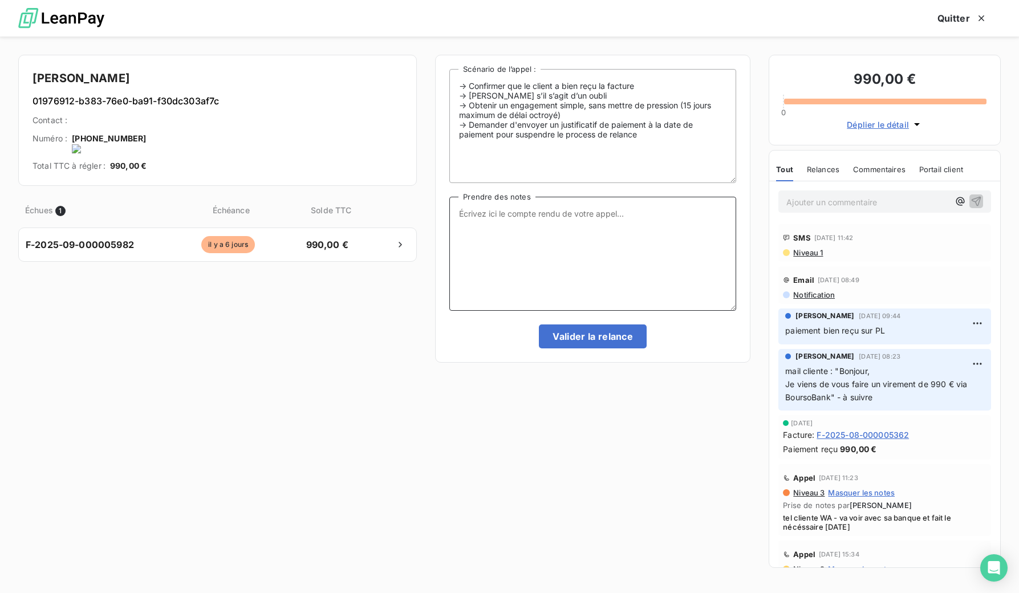
click at [630, 233] on textarea "Prendre des notes" at bounding box center [593, 254] width 287 height 114
click at [150, 123] on onoff-telecom-ce-actions-button at bounding box center [150, 123] width 0 height 0
click at [590, 228] on textarea "Prendre des notes" at bounding box center [593, 254] width 287 height 114
click at [610, 223] on textarea "tel cliente -" at bounding box center [593, 254] width 287 height 114
click at [511, 219] on textarea "tel cliente - règle dans la semaine" at bounding box center [593, 254] width 287 height 114
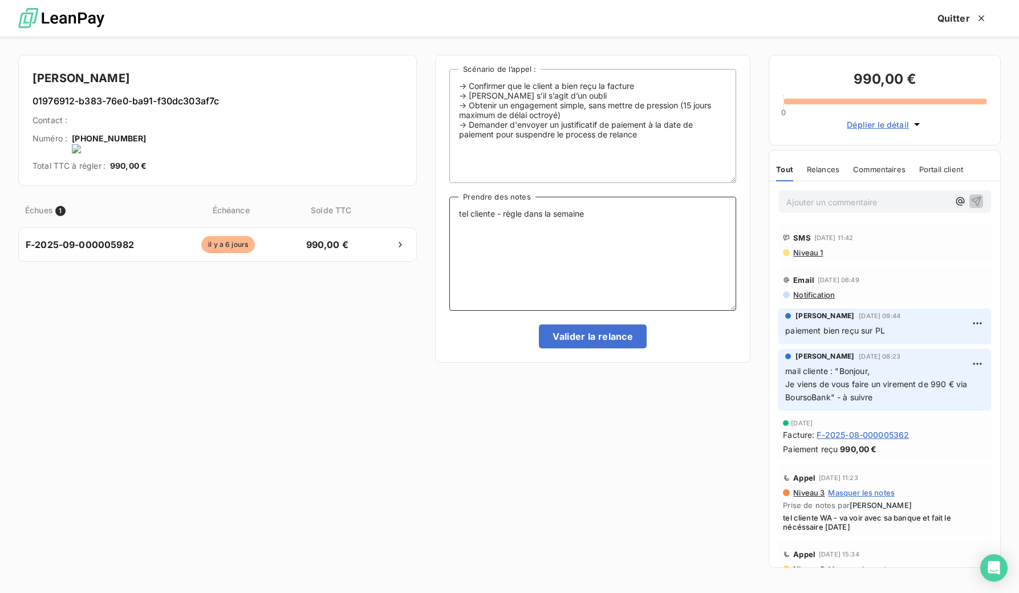
click at [503, 210] on textarea "tel cliente - règle dans la semaine" at bounding box center [593, 254] width 287 height 114
click at [705, 216] on textarea "tel cliente - quelques soucis de tréso - règle dans la semaine" at bounding box center [593, 254] width 287 height 114
type textarea "tel cliente - quelques soucis de tréso - règle dans la semaine ; dde preuve de …"
click at [604, 342] on button "Valider la relance" at bounding box center [593, 337] width 108 height 24
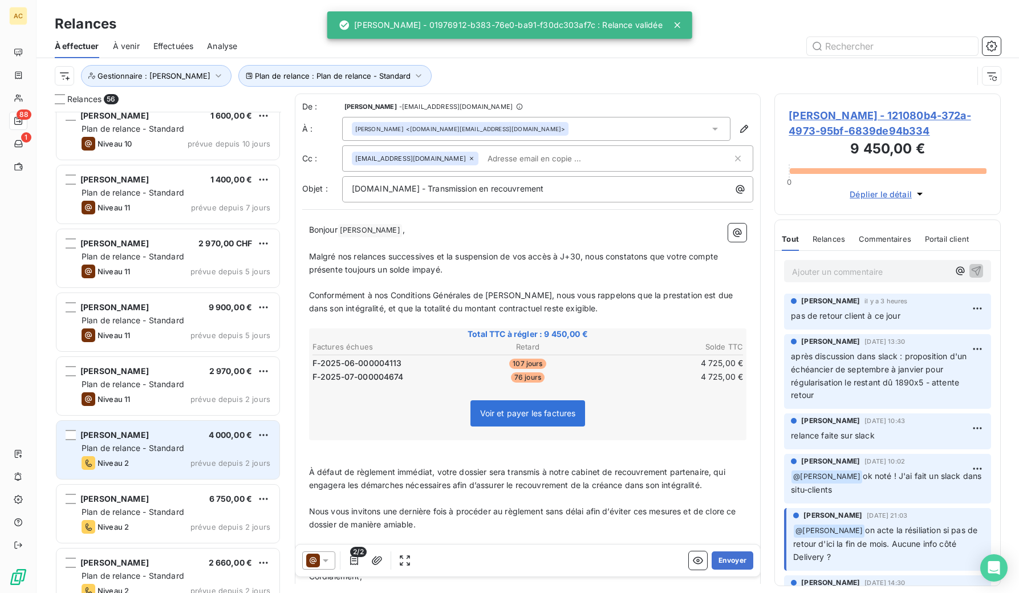
click at [179, 453] on div "Plan de relance - Standard" at bounding box center [176, 448] width 189 height 11
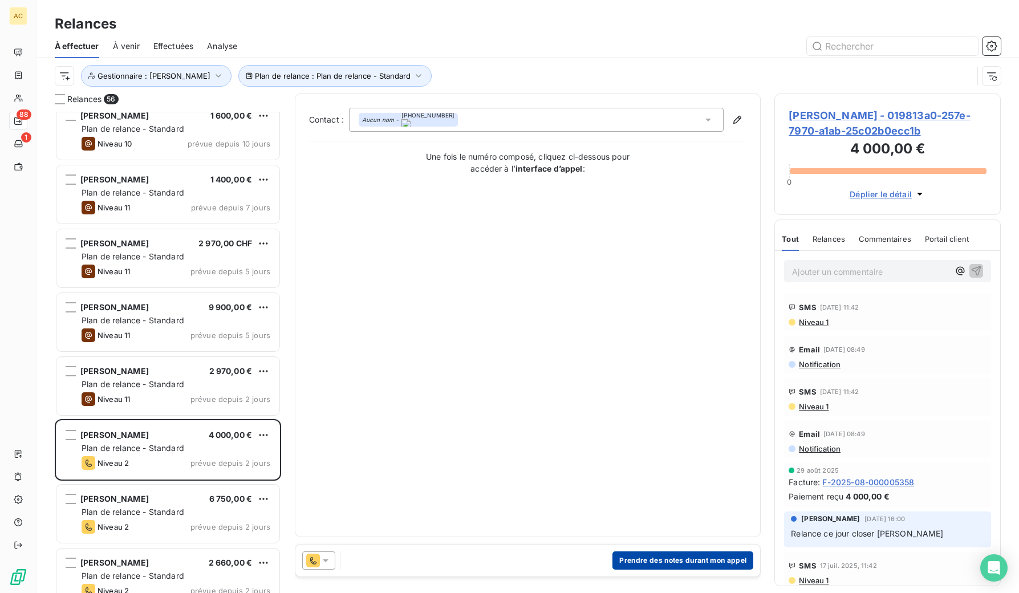
click at [642, 562] on button "Prendre des notes durant mon appel" at bounding box center [683, 561] width 141 height 18
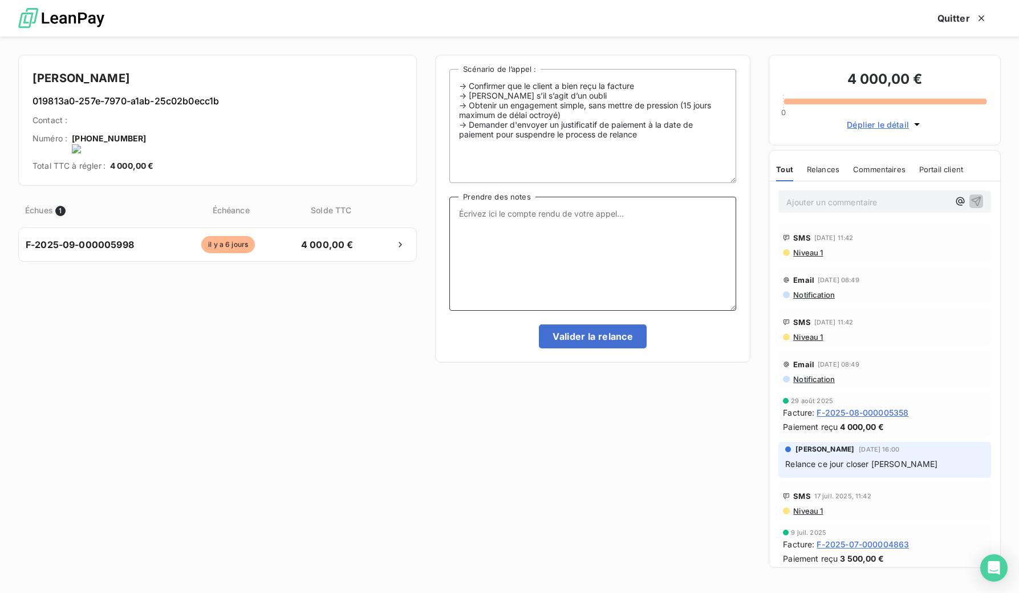
click at [588, 237] on textarea "Prendre des notes" at bounding box center [593, 254] width 287 height 114
click at [623, 213] on textarea "preuve de paiement reçue datant du 29/09 - à suivre" at bounding box center [593, 254] width 287 height 114
type textarea "preuve de paiement reçue datant du 29/09 - dans docs associés - à suivre"
click at [593, 330] on button "Valider la relance" at bounding box center [593, 337] width 108 height 24
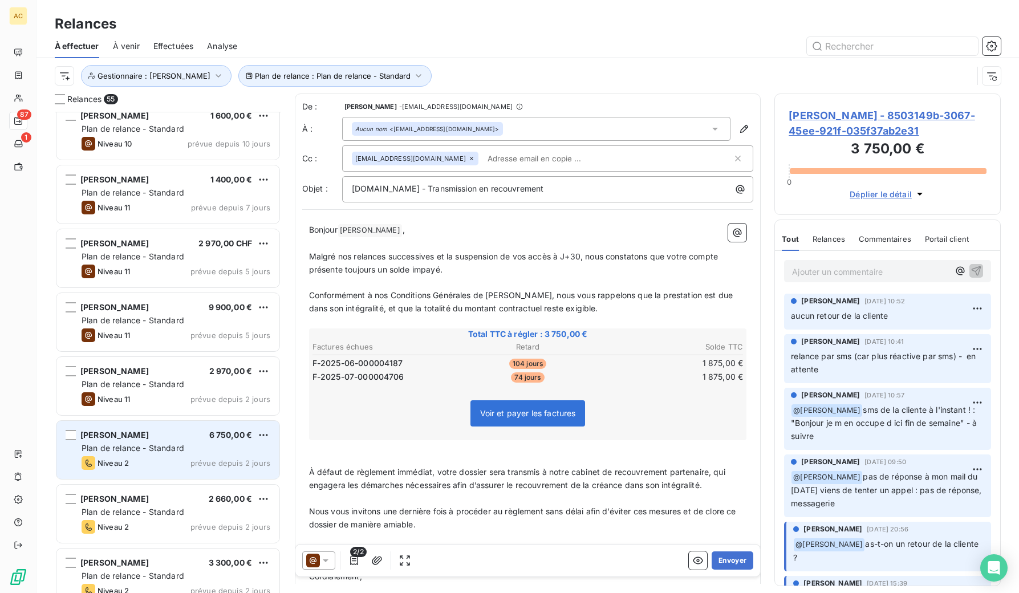
click at [142, 451] on span "Plan de relance - Standard" at bounding box center [133, 448] width 103 height 10
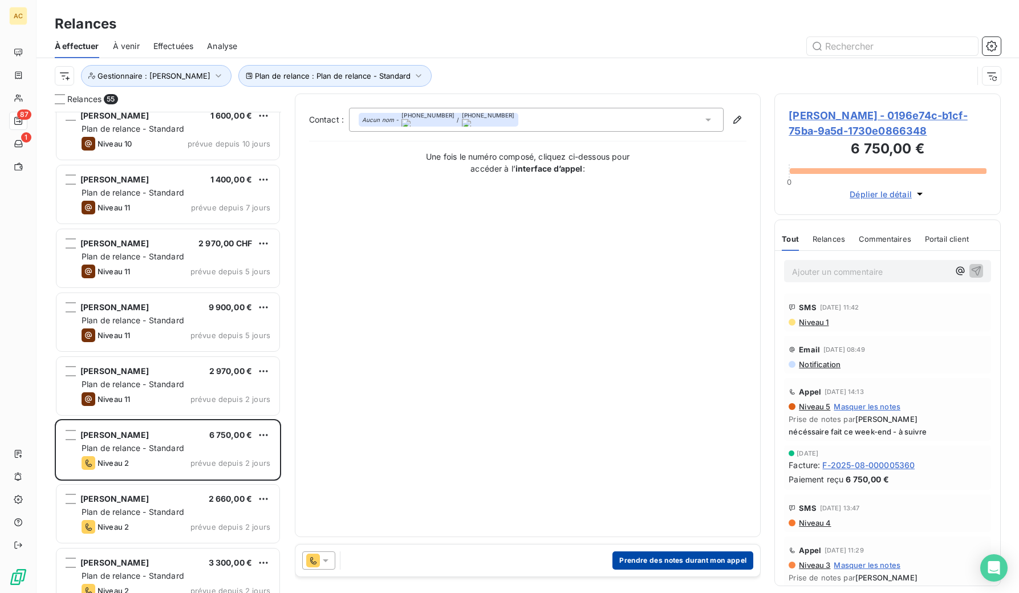
click at [708, 561] on button "Prendre des notes durant mon appel" at bounding box center [683, 561] width 141 height 18
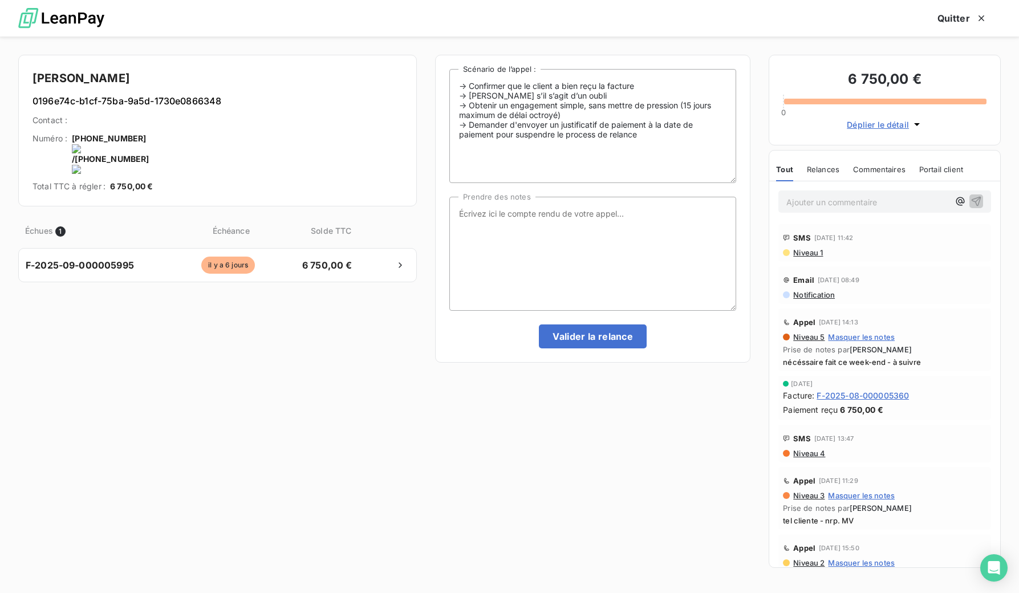
click at [238, 123] on onoff-telecom-ce-actions-button at bounding box center [238, 123] width 0 height 0
click at [564, 223] on textarea "Prendre des notes" at bounding box center [593, 254] width 287 height 114
click at [557, 216] on textarea "tel cliente - c'est" at bounding box center [593, 254] width 287 height 114
click at [589, 214] on textarea "tel cliente - c'est envoyé en paiemnt - ce serait fait dans la semaine" at bounding box center [593, 254] width 287 height 114
click at [721, 214] on textarea "tel cliente - c'est envoyé en paiement - ce serait fait dans la semaine" at bounding box center [593, 254] width 287 height 114
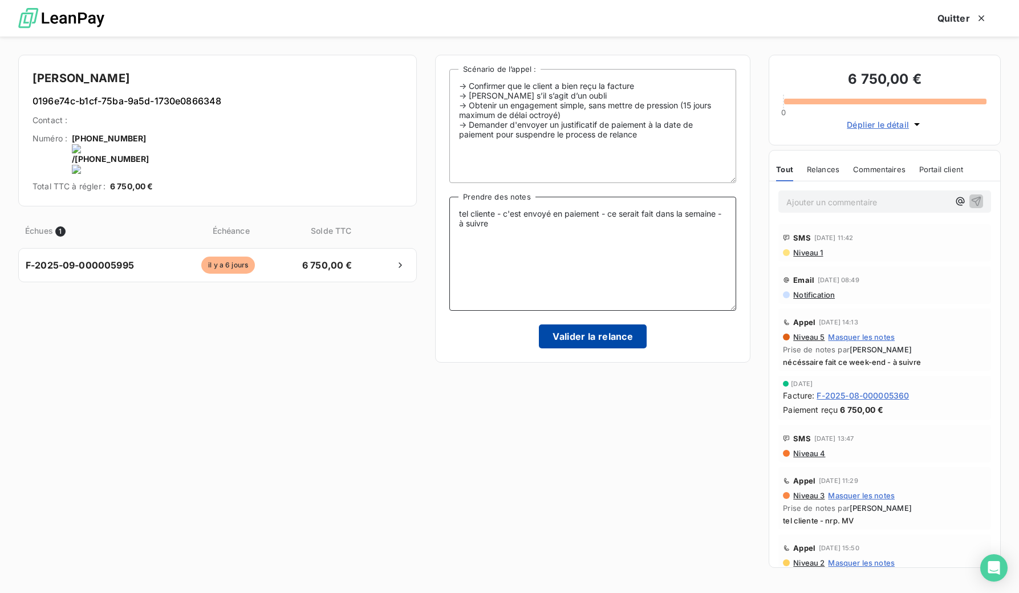
type textarea "tel cliente - c'est envoyé en paiement - ce serait fait dans la semaine - à sui…"
click at [633, 335] on button "Valider la relance" at bounding box center [593, 337] width 108 height 24
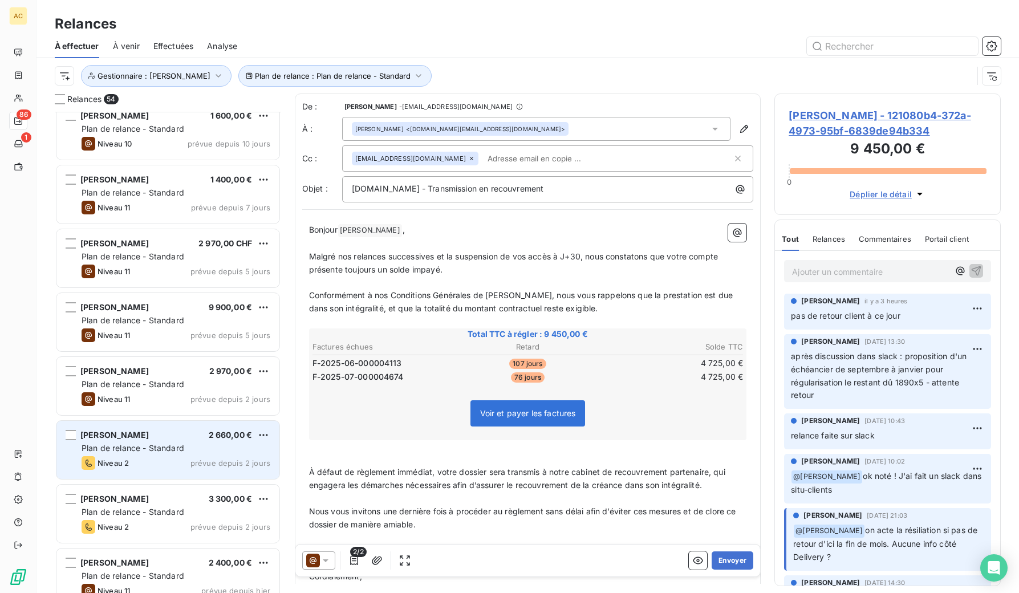
click at [188, 431] on div "[PERSON_NAME] 2 660,00 €" at bounding box center [176, 435] width 189 height 10
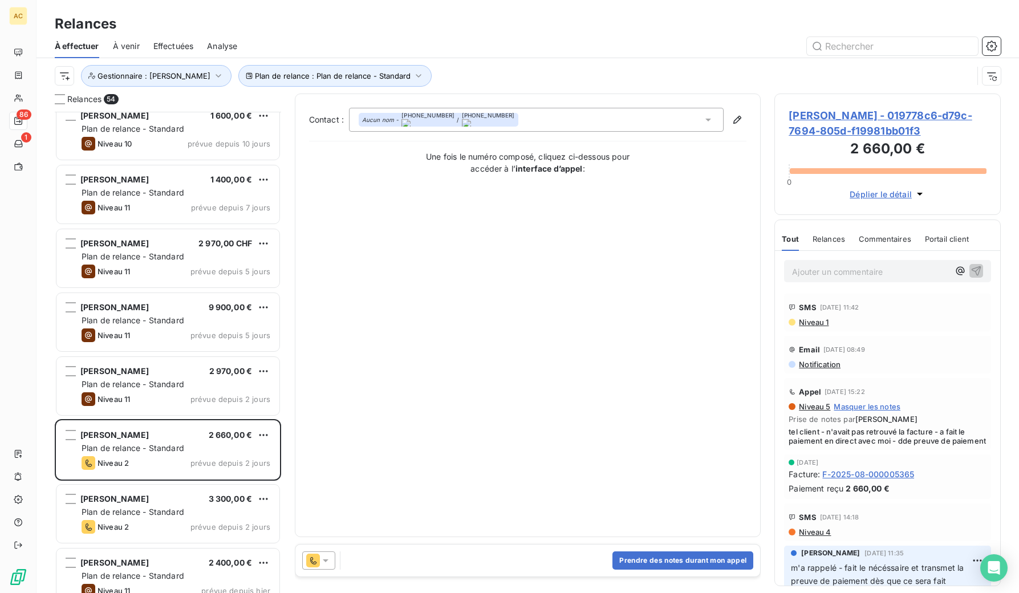
click at [810, 319] on span "Niveau 1" at bounding box center [813, 322] width 31 height 9
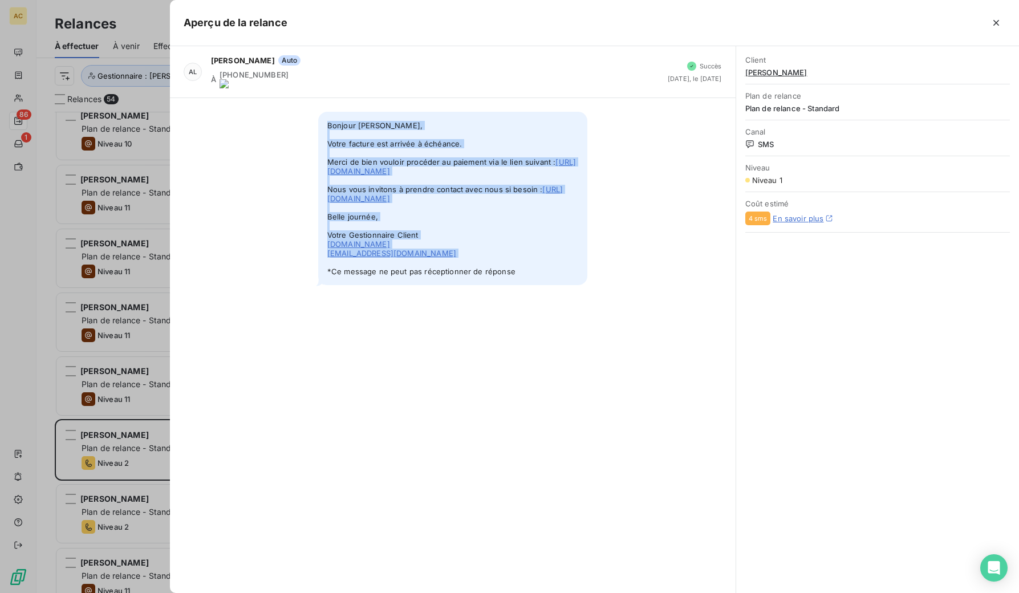
drag, startPoint x: 329, startPoint y: 116, endPoint x: 508, endPoint y: 288, distance: 248.1
click at [508, 285] on span "Bonjour [PERSON_NAME], Votre facture est arrivée à échéance. Merci de bien voul…" at bounding box center [452, 198] width 269 height 173
copy span "Bonjour [PERSON_NAME], Votre facture est arrivée à échéance. Merci de bien voul…"
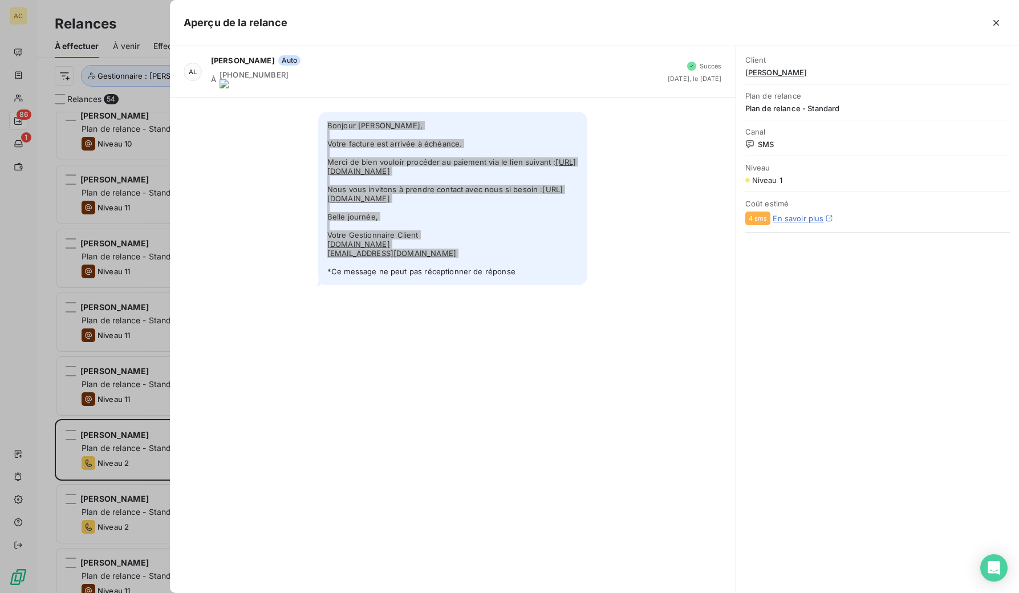
copy span "Bonjour [PERSON_NAME], Votre facture est arrivée à échéance. Merci de bien voul…"
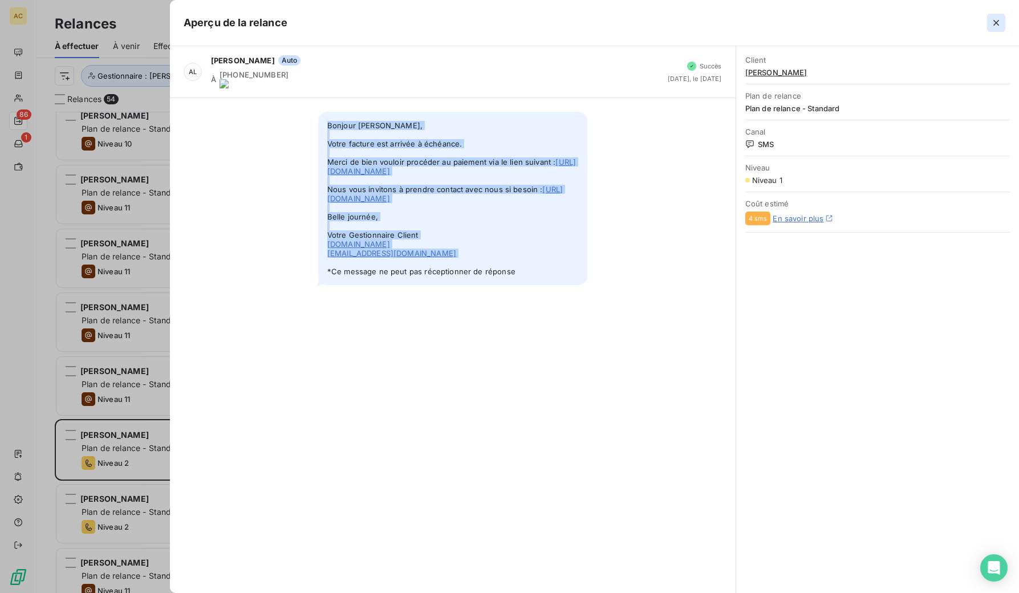
click at [998, 20] on icon "button" at bounding box center [996, 22] width 11 height 11
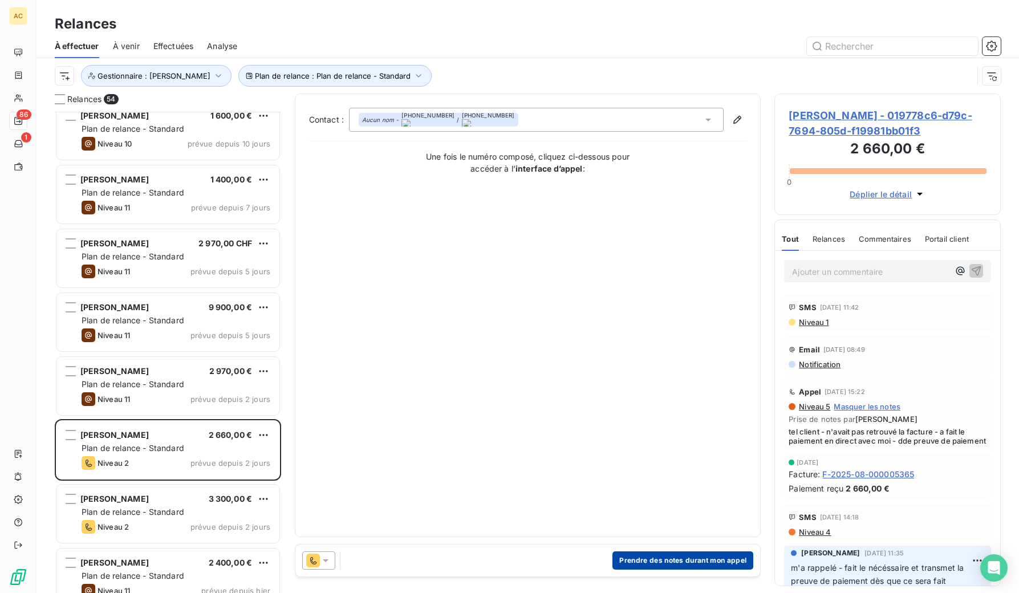
click at [663, 553] on button "Prendre des notes durant mon appel" at bounding box center [683, 561] width 141 height 18
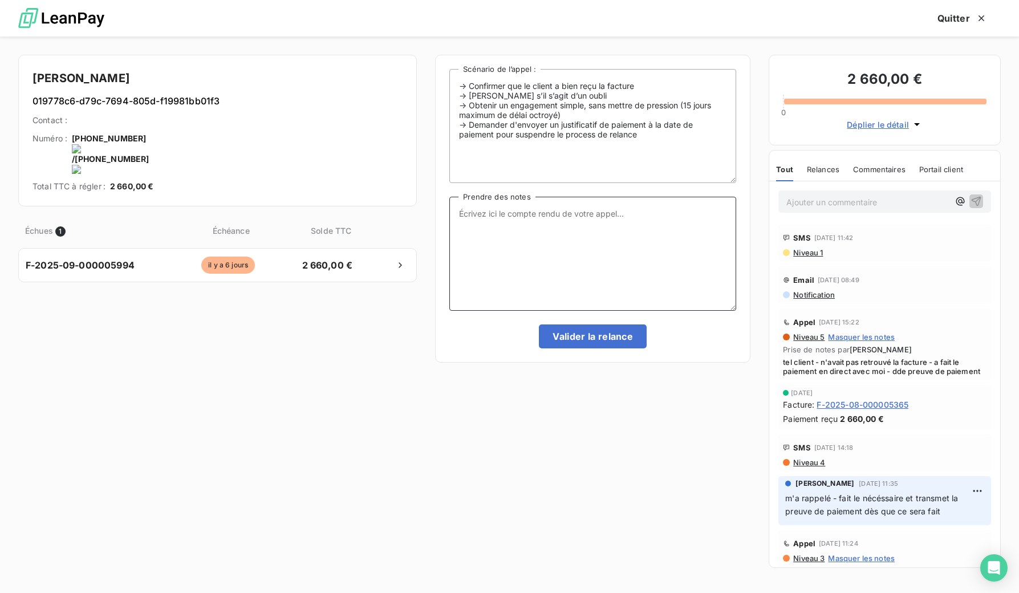
click at [489, 220] on textarea "Prendre des notes" at bounding box center [593, 254] width 287 height 114
click at [245, 123] on onoff-telecom-ce-actions-button at bounding box center [245, 123] width 0 height 0
click at [567, 227] on textarea "Prendre des notes" at bounding box center [593, 254] width 287 height 114
type textarea "tel client - nrp - sms envoyé"
click at [584, 339] on button "Valider la relance" at bounding box center [593, 337] width 108 height 24
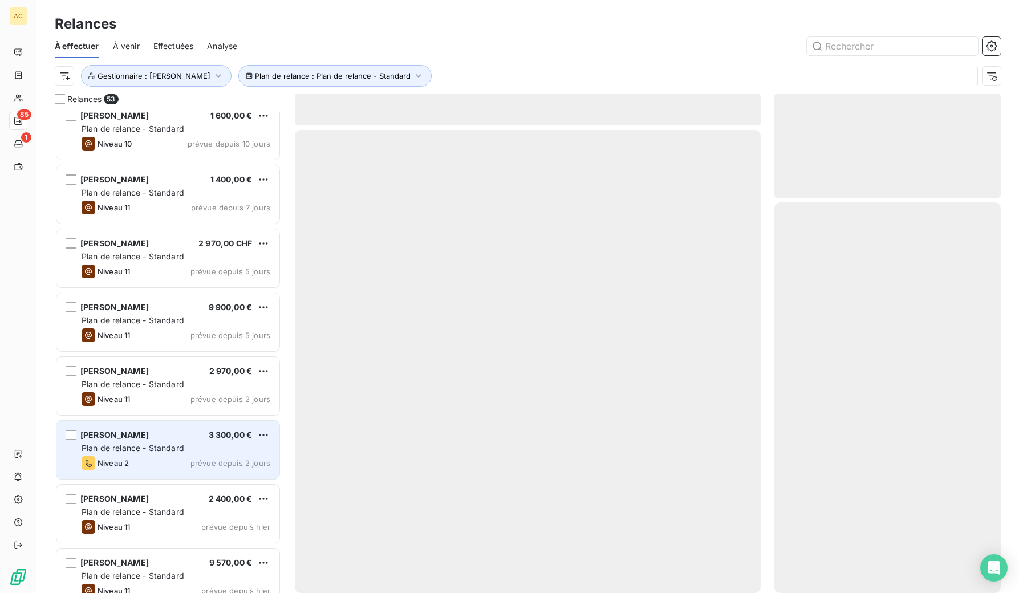
click at [130, 457] on div "Niveau 2 prévue depuis 2 jours" at bounding box center [176, 463] width 189 height 14
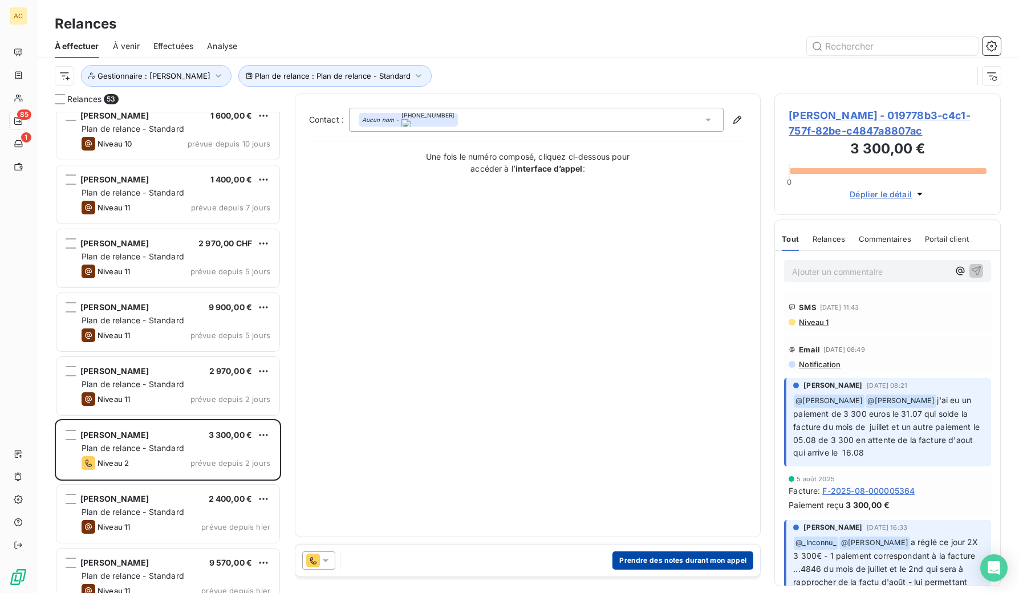
click at [691, 559] on button "Prendre des notes durant mon appel" at bounding box center [683, 561] width 141 height 18
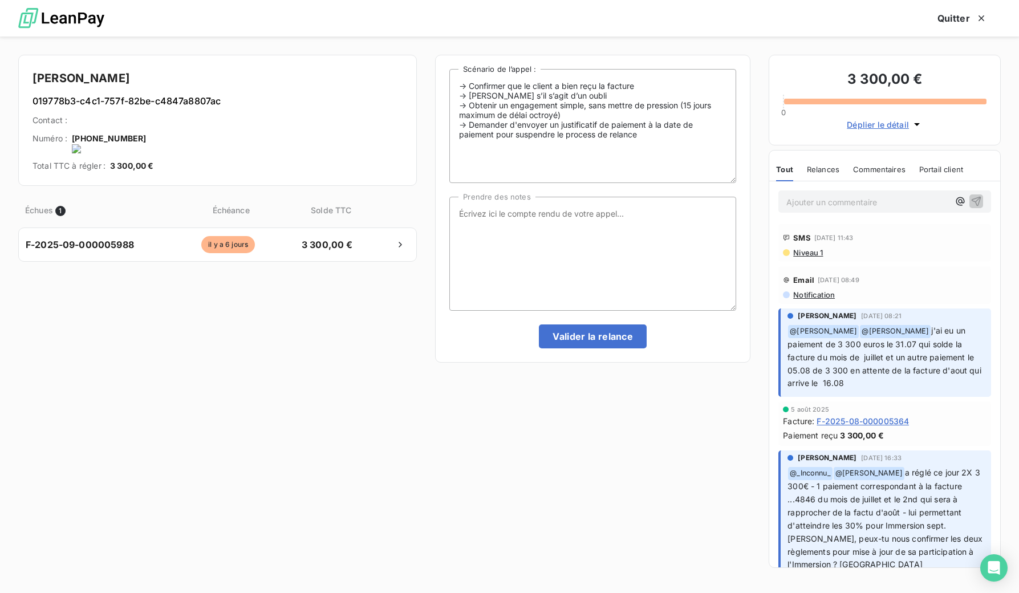
click at [147, 123] on onoff-telecom-ce-actions-button at bounding box center [147, 123] width 0 height 0
click at [605, 217] on textarea "Prendre des notes" at bounding box center [593, 254] width 287 height 114
type textarea "tel client - nrp MV"
click at [616, 338] on button "Valider la relance" at bounding box center [593, 337] width 108 height 24
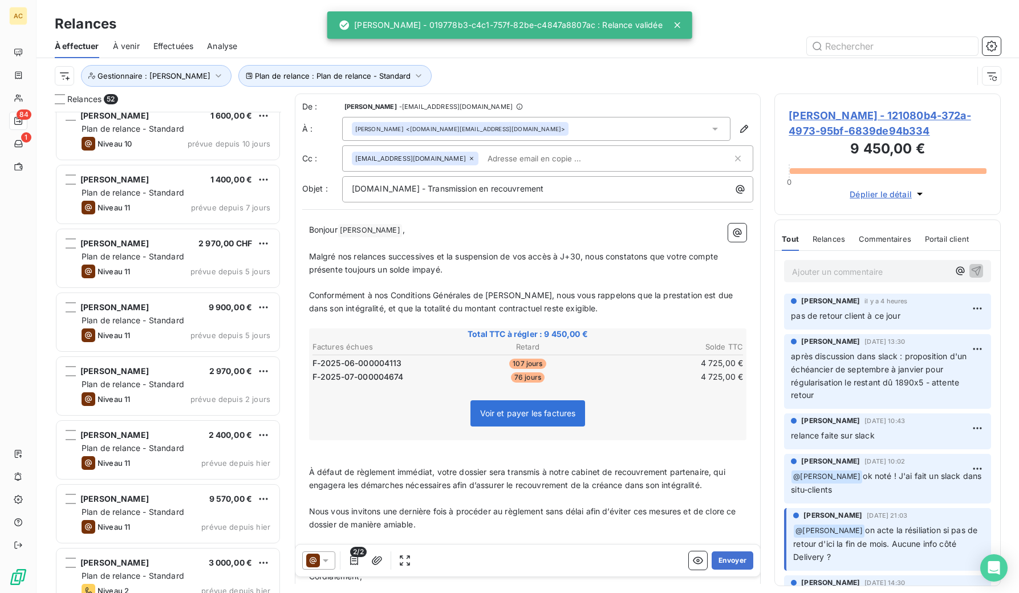
scroll to position [1950, 0]
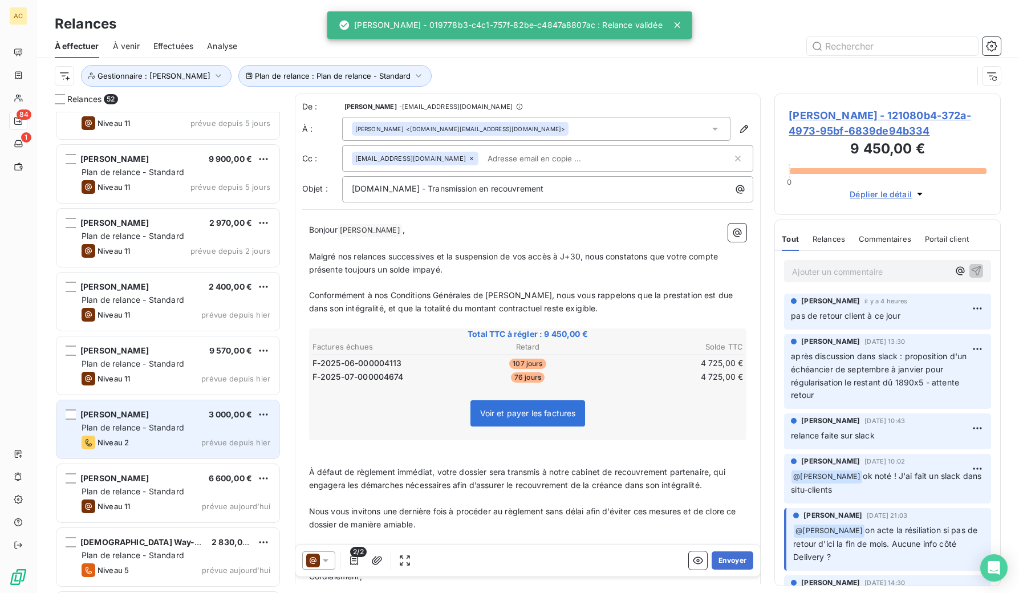
click at [151, 427] on span "Plan de relance - Standard" at bounding box center [133, 428] width 103 height 10
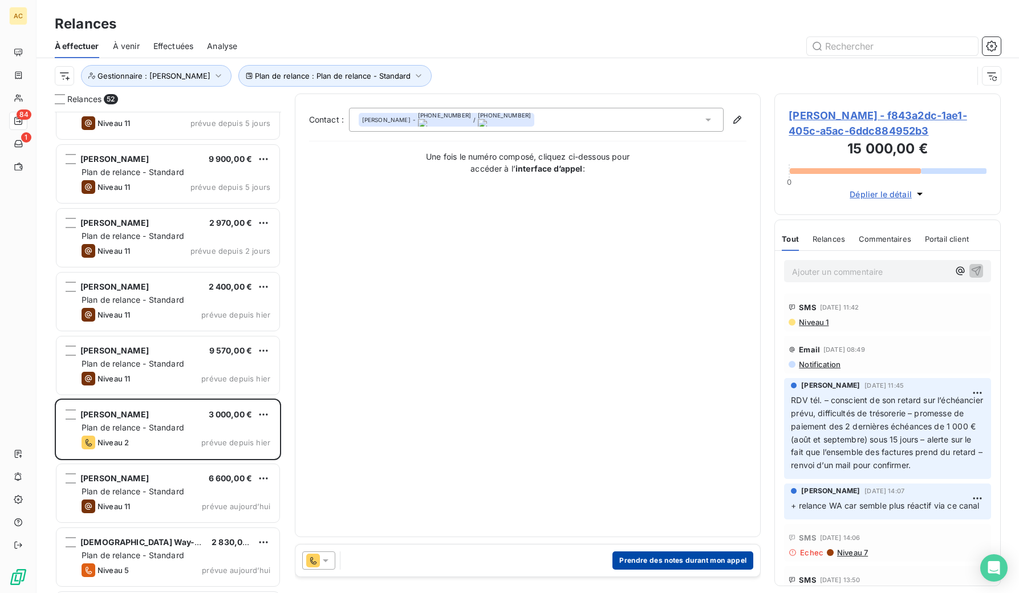
click at [711, 561] on button "Prendre des notes durant mon appel" at bounding box center [683, 561] width 141 height 18
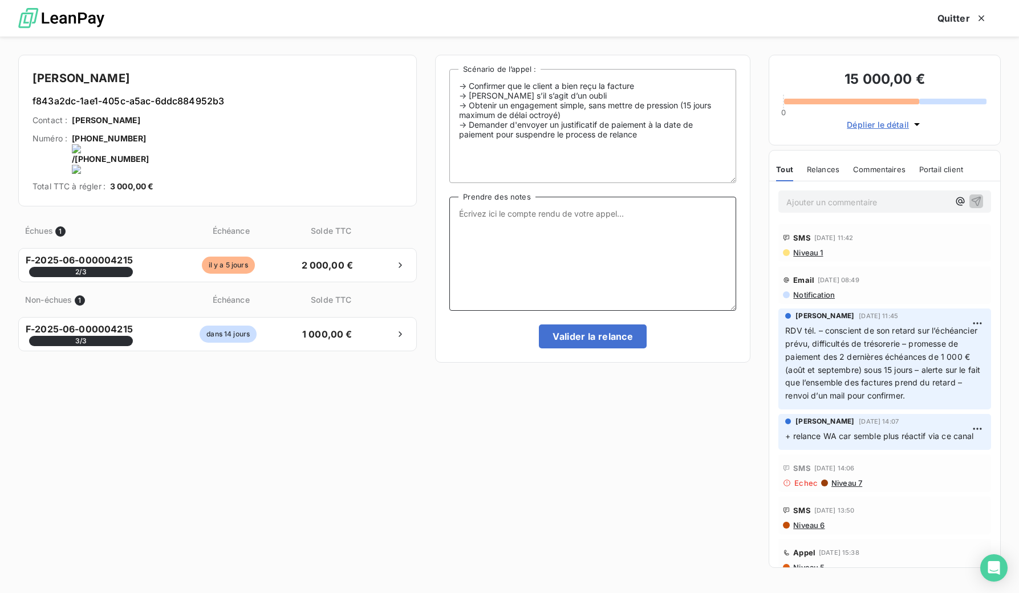
click at [548, 228] on textarea "Prendre des notes" at bounding box center [593, 254] width 287 height 114
click at [530, 213] on textarea "relance via [GEOGRAPHIC_DATA] : reglement impératif" at bounding box center [593, 254] width 287 height 114
click at [660, 225] on textarea "relance via [GEOGRAPHIC_DATA] : règlement impératif" at bounding box center [593, 254] width 287 height 114
type textarea "relance via WA : règlement impératif des 2000€ prévus sinon coupures des accès …"
click at [594, 334] on button "Valider la relance" at bounding box center [593, 337] width 108 height 24
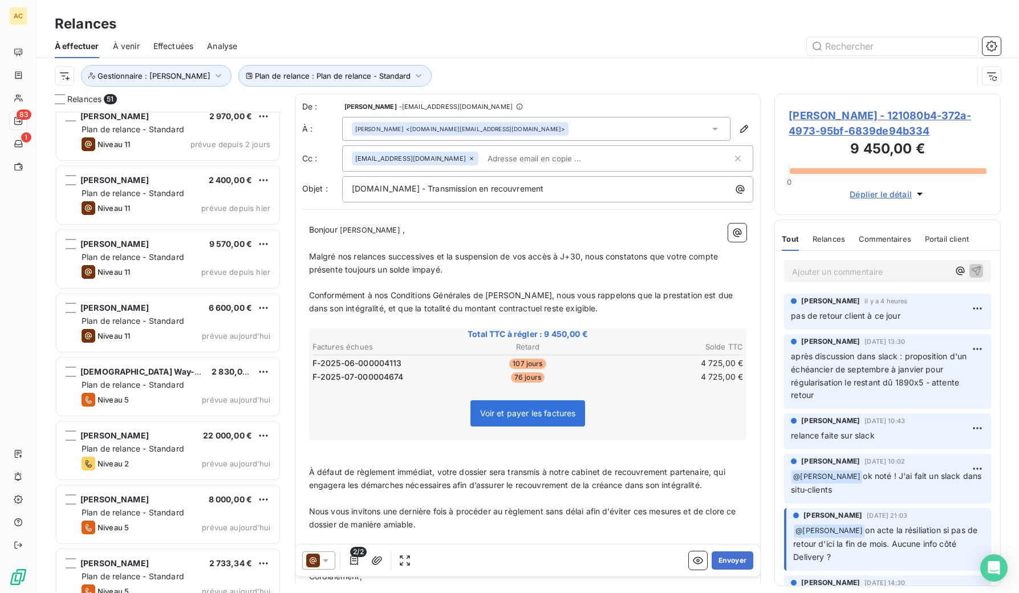
scroll to position [2081, 0]
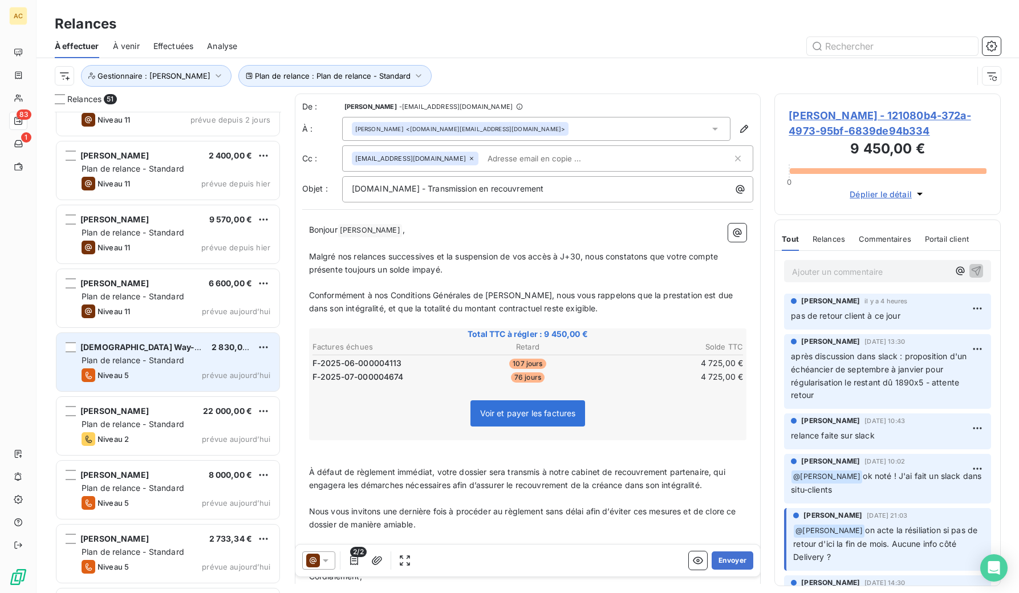
click at [160, 364] on span "Plan de relance - Standard" at bounding box center [133, 360] width 103 height 10
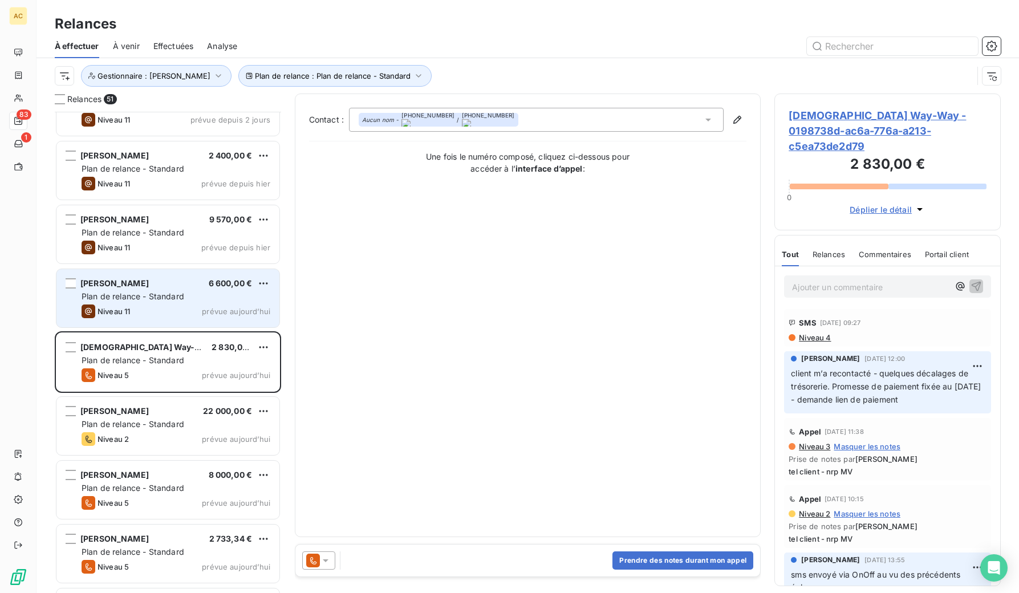
click at [179, 317] on div "Niveau 11 prévue [DATE]" at bounding box center [176, 312] width 189 height 14
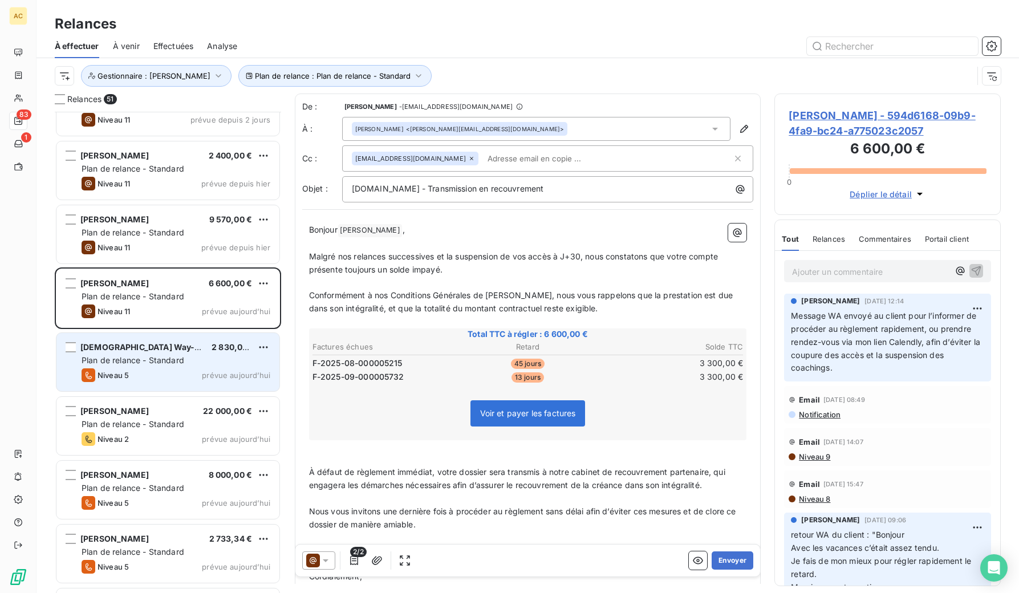
click at [195, 379] on div "Niveau 5 prévue [DATE]" at bounding box center [176, 376] width 189 height 14
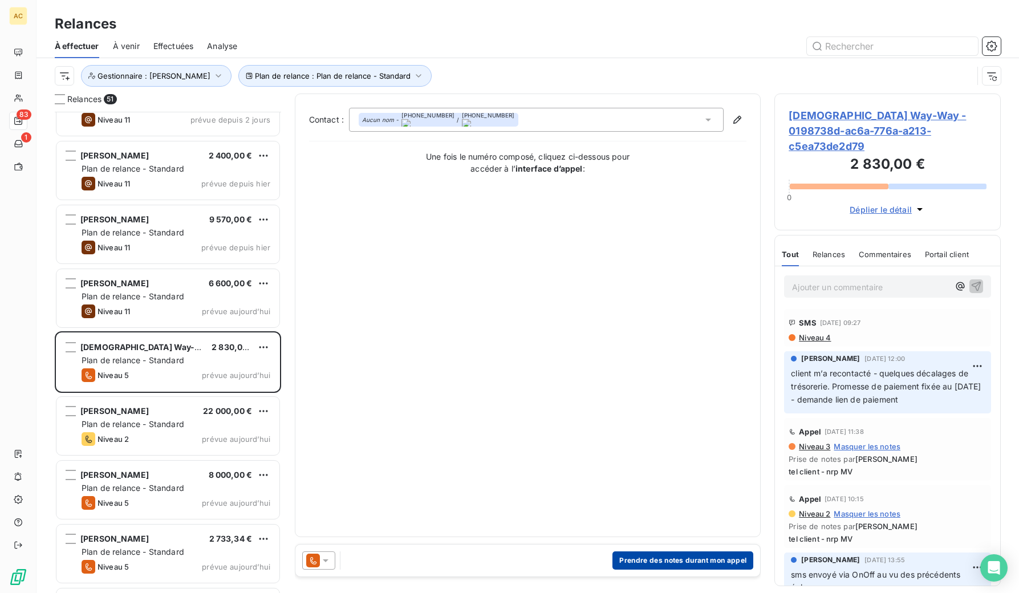
click at [678, 561] on button "Prendre des notes durant mon appel" at bounding box center [683, 561] width 141 height 18
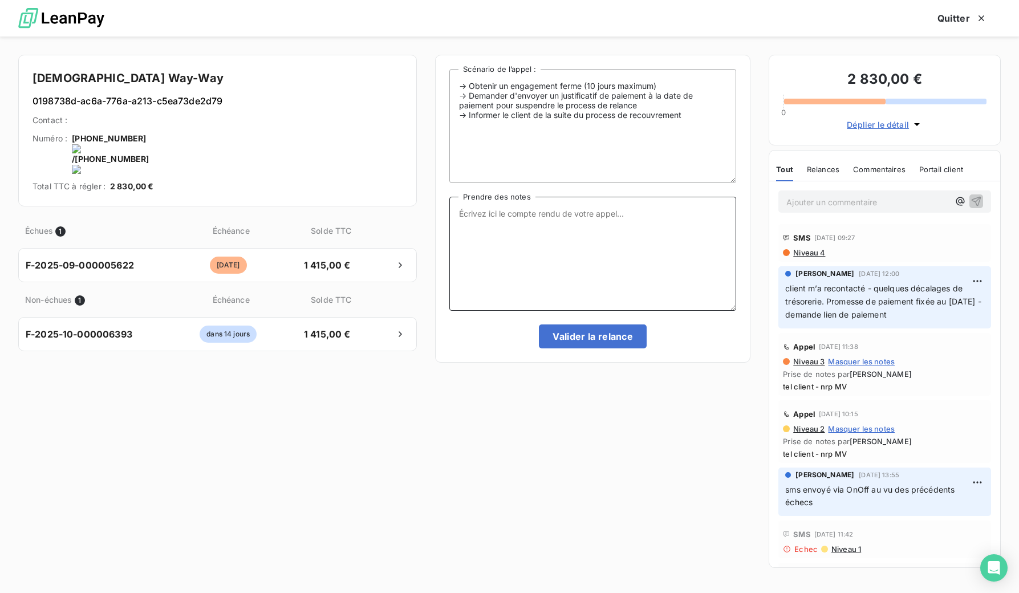
click at [551, 267] on textarea "Prendre des notes" at bounding box center [593, 254] width 287 height 114
type textarea "paiement bien effectué via lien de paiement"
click at [586, 340] on button "Valider la relance" at bounding box center [593, 337] width 108 height 24
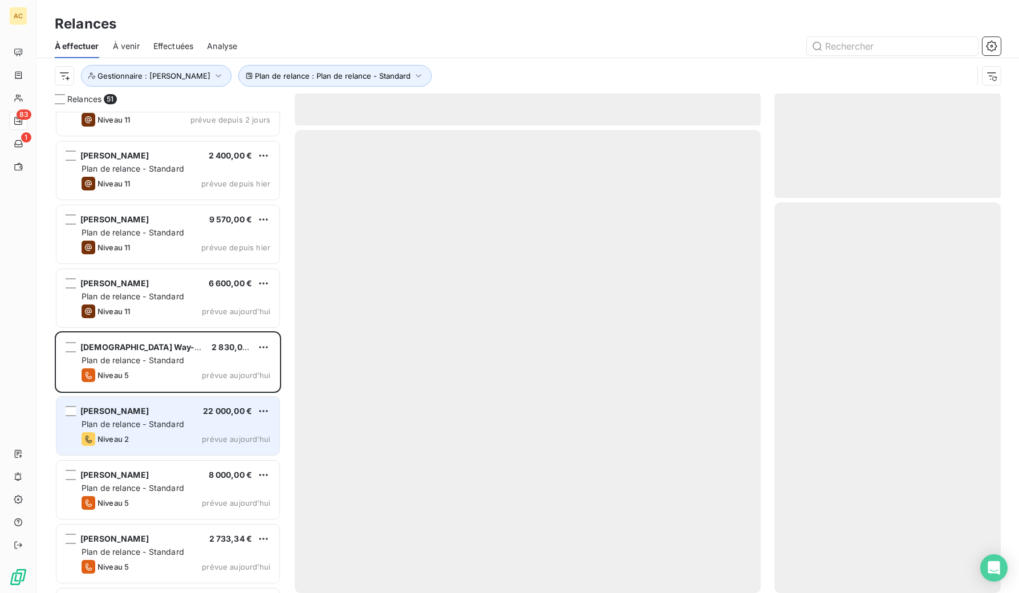
click at [210, 427] on div "Plan de relance - Standard" at bounding box center [176, 424] width 189 height 11
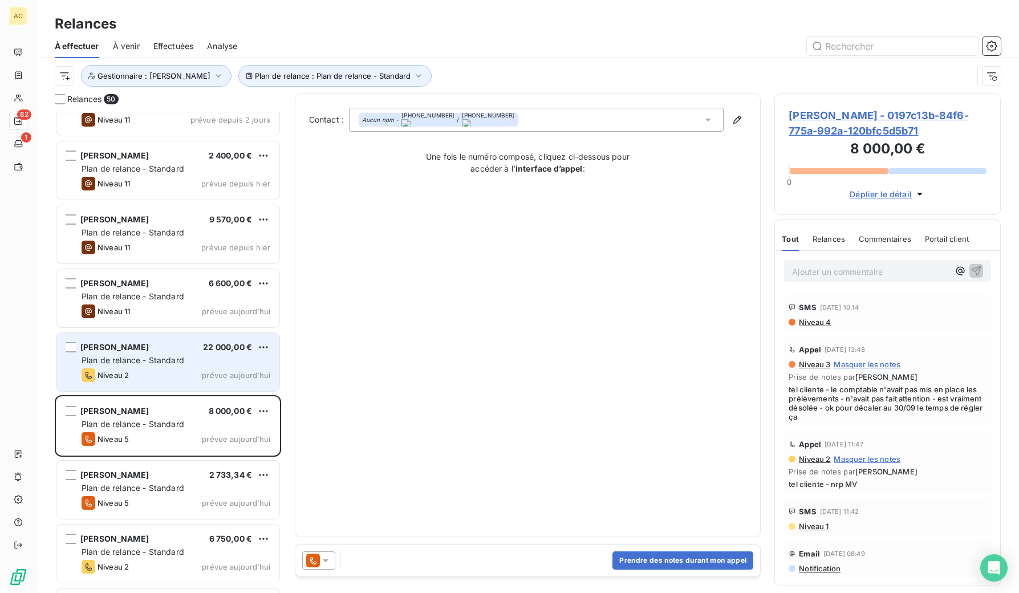
click at [209, 375] on span "prévue aujourd’hui" at bounding box center [236, 375] width 68 height 9
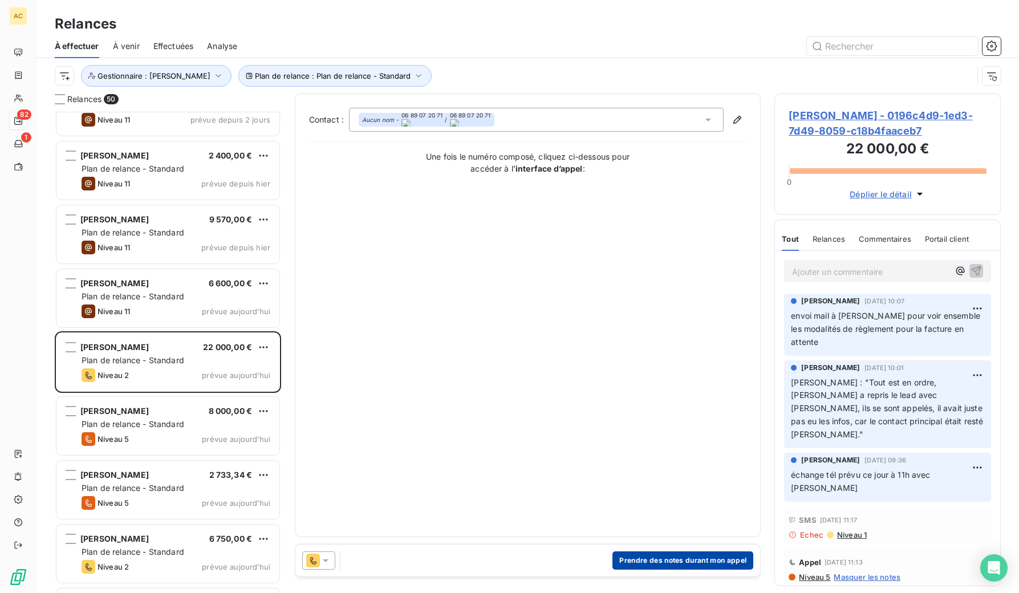
click at [681, 557] on button "Prendre des notes durant mon appel" at bounding box center [683, 561] width 141 height 18
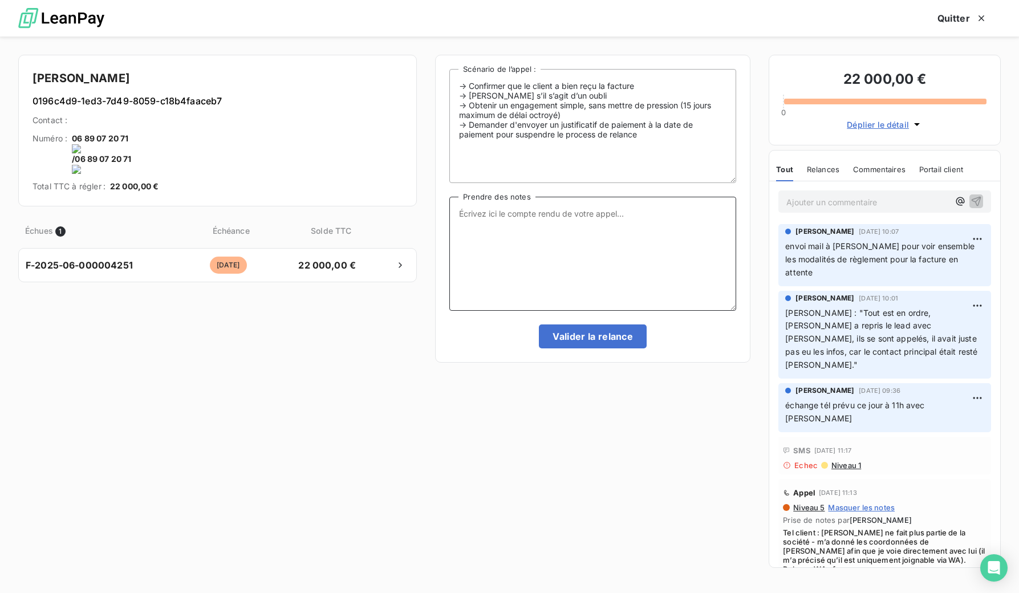
click at [523, 229] on textarea "Prendre des notes" at bounding box center [593, 254] width 287 height 114
type textarea "relance WA [PERSON_NAME]"
click at [589, 312] on div "-> Confirmer que le client a bien reçu la facture -> [PERSON_NAME] s’il s’agit …" at bounding box center [593, 209] width 287 height 280
click at [590, 326] on button "Valider la relance" at bounding box center [593, 337] width 108 height 24
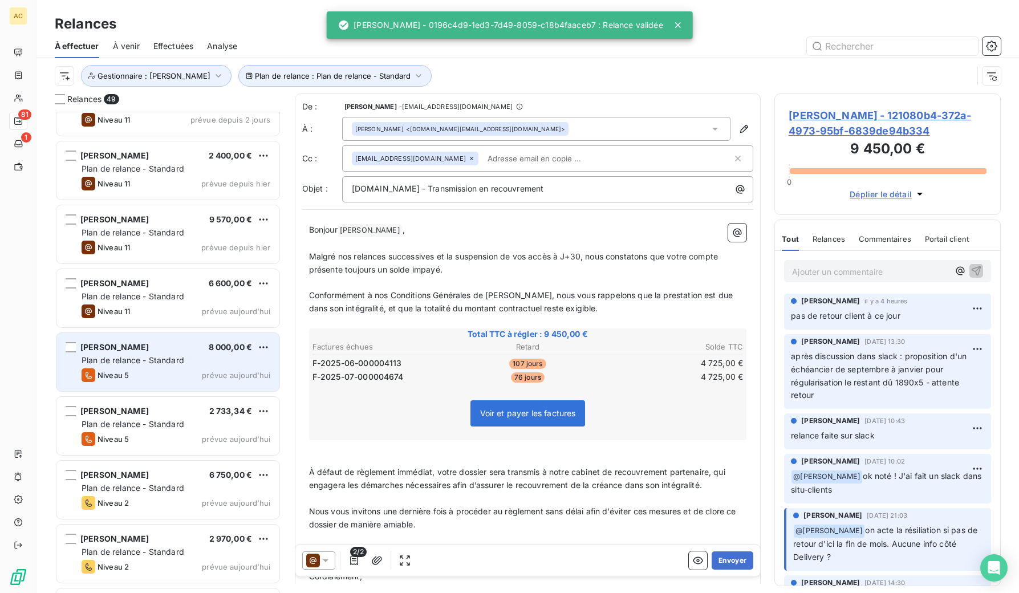
click at [209, 350] on span "8 000,00 €" at bounding box center [231, 347] width 44 height 10
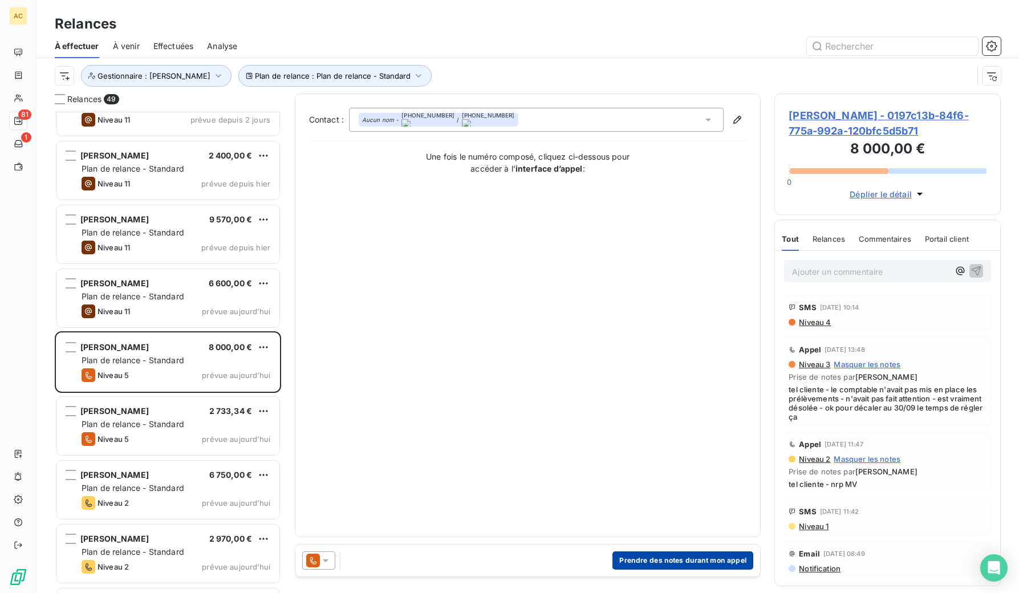
click at [715, 561] on button "Prendre des notes durant mon appel" at bounding box center [683, 561] width 141 height 18
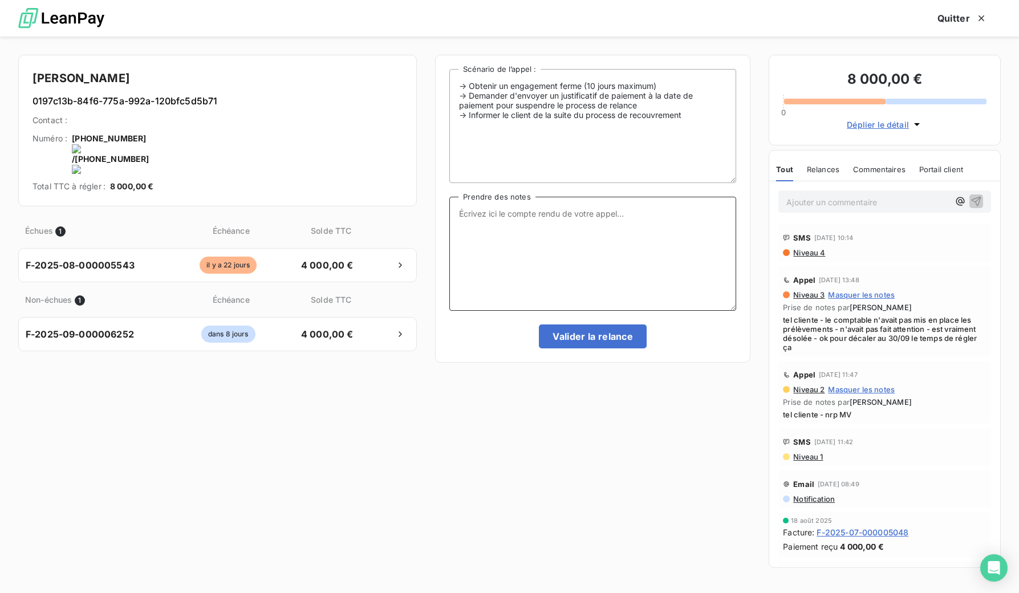
click at [542, 246] on textarea "Prendre des notes" at bounding box center [593, 254] width 287 height 114
click at [490, 213] on textarea "paiemen bien reçu sur PL" at bounding box center [593, 254] width 287 height 114
type textarea "paiement bien reçu sur PL"
click at [610, 339] on button "Valider la relance" at bounding box center [593, 337] width 108 height 24
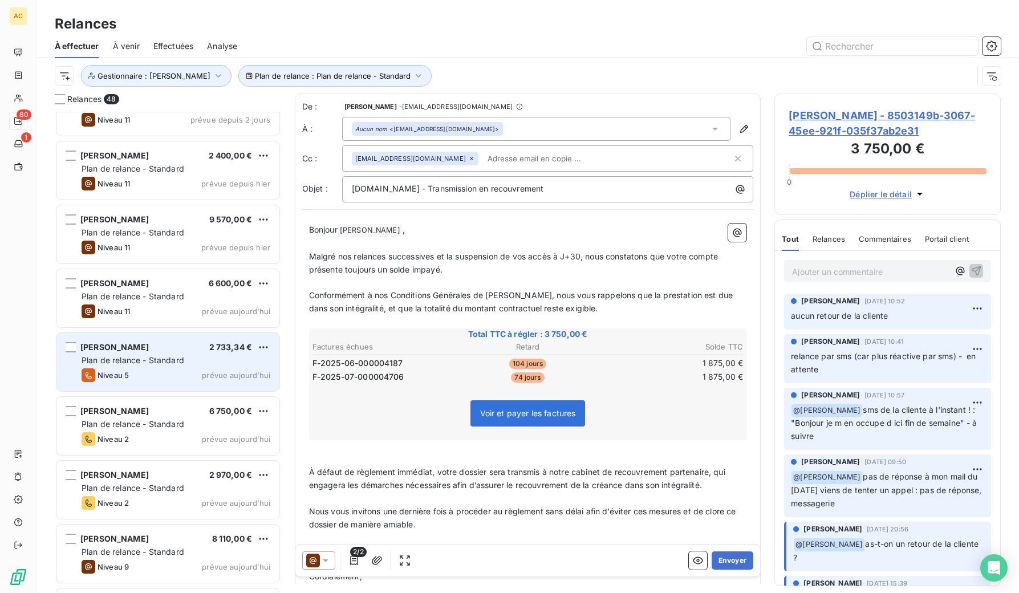
click at [203, 365] on div "Plan de relance - Standard" at bounding box center [176, 360] width 189 height 11
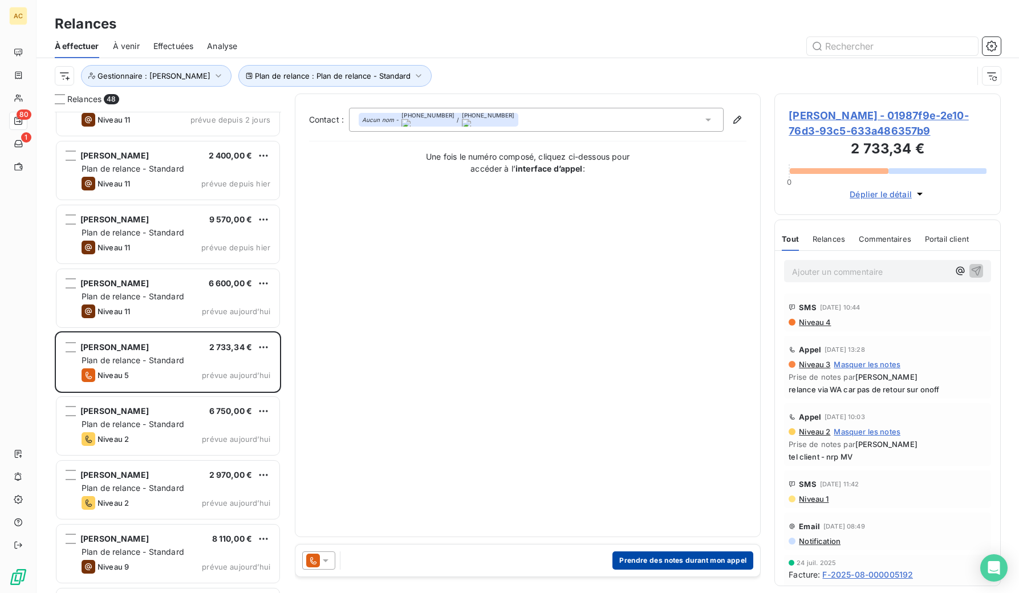
click at [648, 556] on button "Prendre des notes durant mon appel" at bounding box center [683, 561] width 141 height 18
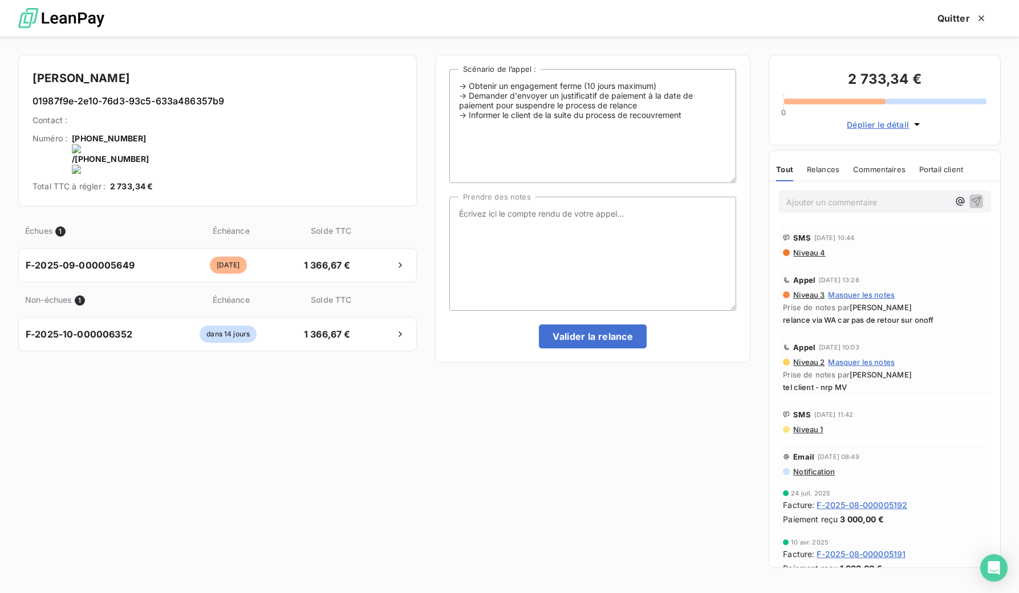
click at [237, 123] on onoff-telecom-ce-actions-button at bounding box center [237, 123] width 0 height 0
click at [605, 226] on textarea "Prendre des notes" at bounding box center [593, 254] width 287 height 114
type textarea "tel client - nrp MV"
click at [625, 338] on button "Valider la relance" at bounding box center [593, 337] width 108 height 24
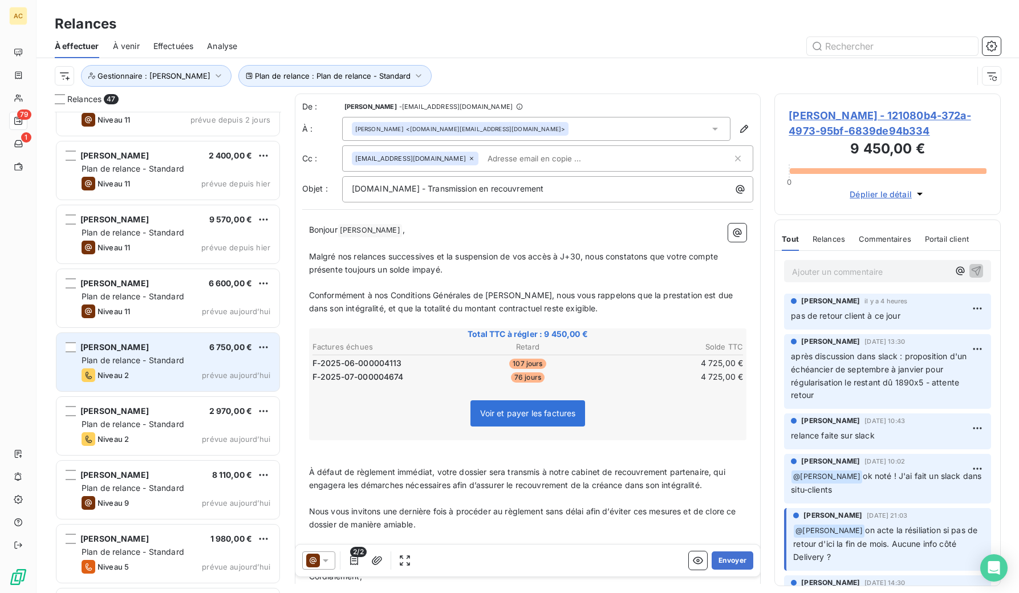
click at [203, 361] on div "Plan de relance - Standard" at bounding box center [176, 360] width 189 height 11
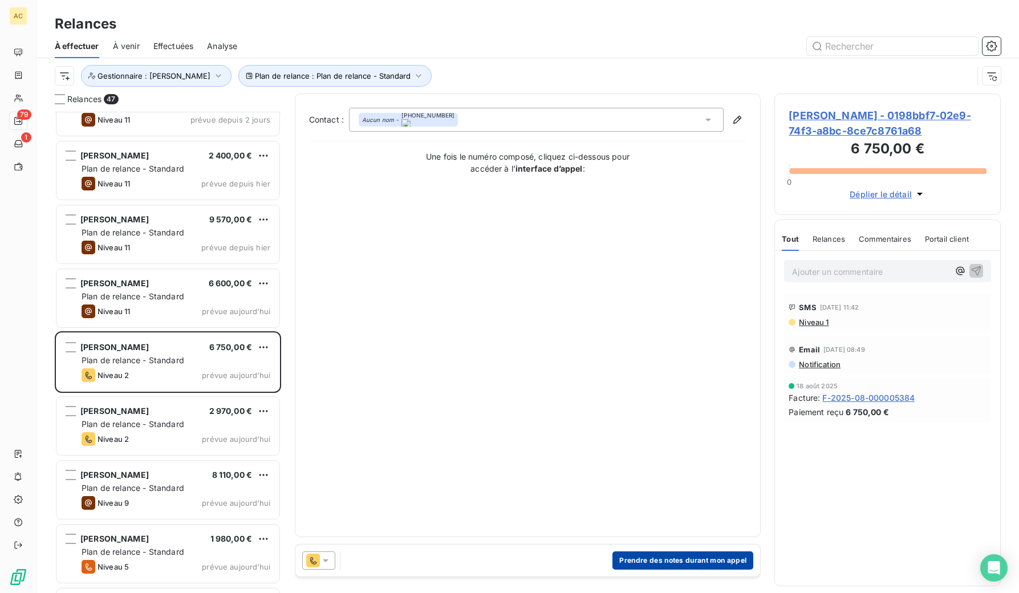
click at [689, 562] on button "Prendre des notes durant mon appel" at bounding box center [683, 561] width 141 height 18
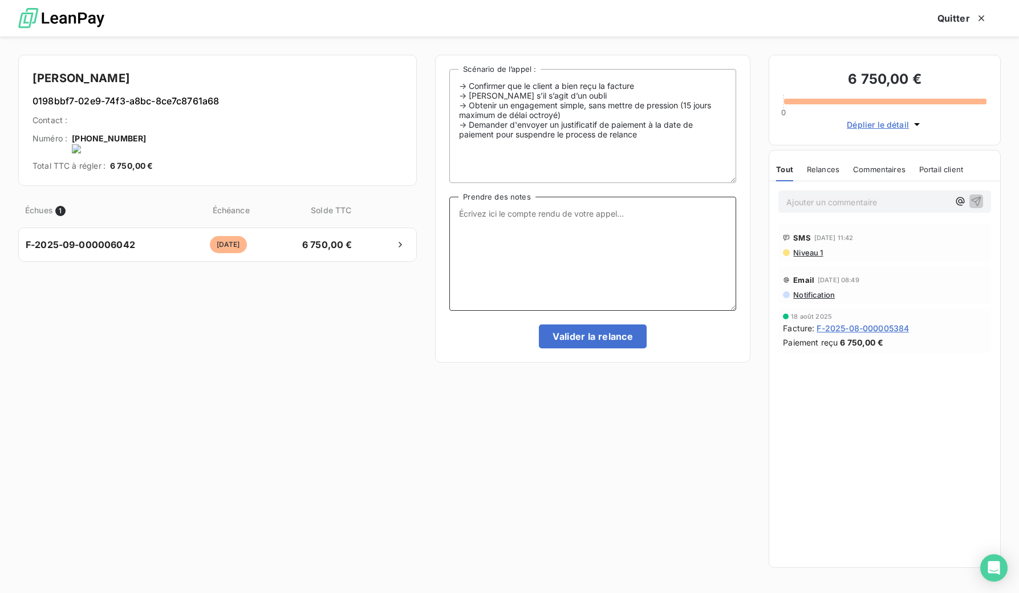
click at [519, 234] on textarea "Prendre des notes" at bounding box center [593, 254] width 287 height 114
drag, startPoint x: 564, startPoint y: 213, endPoint x: 565, endPoint y: 220, distance: 6.9
click at [564, 213] on textarea "réclamation en cours - tranmis à CC" at bounding box center [593, 254] width 287 height 114
drag, startPoint x: 610, startPoint y: 218, endPoint x: 616, endPoint y: 209, distance: 10.3
click at [611, 218] on textarea "réclamation en cours - transmis à CC" at bounding box center [593, 254] width 287 height 114
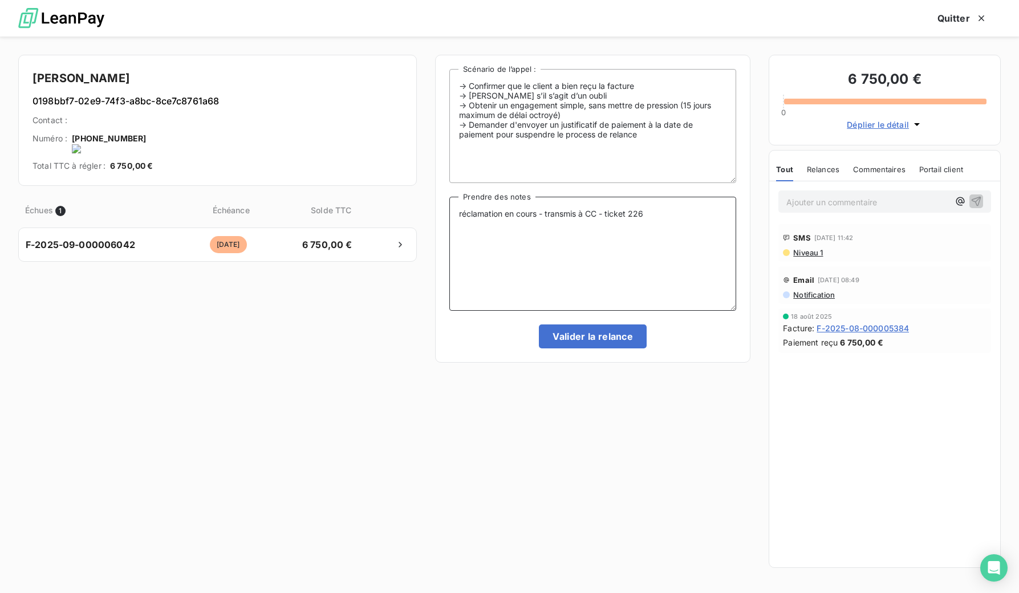
type textarea "réclamation en cours - transmis à CC - ticket 2269"
click at [601, 341] on button "Valider la relance" at bounding box center [593, 337] width 108 height 24
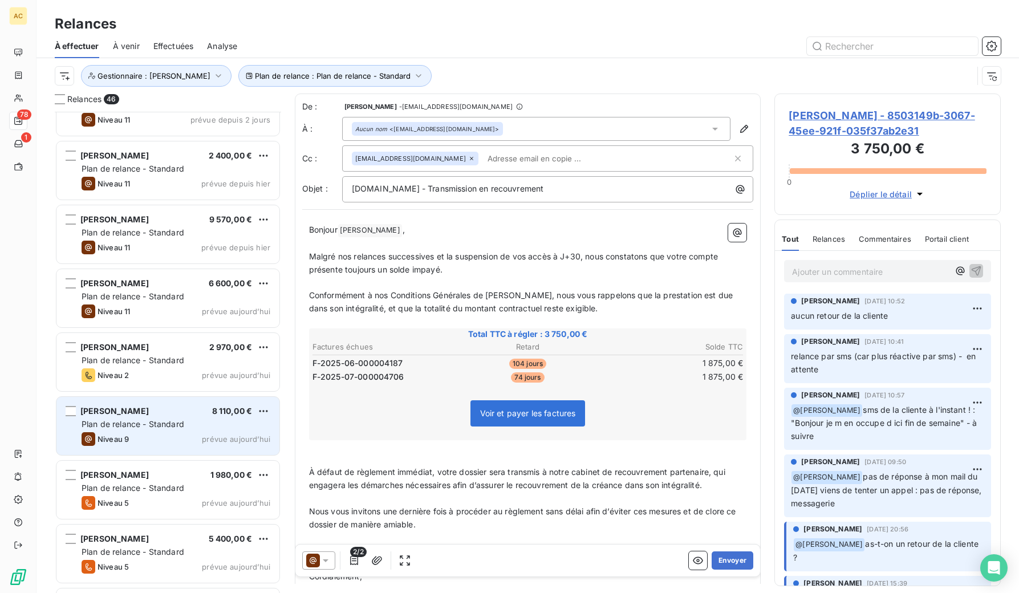
click at [157, 415] on div "[PERSON_NAME] 8 110,00 €" at bounding box center [176, 411] width 189 height 10
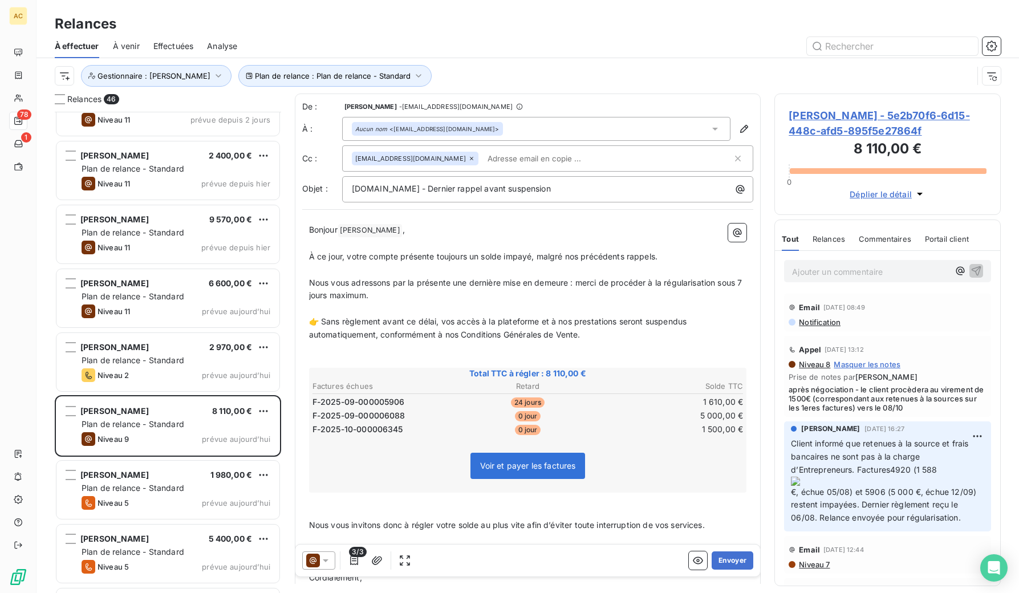
click at [857, 276] on p "Ajouter un commentaire ﻿" at bounding box center [870, 272] width 157 height 14
click at [867, 273] on p "Ajouter un commentaire ﻿" at bounding box center [870, 272] width 157 height 14
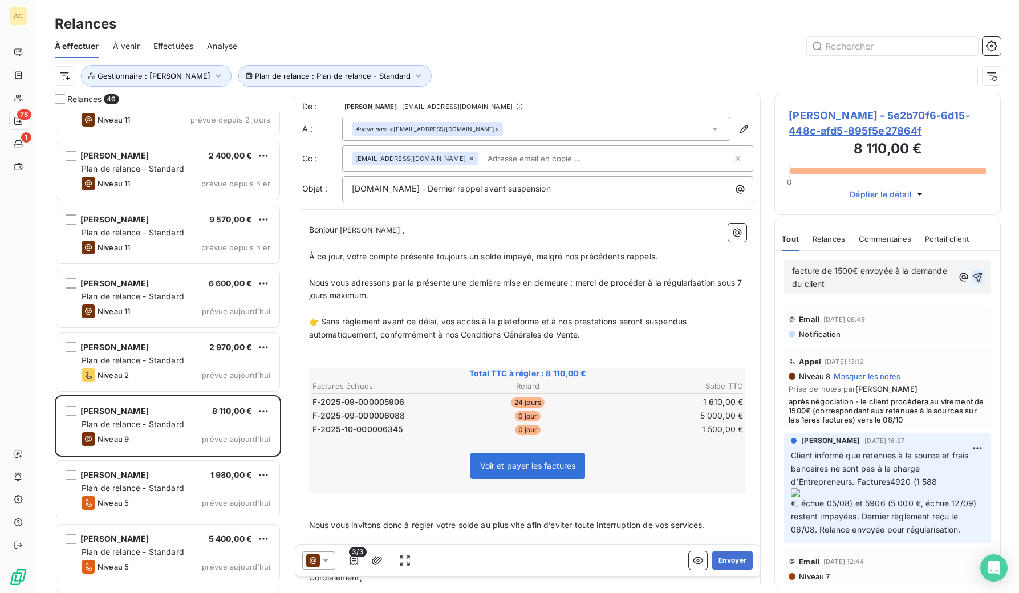
click at [972, 277] on icon "button" at bounding box center [977, 277] width 11 height 11
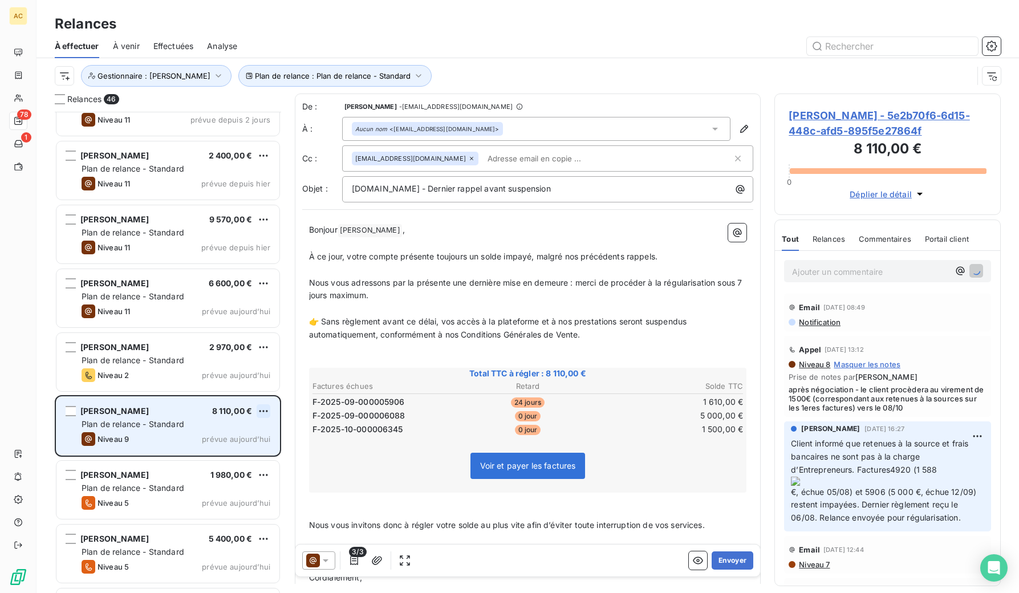
click at [266, 411] on html "AC 78 1 Relances À effectuer À venir Effectuées Analyse Plan de relance : Plan …" at bounding box center [509, 296] width 1019 height 593
click at [220, 453] on div "Passer cette action" at bounding box center [214, 455] width 102 height 18
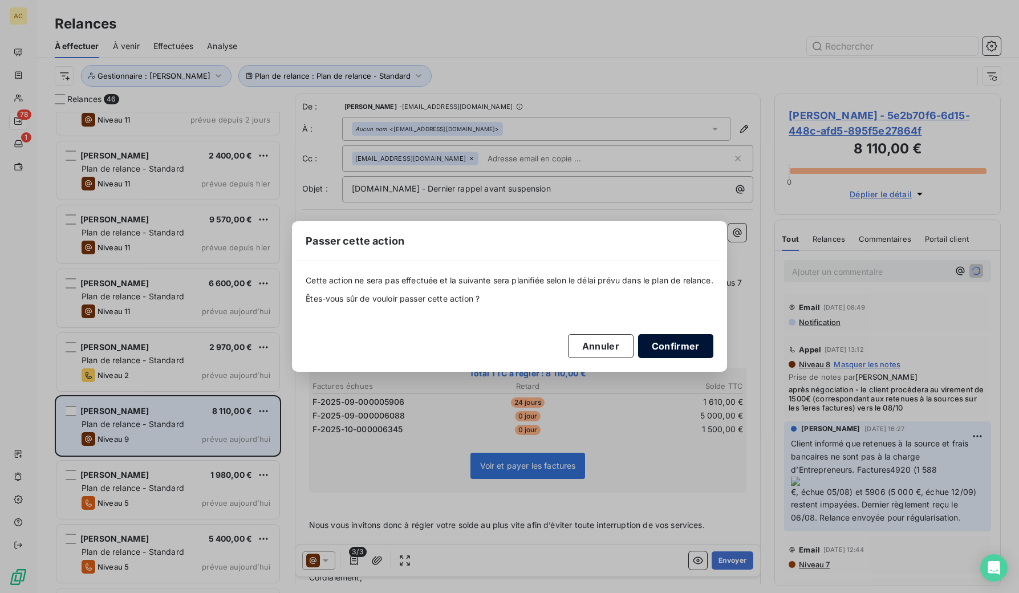
click at [676, 347] on button "Confirmer" at bounding box center [675, 346] width 75 height 24
